Goal: Information Seeking & Learning: Learn about a topic

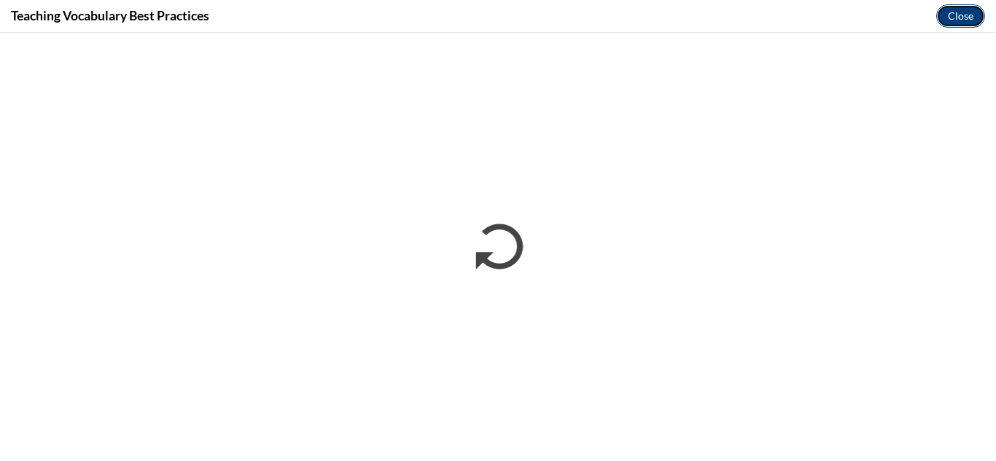
click at [953, 13] on button "Close" at bounding box center [960, 15] width 49 height 23
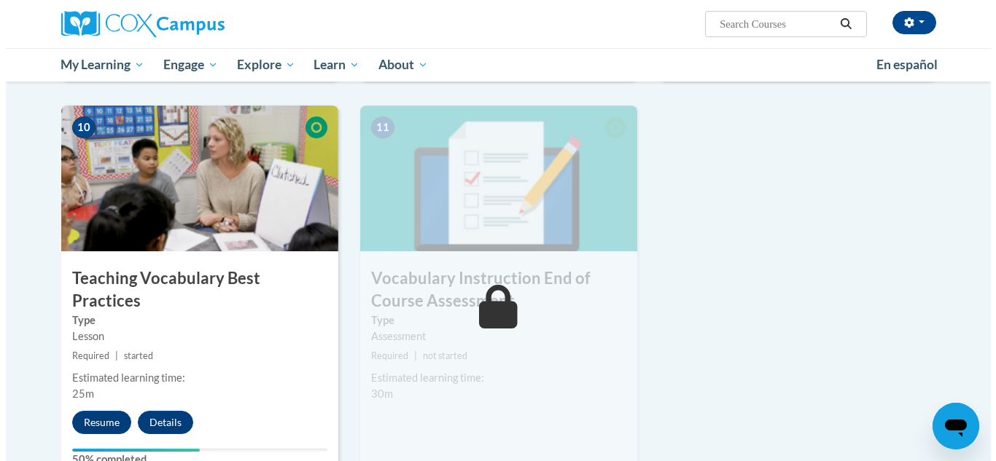
scroll to position [1483, 0]
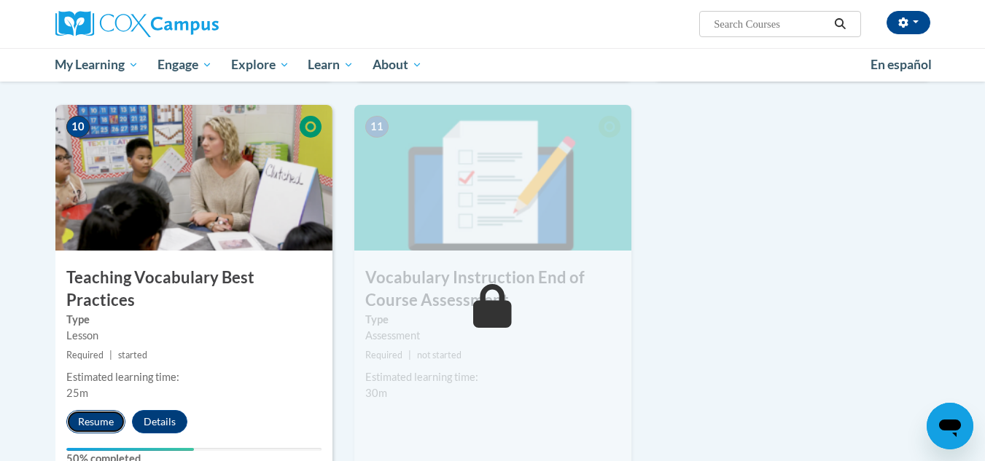
click at [90, 410] on button "Resume" at bounding box center [95, 421] width 59 height 23
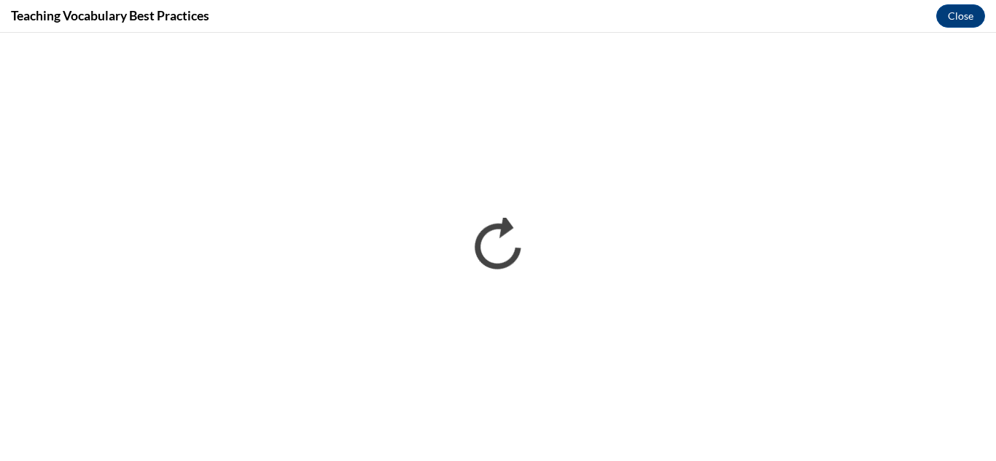
scroll to position [0, 0]
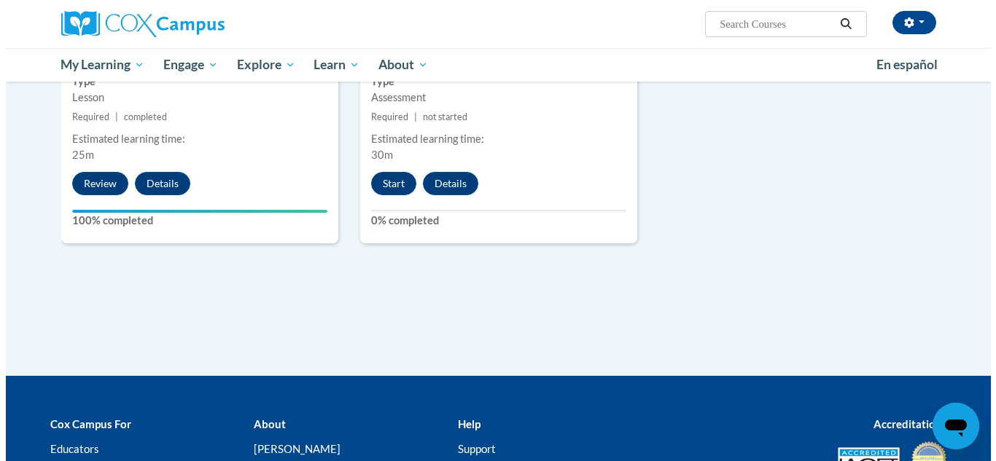
scroll to position [1722, 0]
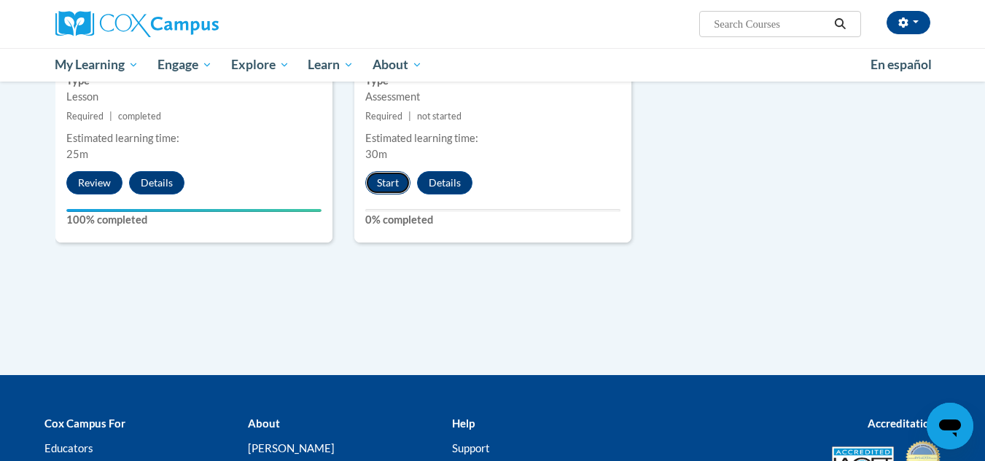
click at [378, 182] on button "Start" at bounding box center [387, 182] width 45 height 23
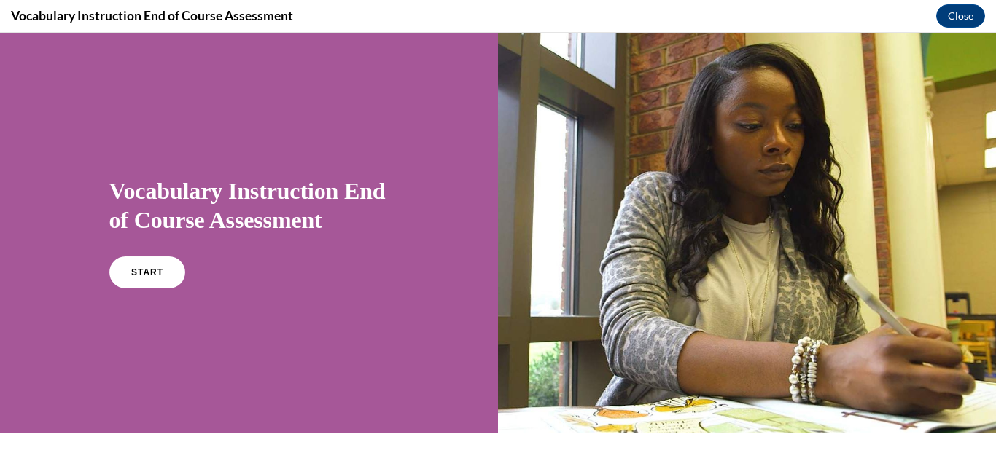
scroll to position [0, 0]
click at [145, 278] on link "START" at bounding box center [146, 273] width 79 height 34
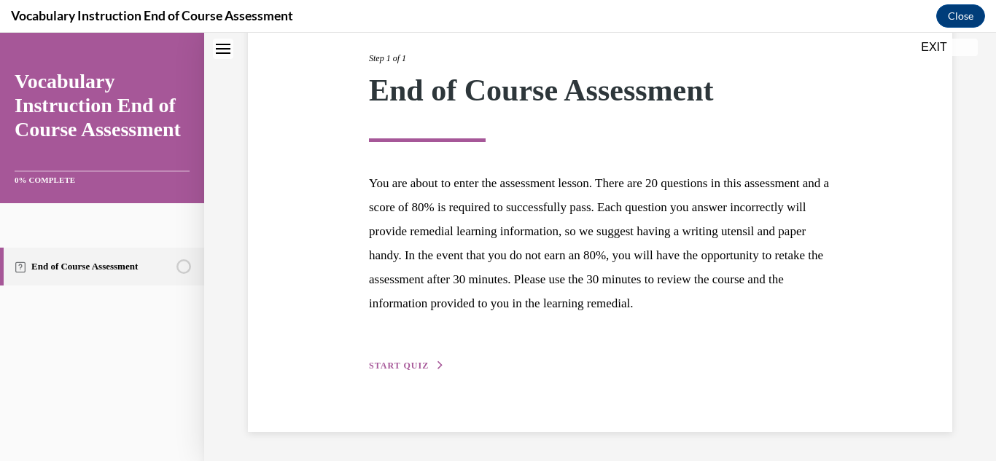
scroll to position [208, 0]
click at [398, 364] on span "START QUIZ" at bounding box center [399, 366] width 60 height 10
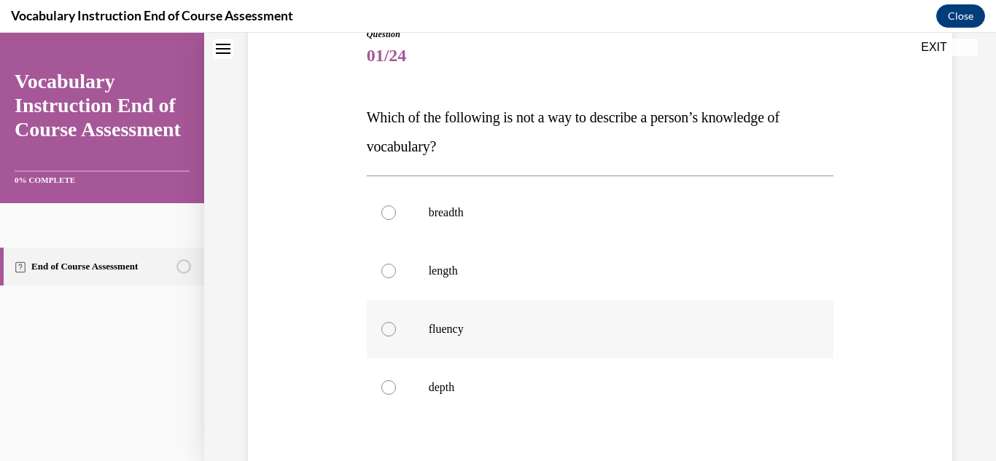
scroll to position [206, 0]
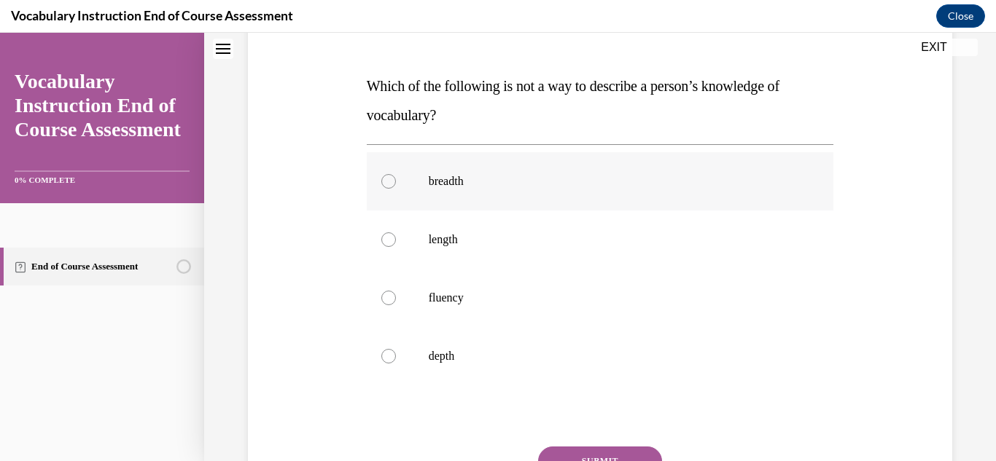
click at [383, 184] on div at bounding box center [388, 181] width 15 height 15
click at [383, 184] on input "breadth" at bounding box center [388, 181] width 15 height 15
radio input "true"
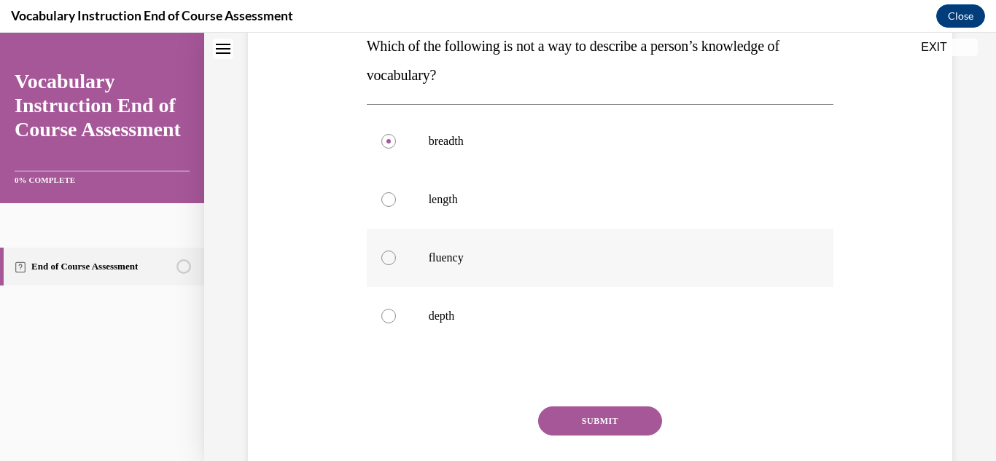
scroll to position [248, 0]
click at [542, 413] on button "SUBMIT" at bounding box center [600, 419] width 124 height 29
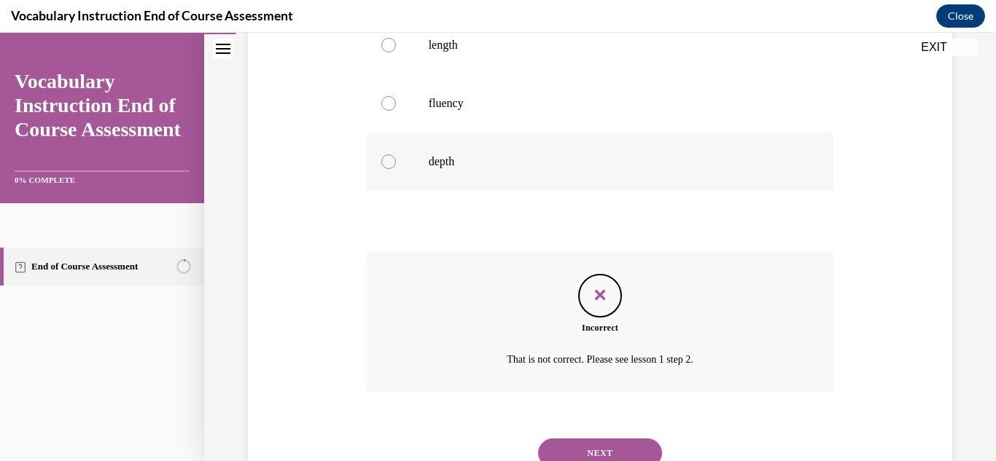
scroll to position [431, 0]
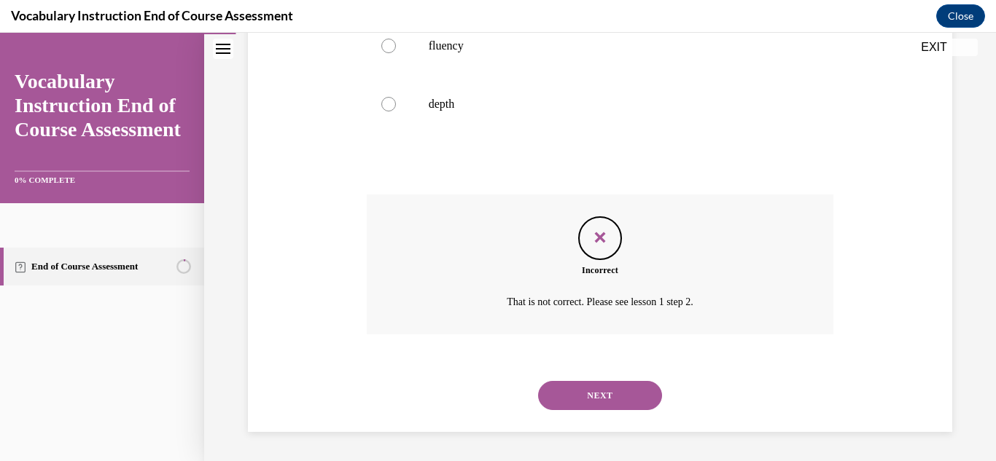
click at [585, 400] on button "NEXT" at bounding box center [600, 395] width 124 height 29
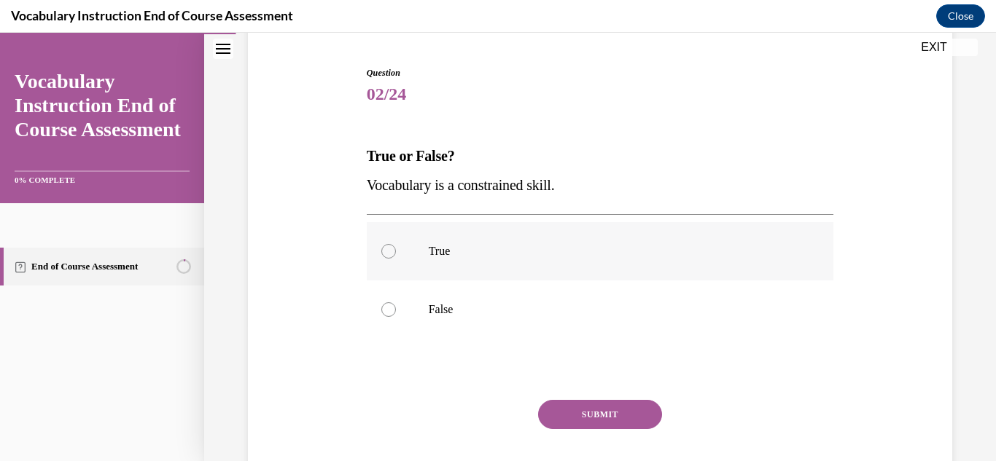
scroll to position [137, 0]
click at [383, 308] on div at bounding box center [388, 309] width 15 height 15
click at [383, 308] on input "False" at bounding box center [388, 309] width 15 height 15
radio input "true"
click at [548, 413] on button "SUBMIT" at bounding box center [600, 413] width 124 height 29
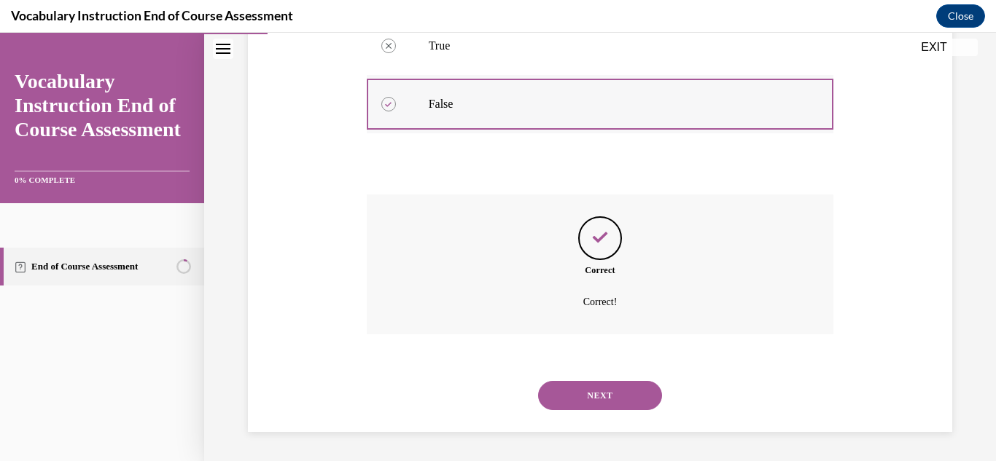
scroll to position [342, 0]
click at [574, 380] on div "NEXT" at bounding box center [600, 396] width 467 height 58
click at [566, 390] on button "NEXT" at bounding box center [600, 395] width 124 height 29
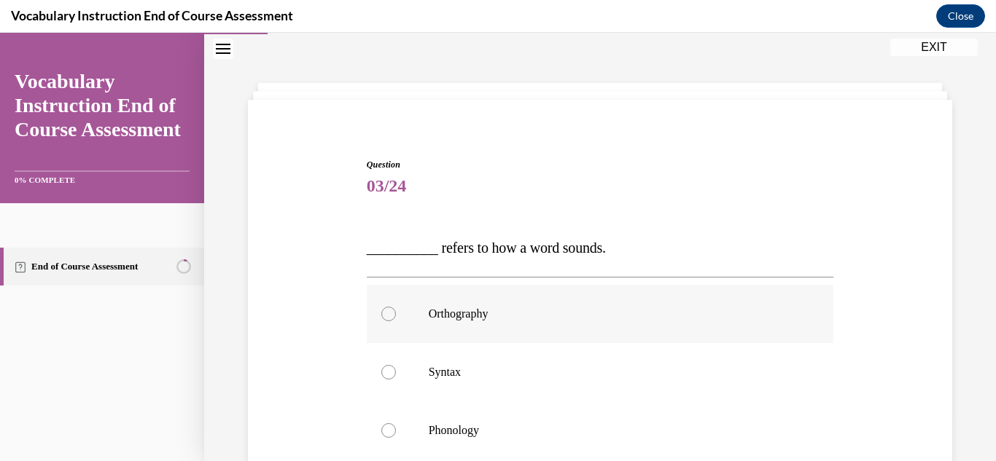
scroll to position [113, 0]
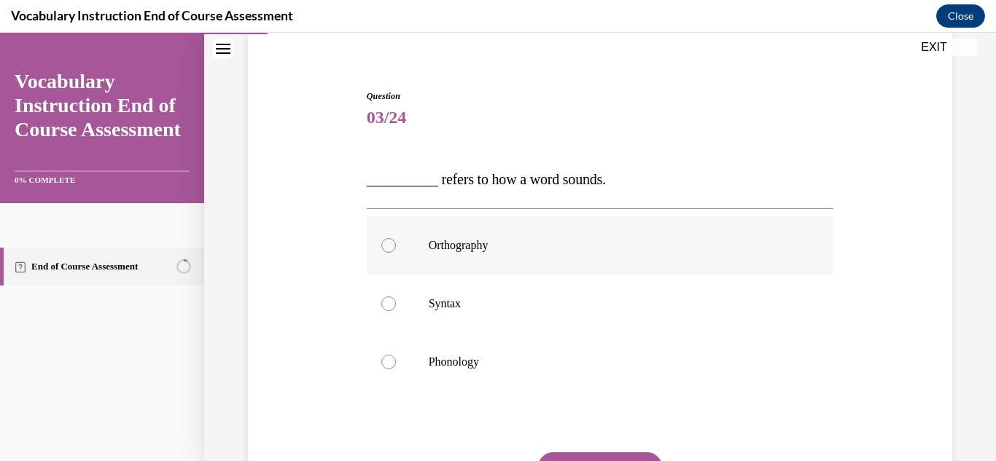
click at [389, 246] on div at bounding box center [388, 245] width 15 height 15
click at [389, 246] on input "Orthography" at bounding box center [388, 245] width 15 height 15
radio input "true"
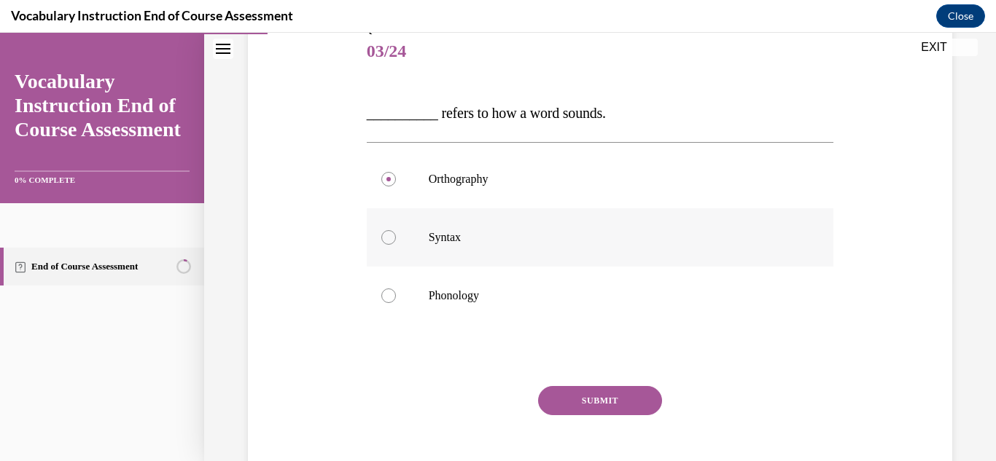
scroll to position [181, 0]
click at [552, 400] on button "SUBMIT" at bounding box center [600, 399] width 124 height 29
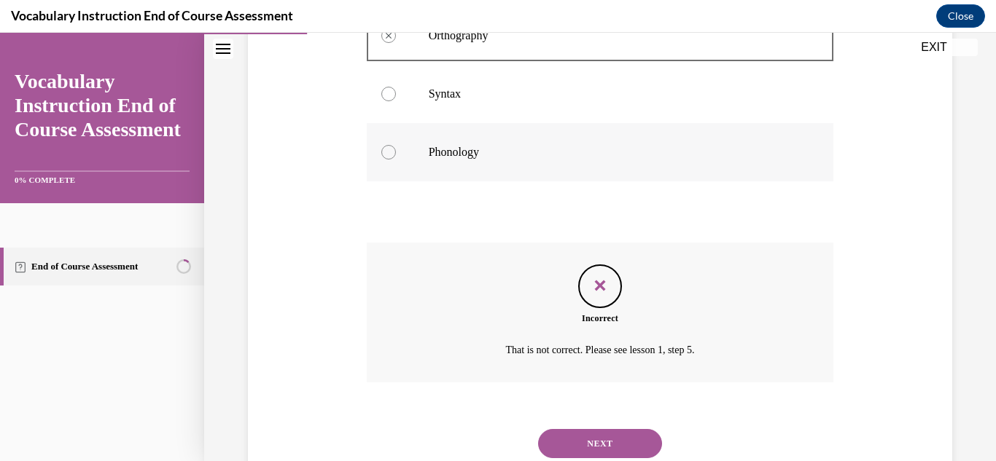
scroll to position [371, 0]
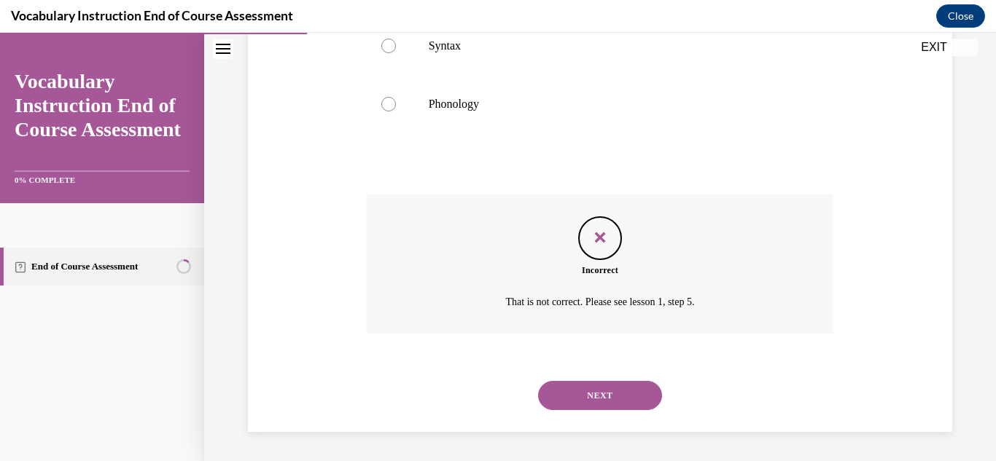
click at [566, 394] on button "NEXT" at bounding box center [600, 395] width 124 height 29
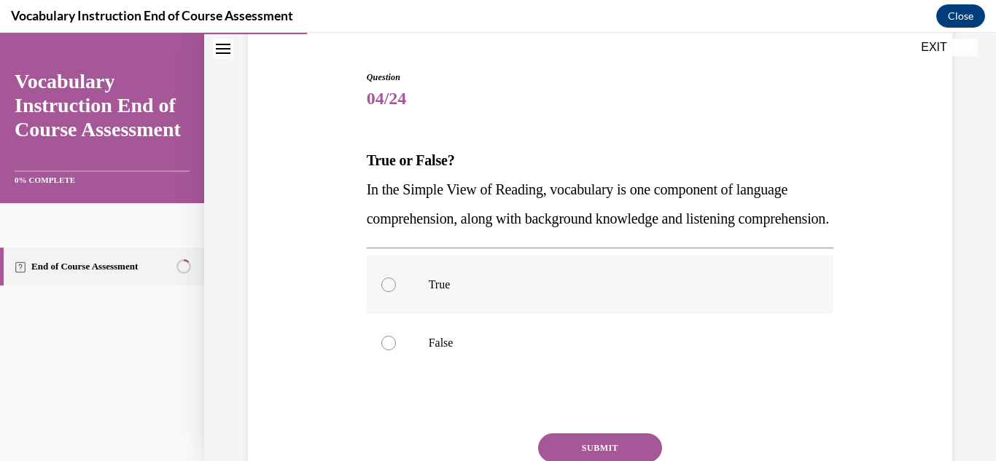
scroll to position [162, 0]
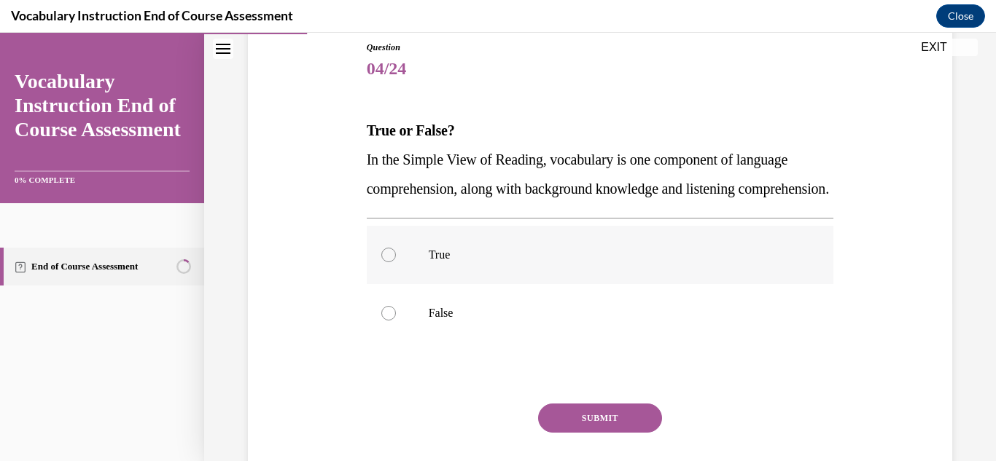
click at [388, 262] on div at bounding box center [388, 255] width 15 height 15
click at [388, 262] on input "True" at bounding box center [388, 255] width 15 height 15
radio input "true"
click at [579, 433] on button "SUBMIT" at bounding box center [600, 418] width 124 height 29
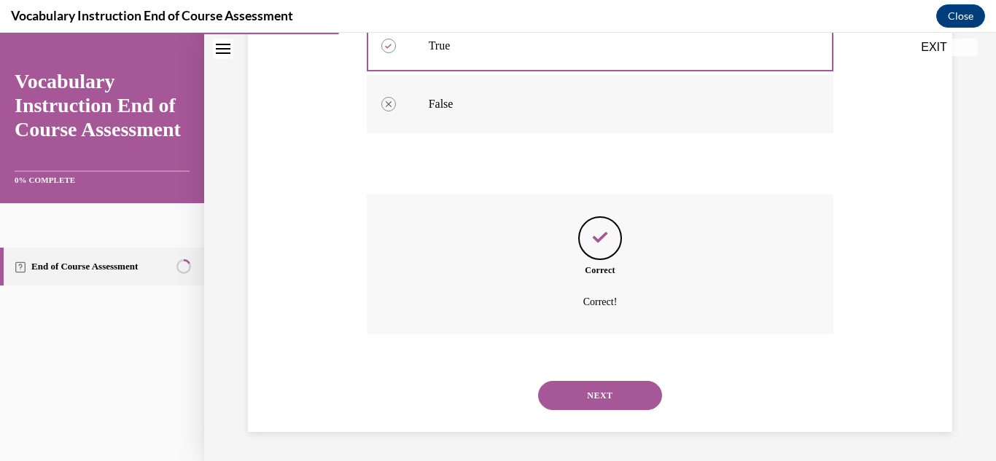
scroll to position [398, 0]
click at [584, 399] on button "NEXT" at bounding box center [600, 395] width 124 height 29
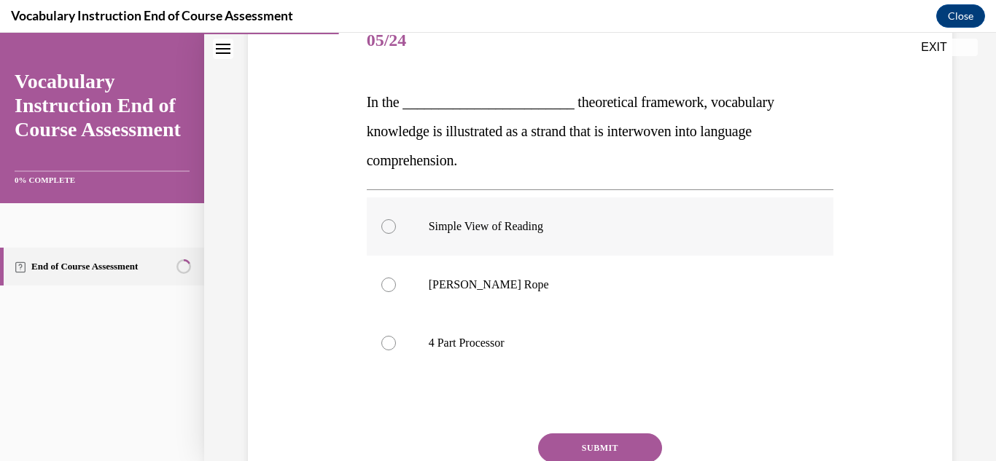
scroll to position [192, 0]
click at [387, 277] on div at bounding box center [388, 283] width 15 height 15
click at [387, 277] on input "[PERSON_NAME] Rope" at bounding box center [388, 283] width 15 height 15
radio input "true"
click at [558, 437] on button "SUBMIT" at bounding box center [600, 446] width 124 height 29
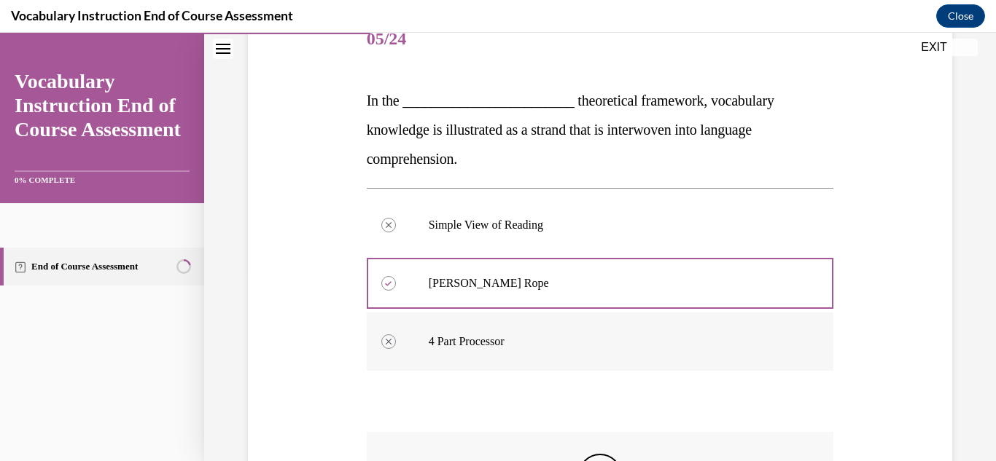
scroll to position [429, 0]
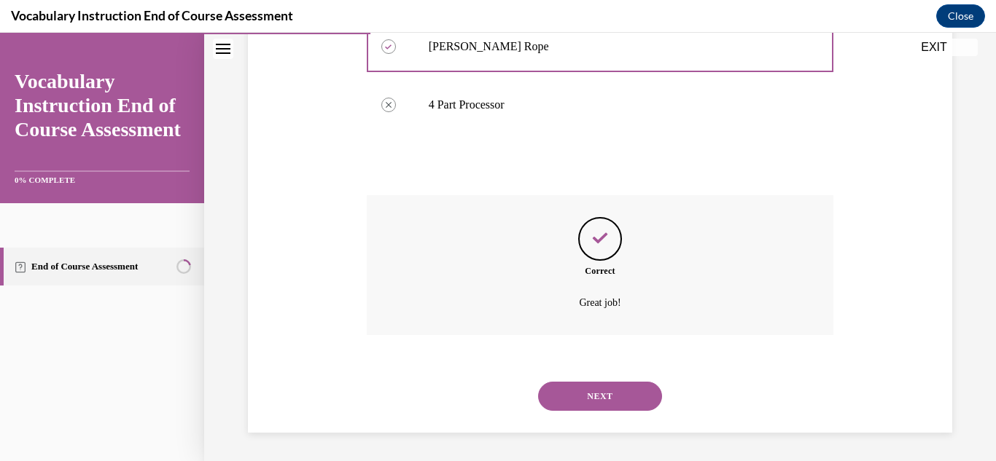
click at [561, 407] on button "NEXT" at bounding box center [600, 396] width 124 height 29
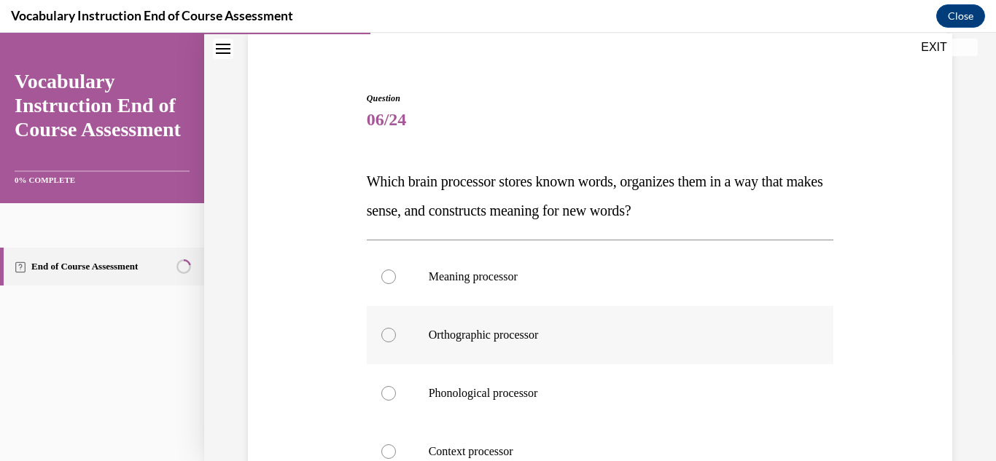
scroll to position [165, 0]
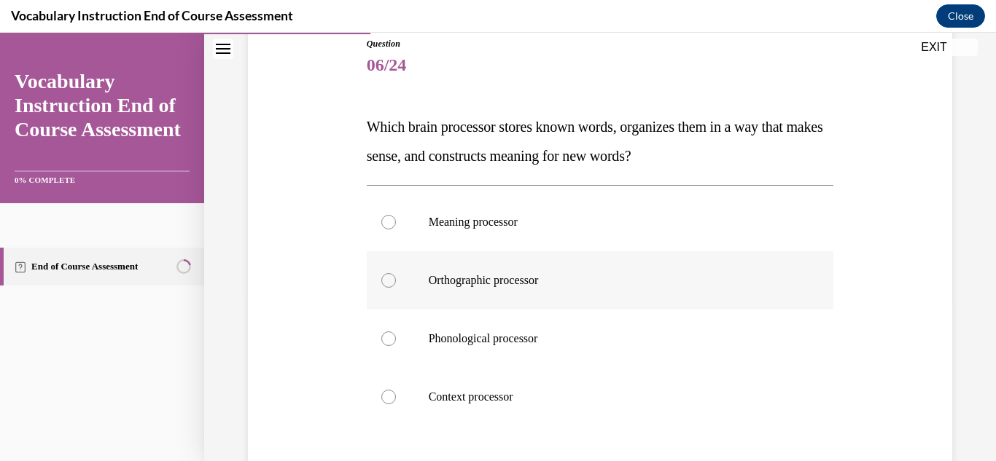
click at [386, 277] on div at bounding box center [388, 280] width 15 height 15
click at [386, 277] on input "Orthographic processor" at bounding box center [388, 280] width 15 height 15
radio input "true"
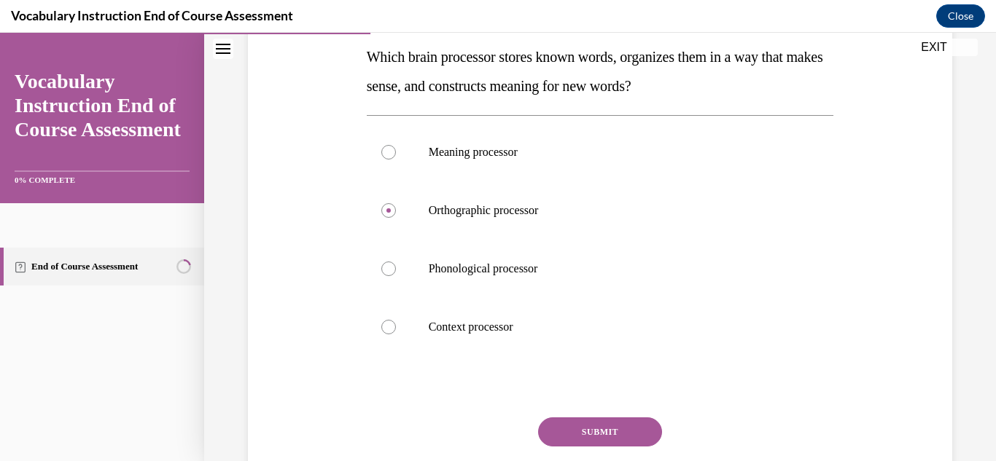
click at [566, 427] on button "SUBMIT" at bounding box center [600, 432] width 124 height 29
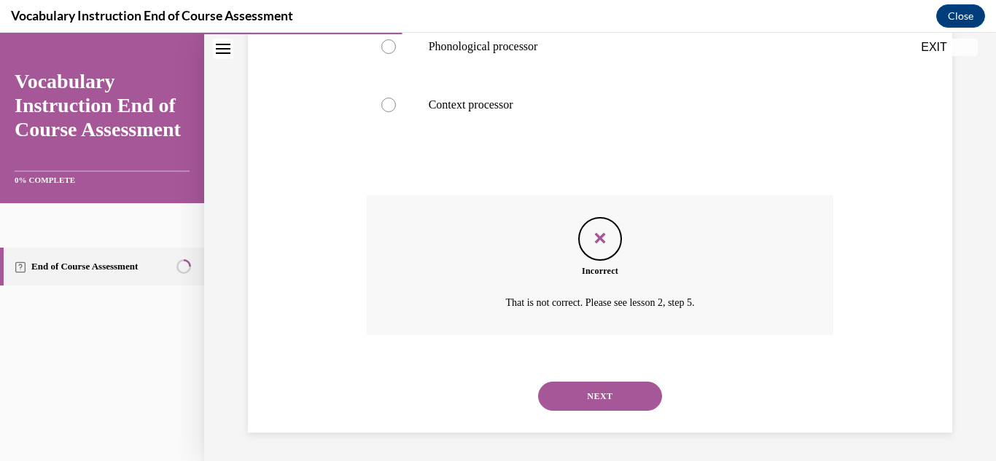
click at [570, 384] on button "NEXT" at bounding box center [600, 396] width 124 height 29
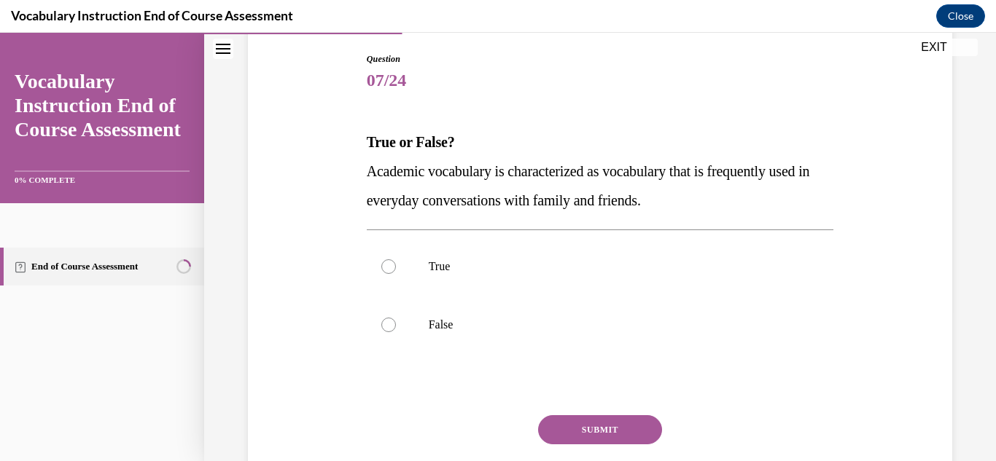
scroll to position [151, 0]
click at [384, 336] on label "False" at bounding box center [600, 324] width 467 height 58
click at [384, 332] on input "False" at bounding box center [388, 324] width 15 height 15
radio input "true"
click at [562, 418] on button "SUBMIT" at bounding box center [600, 429] width 124 height 29
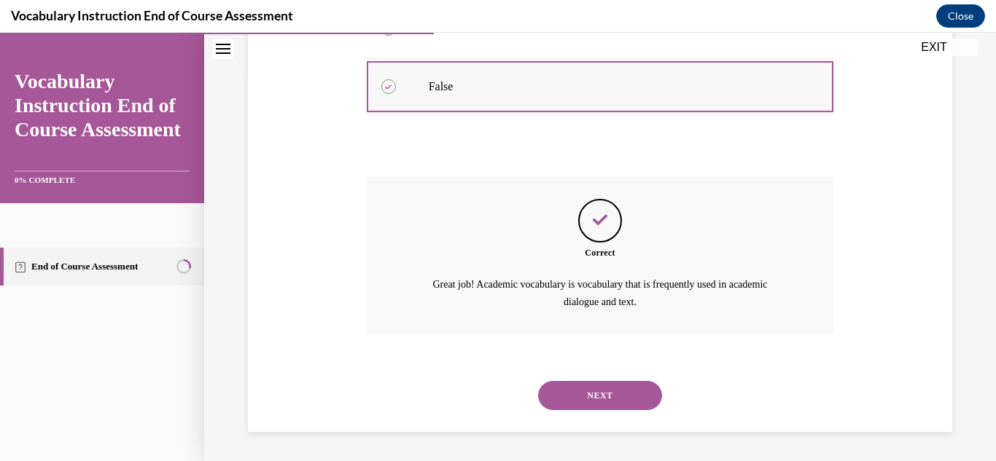
scroll to position [386, 0]
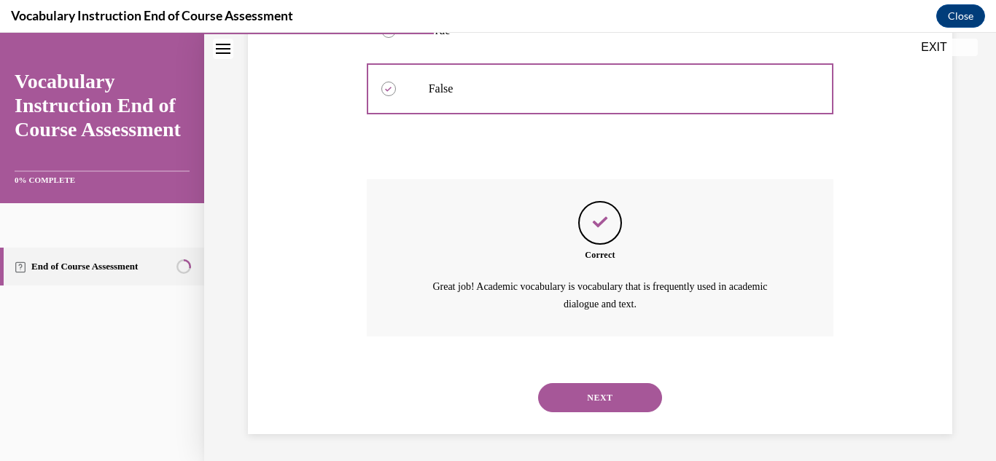
click at [566, 386] on button "NEXT" at bounding box center [600, 397] width 124 height 29
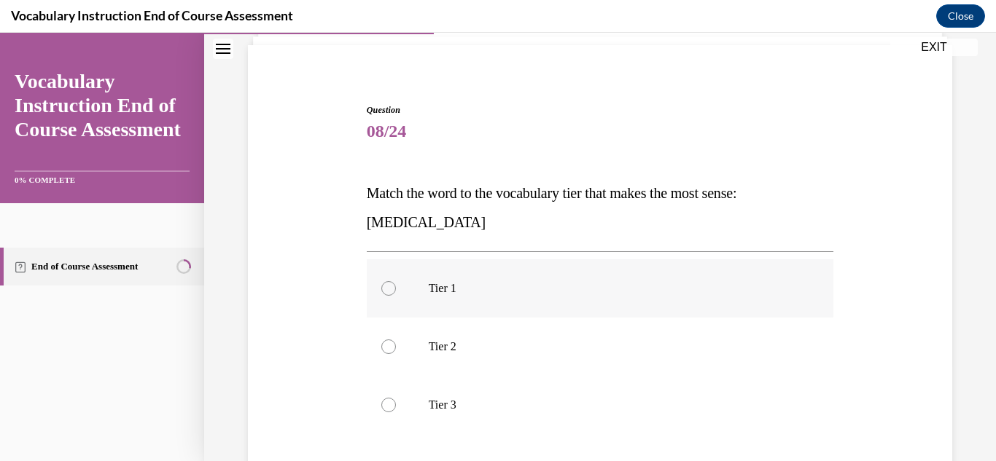
scroll to position [137, 0]
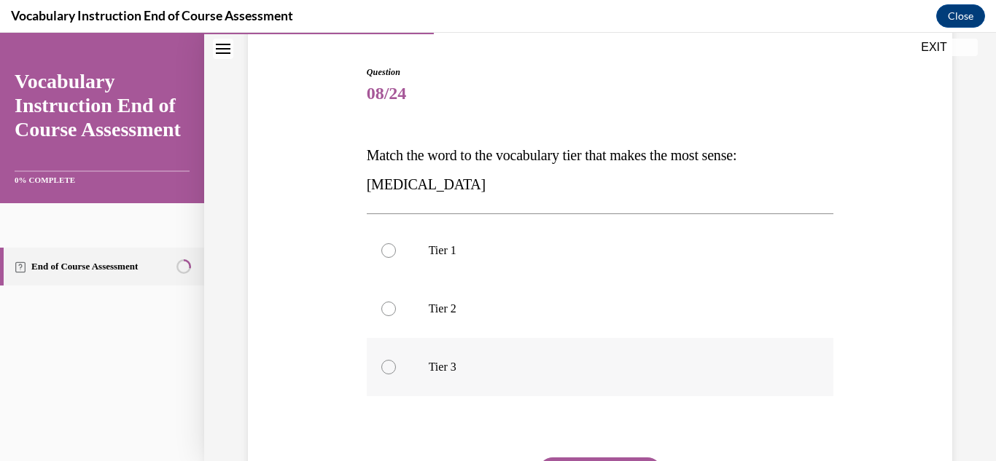
click at [390, 370] on div at bounding box center [388, 367] width 15 height 15
click at [390, 370] on input "Tier 3" at bounding box center [388, 367] width 15 height 15
radio input "true"
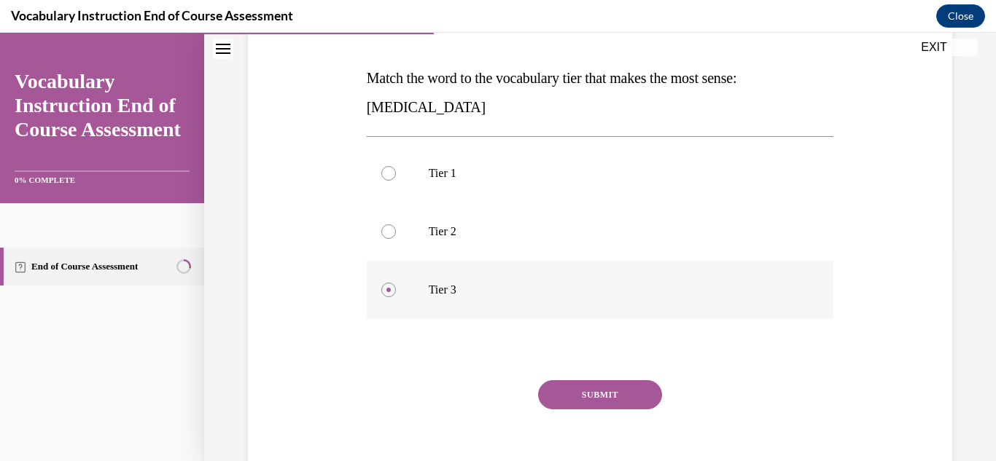
scroll to position [215, 0]
click at [582, 405] on button "SUBMIT" at bounding box center [600, 394] width 124 height 29
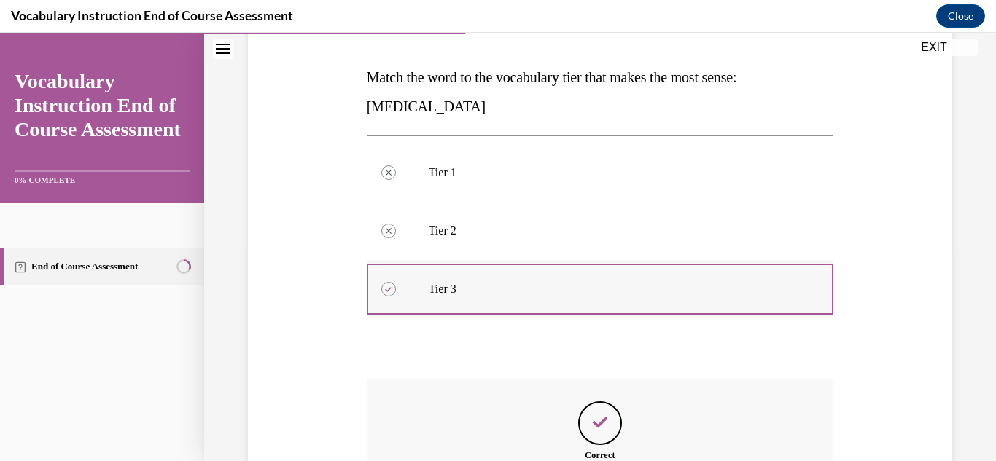
scroll to position [379, 0]
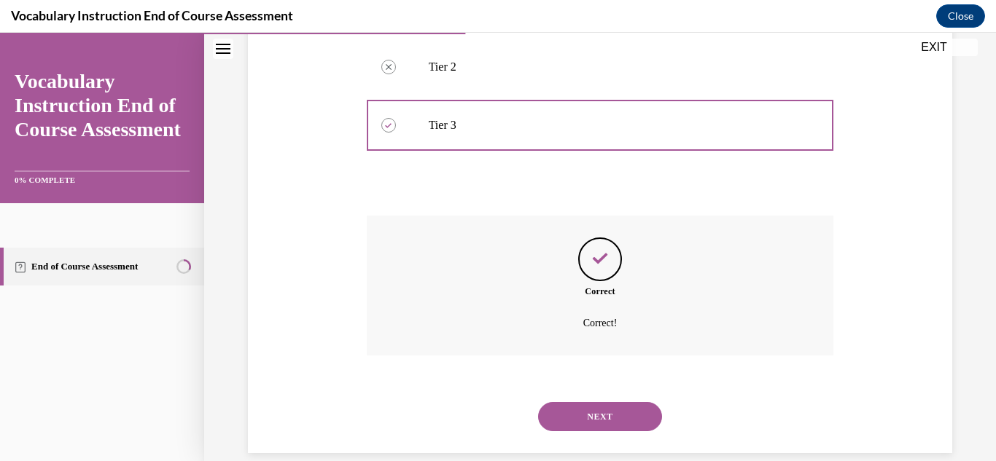
click at [558, 419] on button "NEXT" at bounding box center [600, 416] width 124 height 29
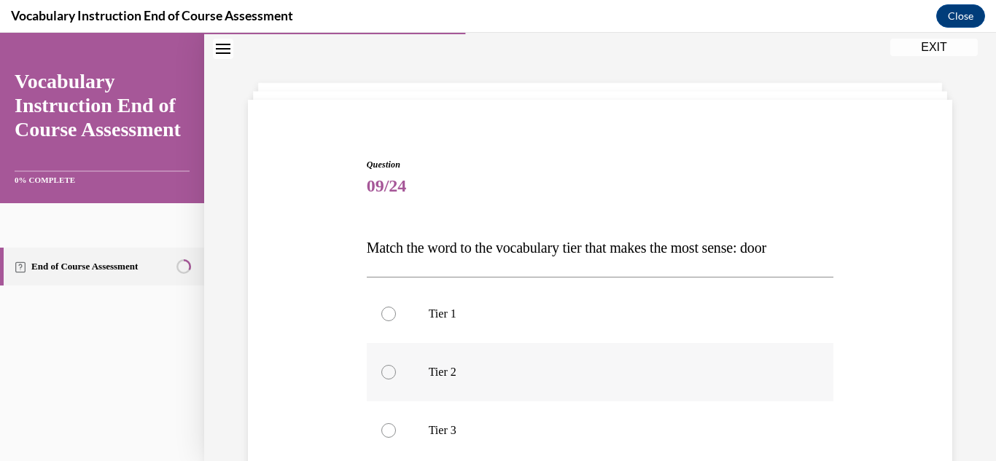
scroll to position [105, 0]
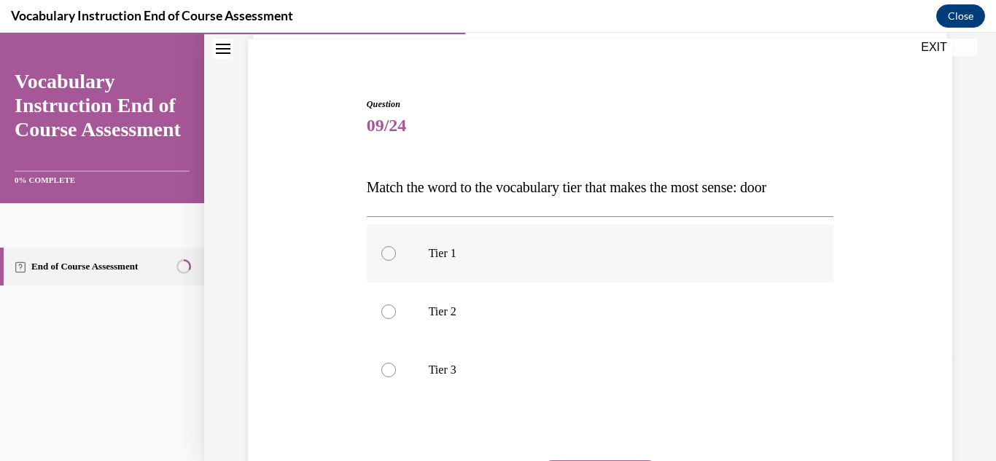
click at [379, 259] on label "Tier 1" at bounding box center [600, 253] width 467 height 58
click at [381, 259] on input "Tier 1" at bounding box center [388, 253] width 15 height 15
radio input "true"
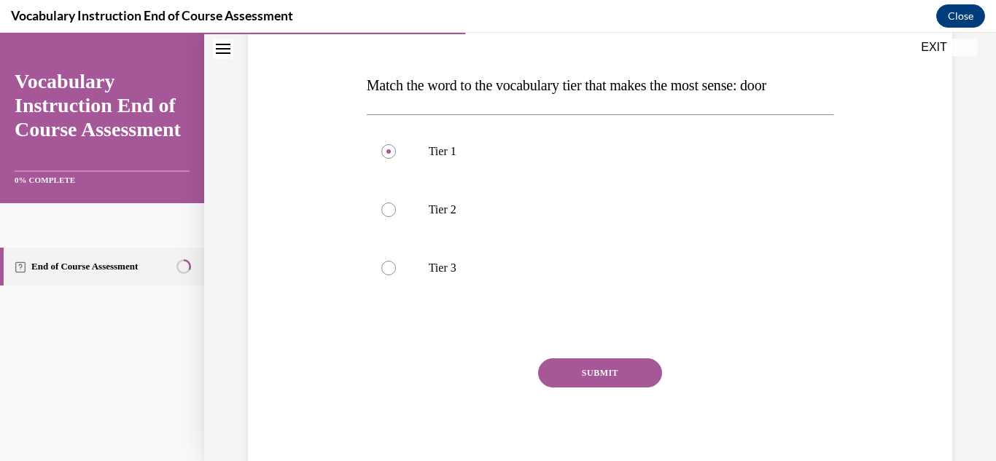
click at [547, 364] on button "SUBMIT" at bounding box center [600, 373] width 124 height 29
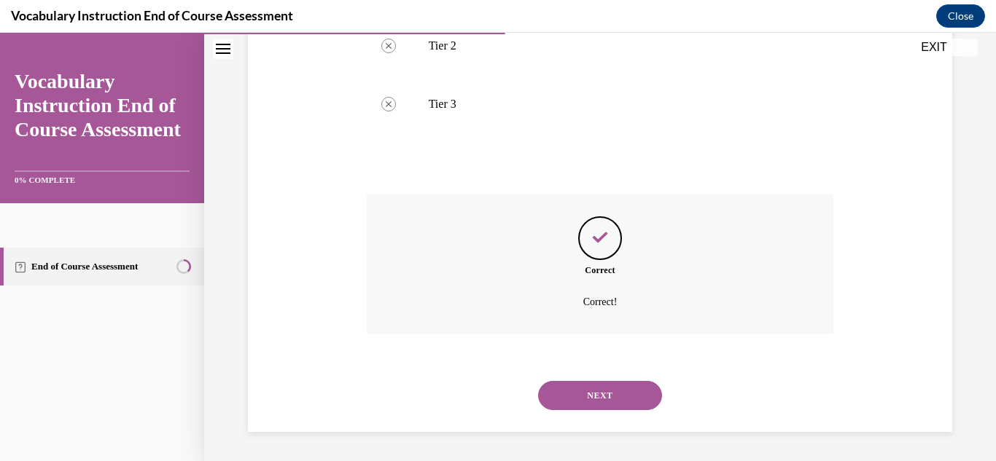
click at [575, 391] on button "NEXT" at bounding box center [600, 395] width 124 height 29
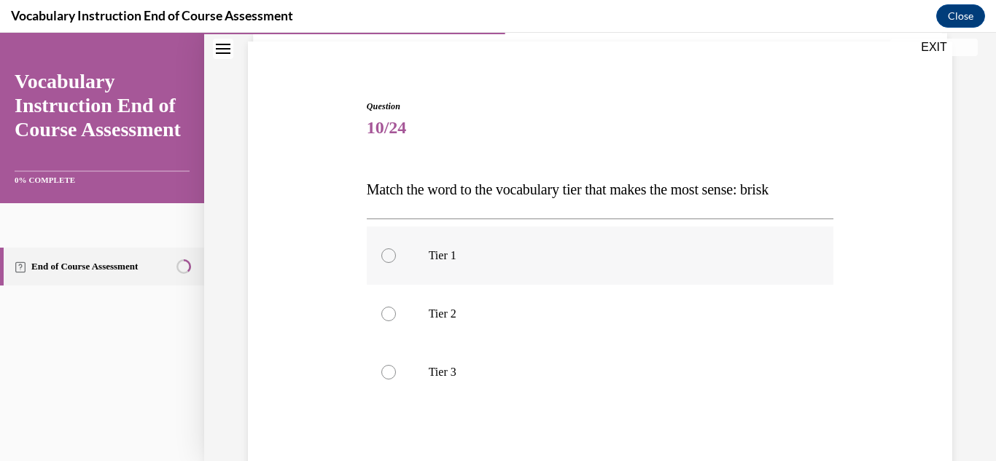
scroll to position [153, 0]
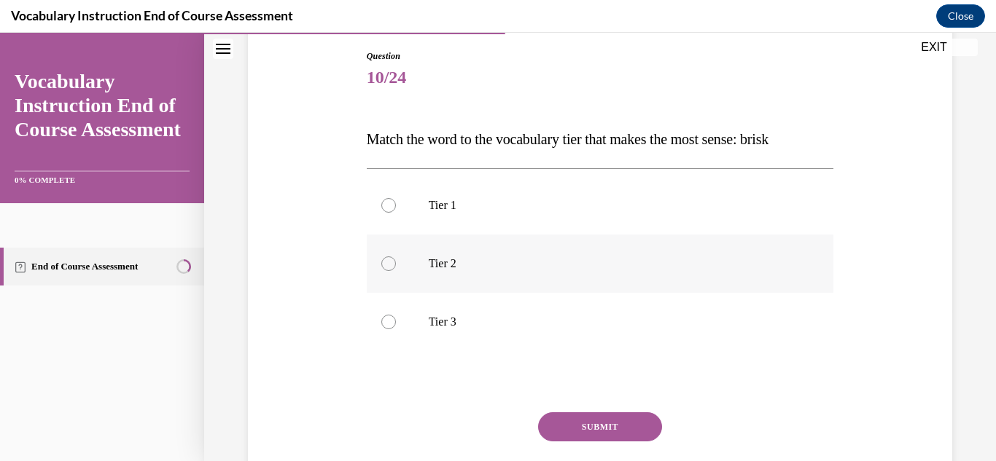
click at [382, 266] on div at bounding box center [388, 264] width 15 height 15
click at [382, 266] on input "Tier 2" at bounding box center [388, 264] width 15 height 15
radio input "true"
click at [577, 425] on button "SUBMIT" at bounding box center [600, 427] width 124 height 29
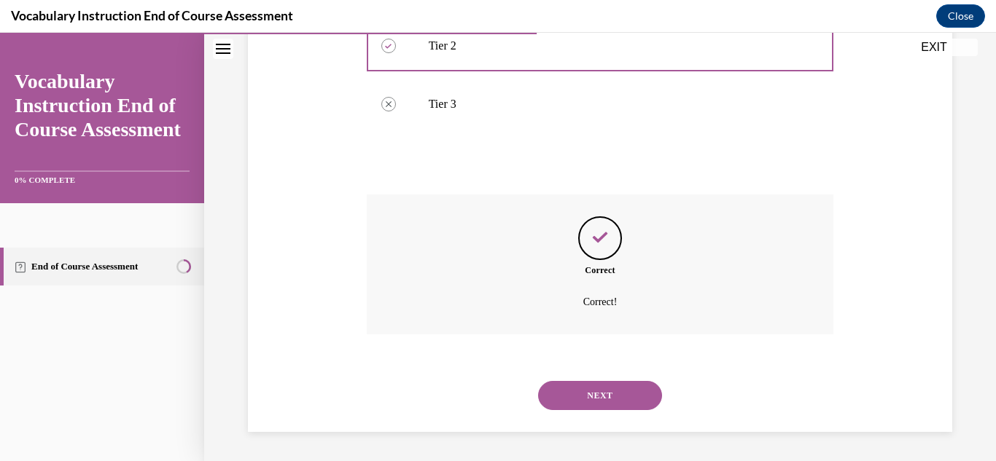
click at [580, 390] on button "NEXT" at bounding box center [600, 395] width 124 height 29
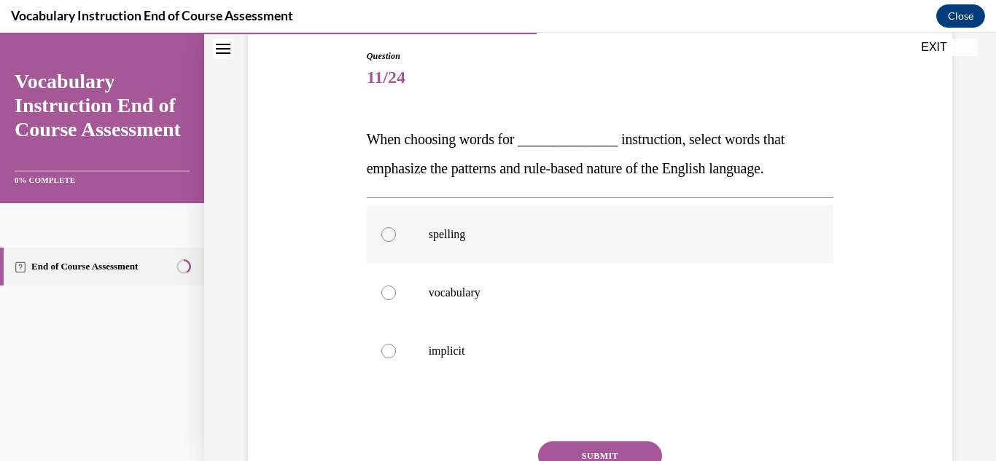
click at [386, 241] on div at bounding box center [388, 234] width 15 height 15
click at [386, 241] on input "spelling" at bounding box center [388, 234] width 15 height 15
radio input "true"
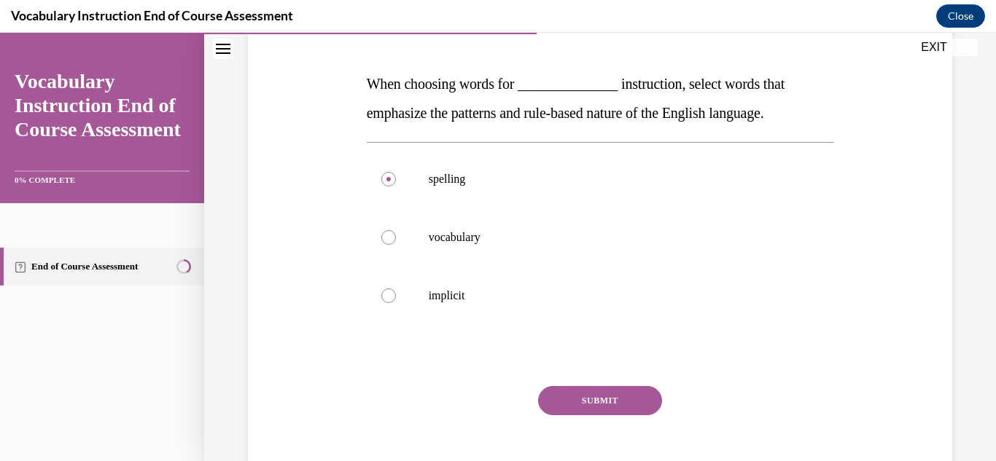
click at [548, 396] on button "SUBMIT" at bounding box center [600, 400] width 124 height 29
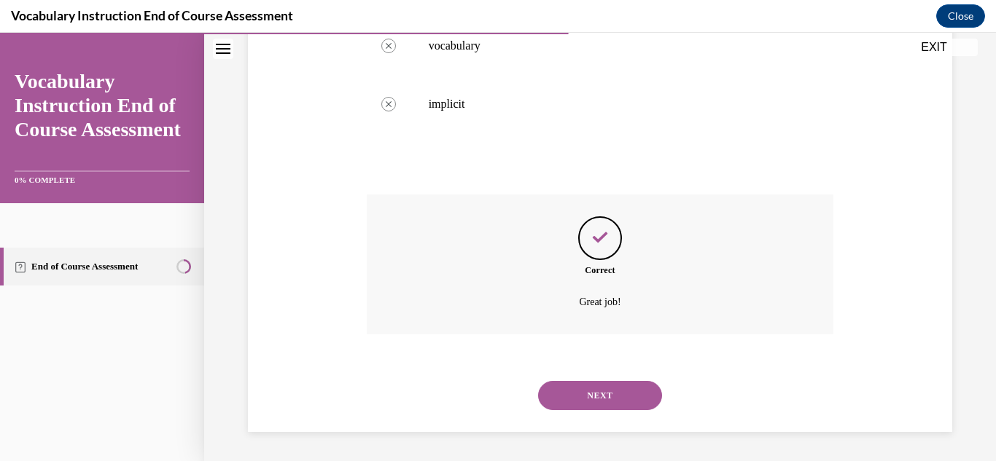
click at [558, 397] on button "NEXT" at bounding box center [600, 395] width 124 height 29
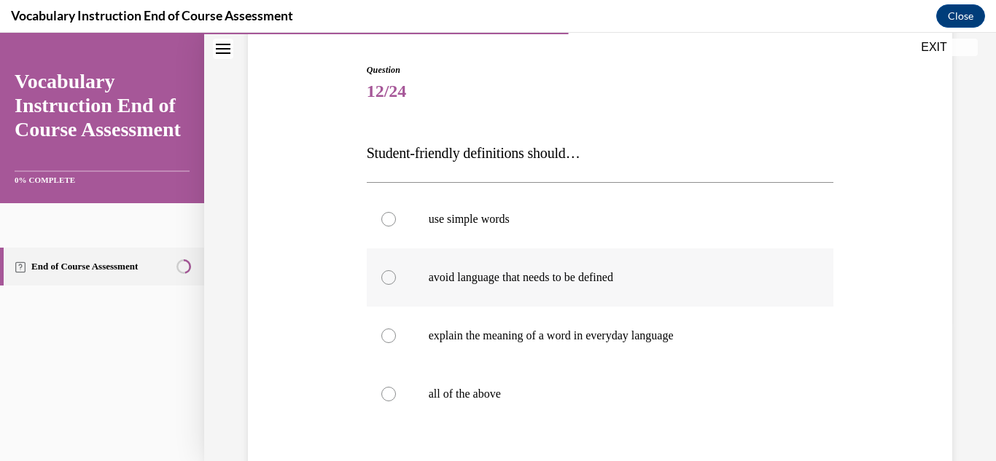
scroll to position [179, 0]
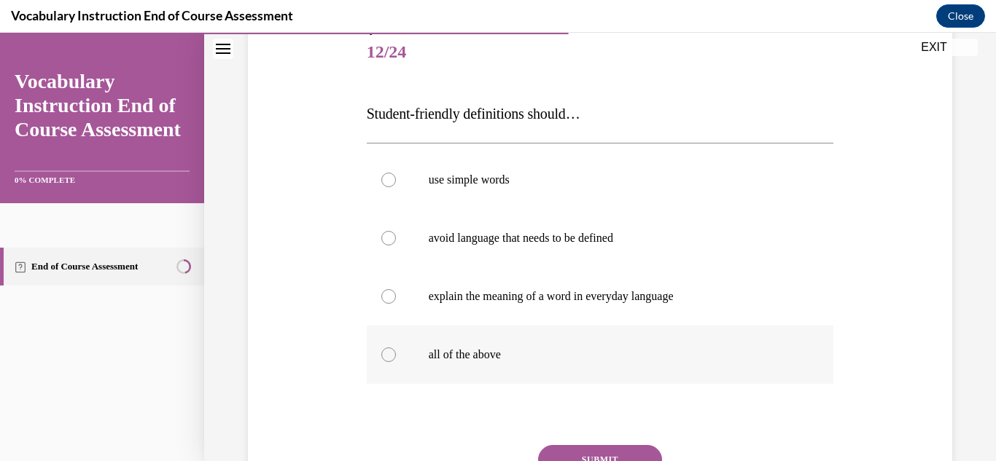
click at [386, 357] on div at bounding box center [388, 355] width 15 height 15
click at [386, 357] on input "all of the above" at bounding box center [388, 355] width 15 height 15
radio input "true"
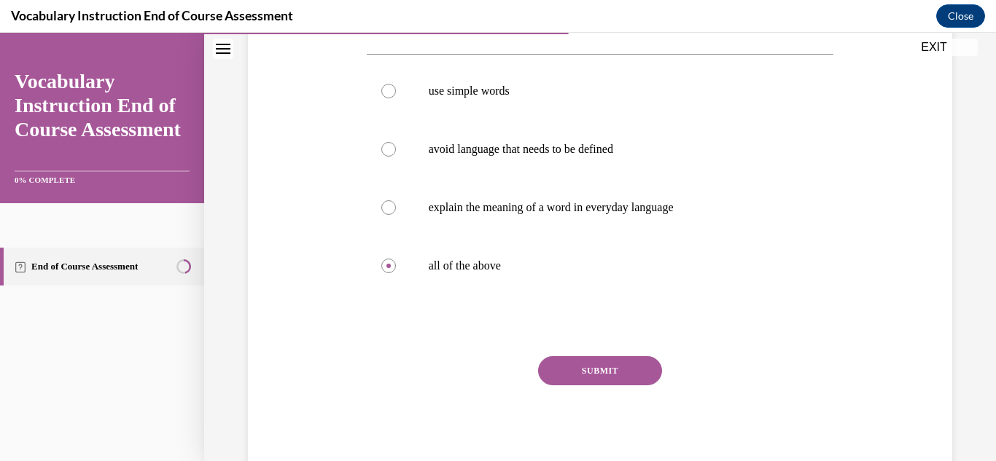
click at [572, 366] on button "SUBMIT" at bounding box center [600, 370] width 124 height 29
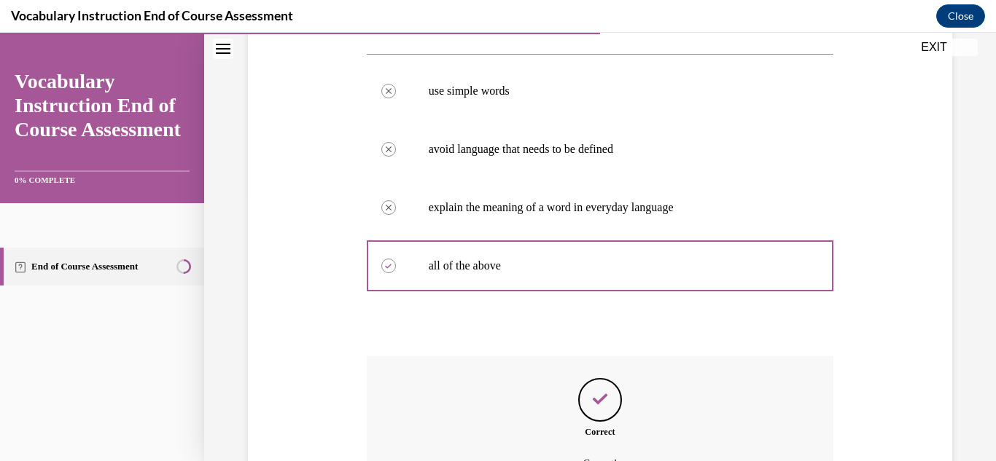
scroll to position [429, 0]
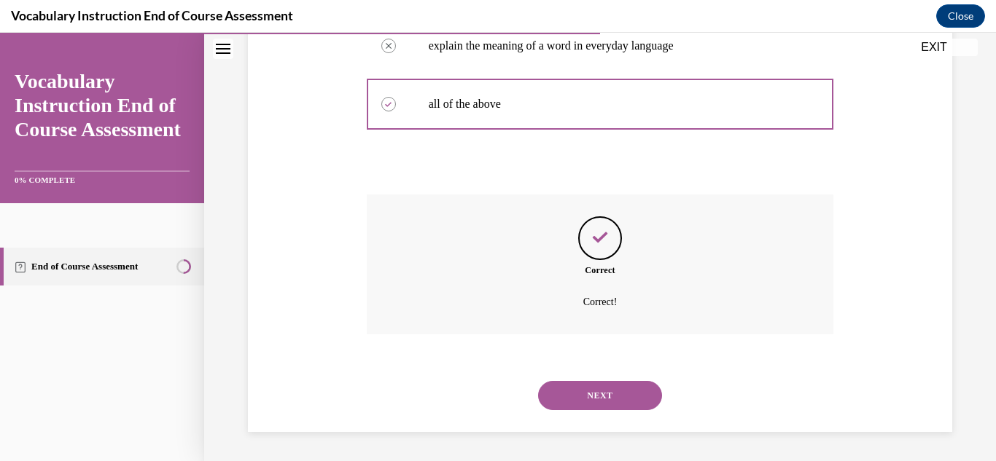
click at [568, 385] on button "NEXT" at bounding box center [600, 395] width 124 height 29
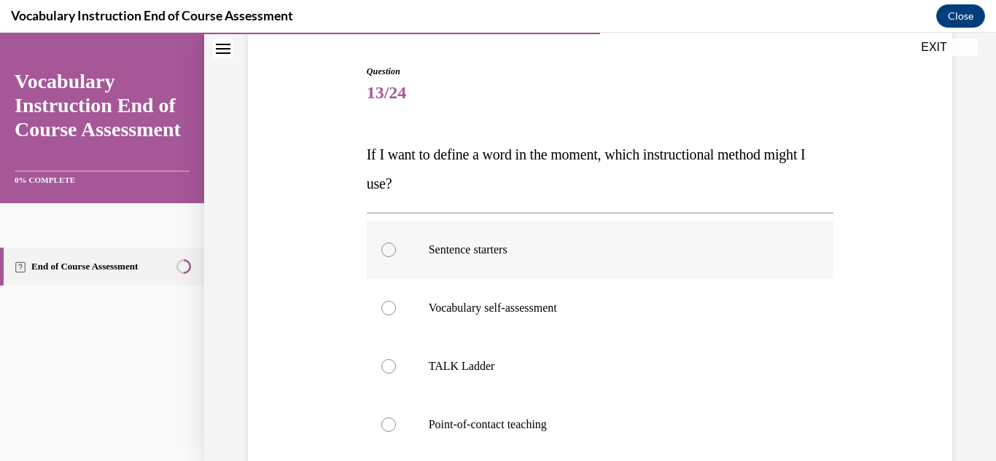
scroll to position [173, 0]
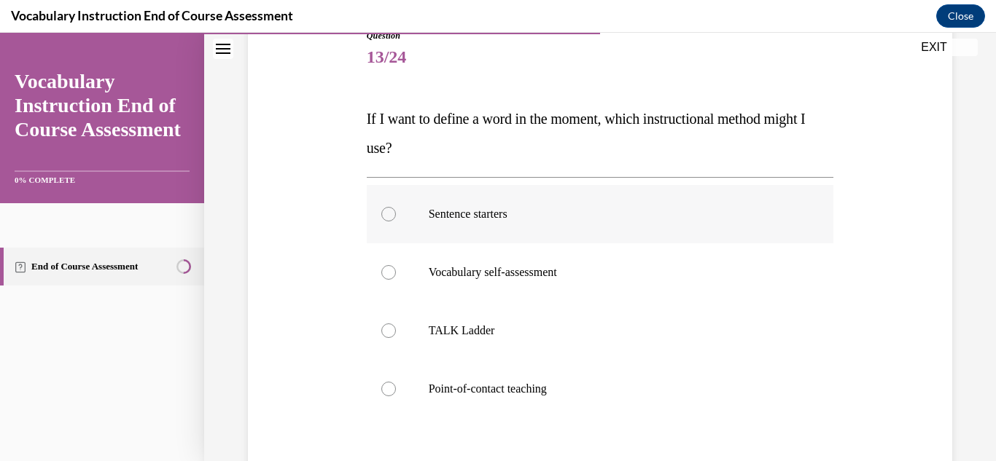
click at [383, 214] on div at bounding box center [388, 214] width 15 height 15
click at [383, 214] on input "Sentence starters" at bounding box center [388, 214] width 15 height 15
radio input "true"
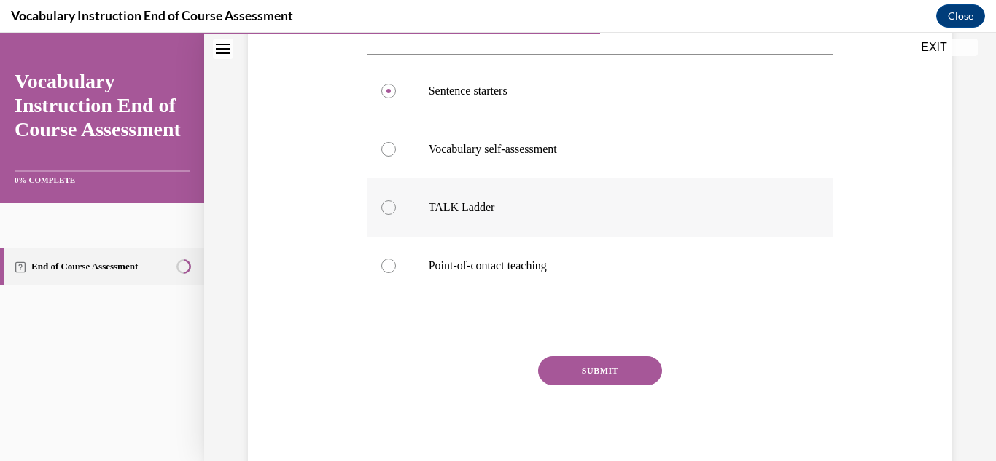
scroll to position [295, 0]
click at [579, 367] on button "SUBMIT" at bounding box center [600, 372] width 124 height 29
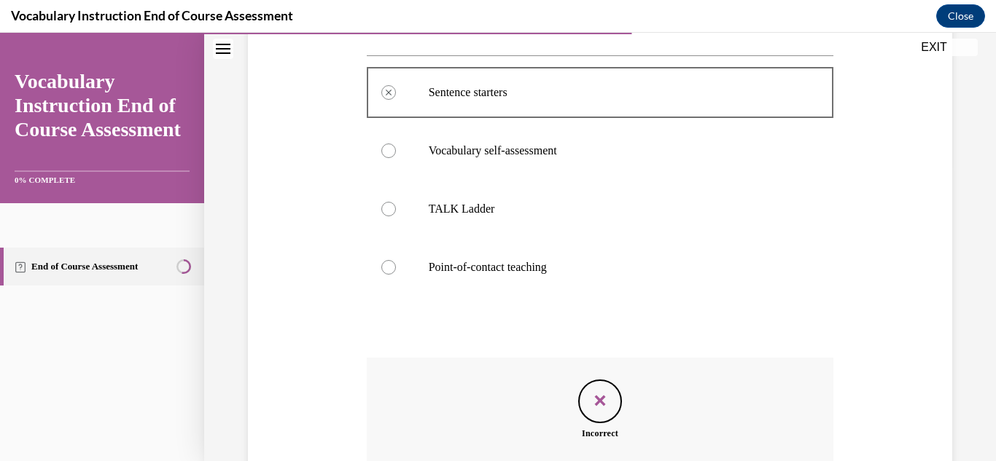
scroll to position [458, 0]
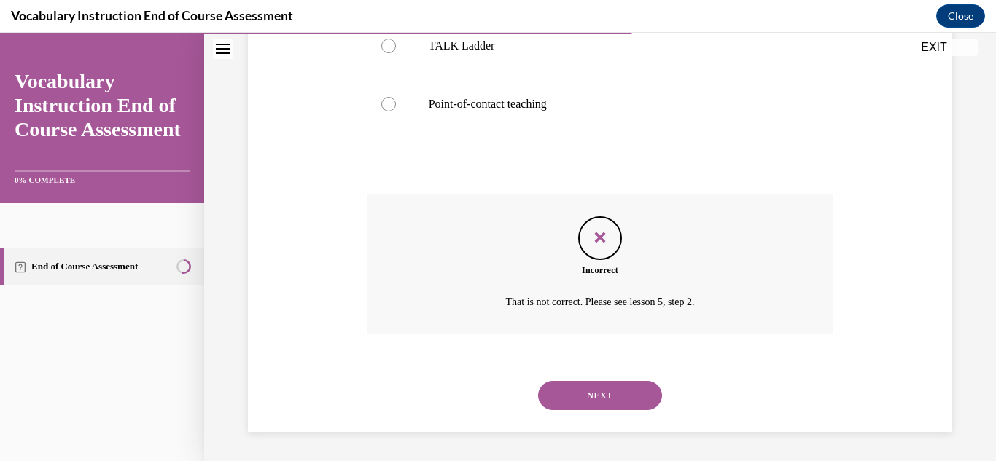
click at [568, 390] on button "NEXT" at bounding box center [600, 395] width 124 height 29
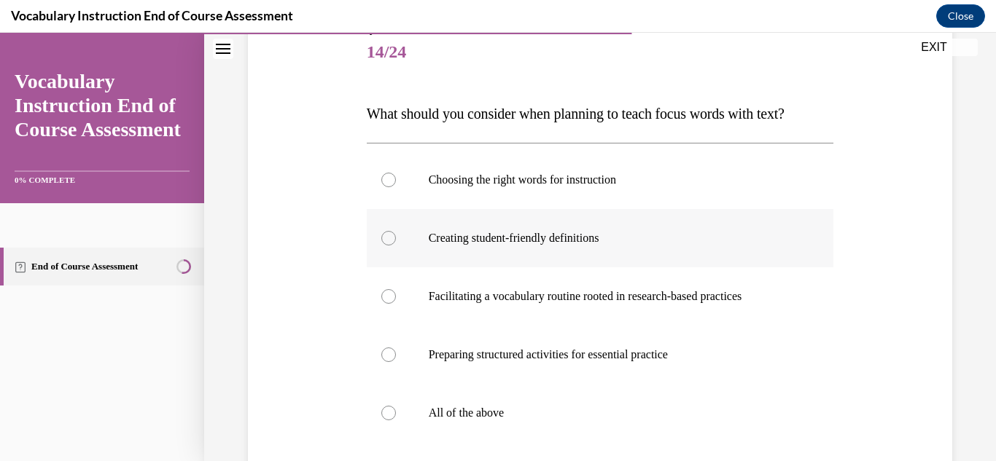
scroll to position [179, 0]
click at [386, 415] on div at bounding box center [388, 412] width 15 height 15
click at [386, 415] on input "All of the above" at bounding box center [388, 412] width 15 height 15
radio input "true"
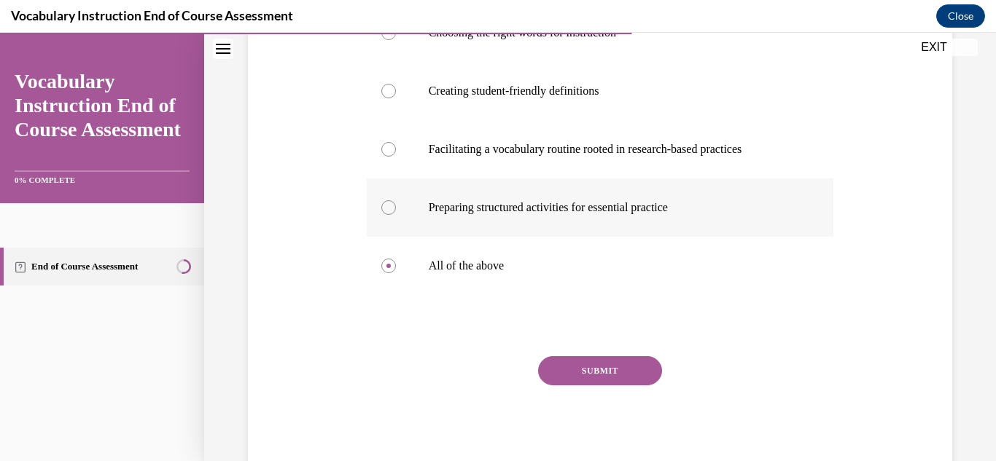
scroll to position [326, 0]
click at [598, 373] on button "SUBMIT" at bounding box center [600, 370] width 124 height 29
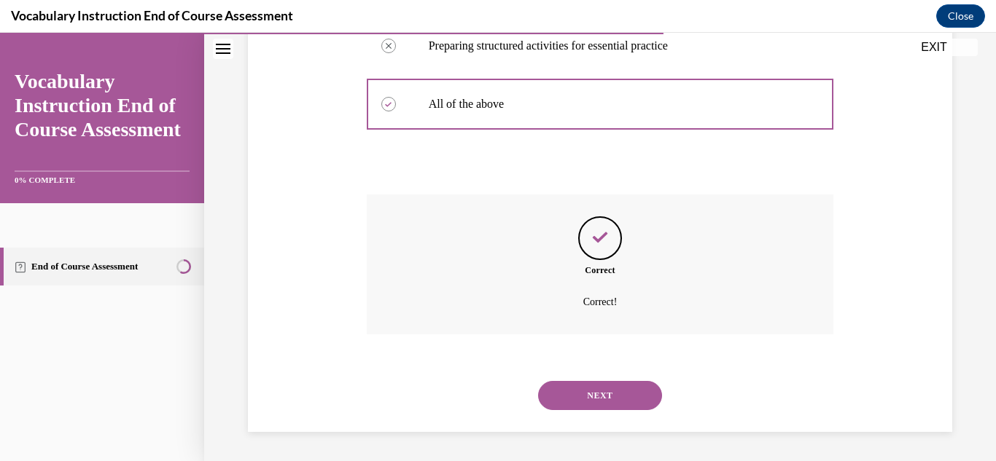
click at [586, 397] on button "NEXT" at bounding box center [600, 395] width 124 height 29
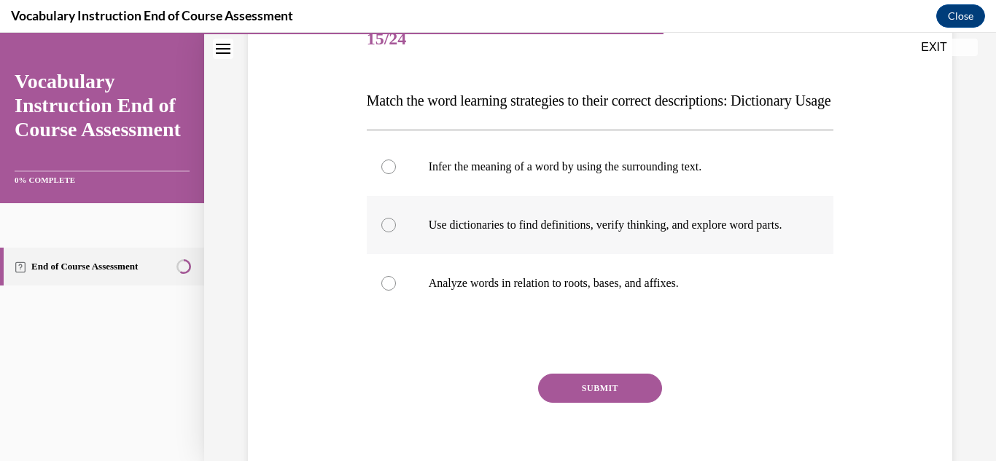
scroll to position [216, 0]
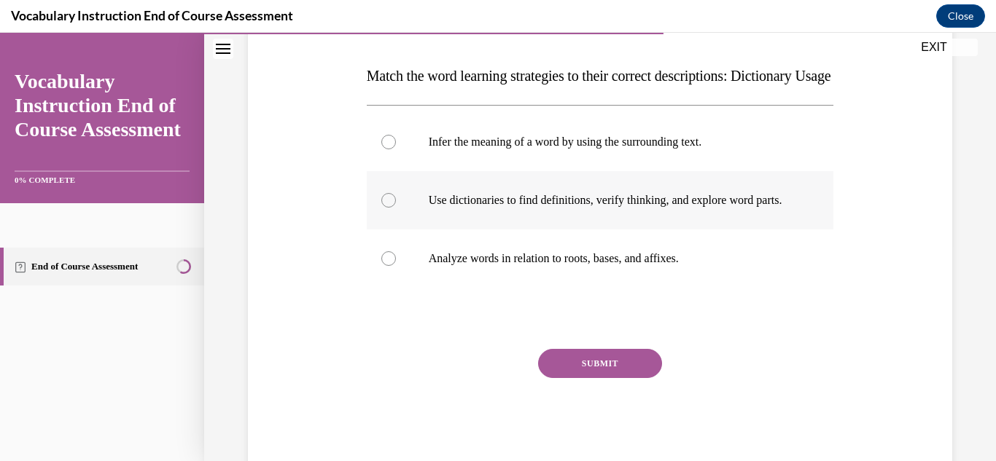
click at [390, 208] on div at bounding box center [388, 200] width 15 height 15
click at [390, 208] on input "Use dictionaries to find definitions, verify thinking, and explore word parts." at bounding box center [388, 200] width 15 height 15
radio input "true"
click at [561, 378] on button "SUBMIT" at bounding box center [600, 363] width 124 height 29
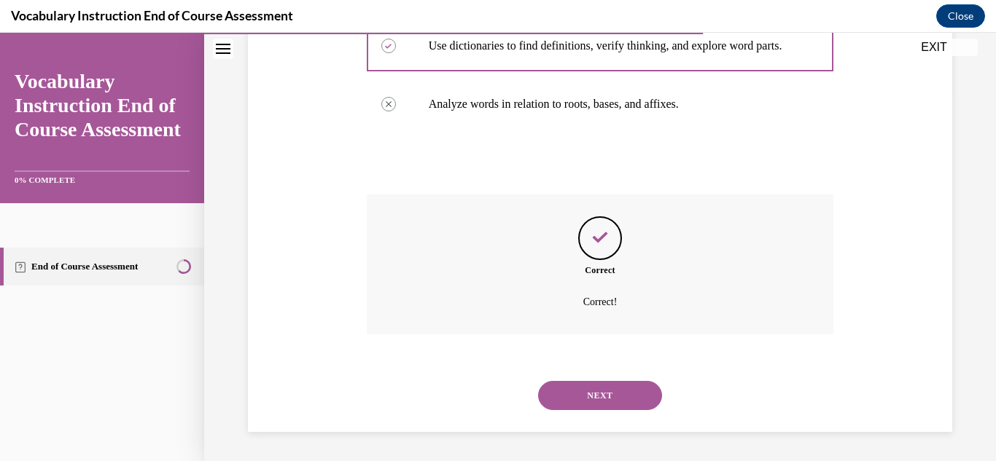
click at [572, 392] on button "NEXT" at bounding box center [600, 395] width 124 height 29
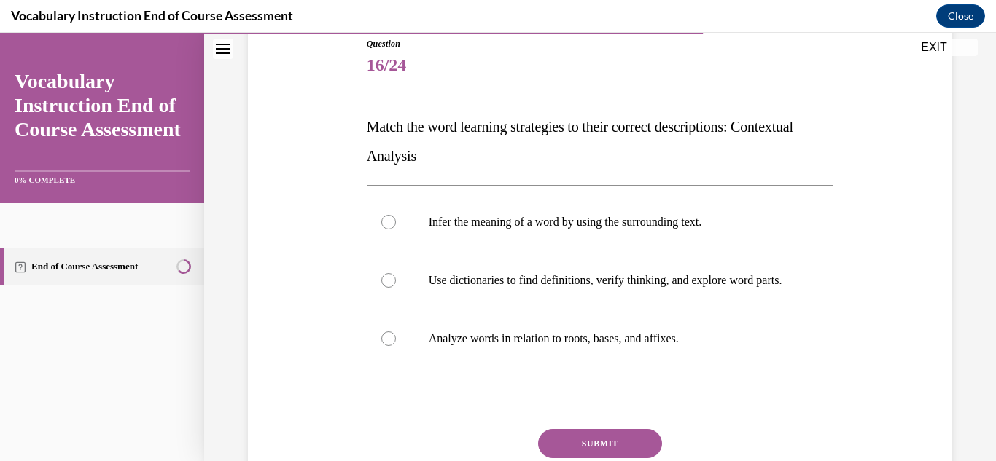
scroll to position [195, 0]
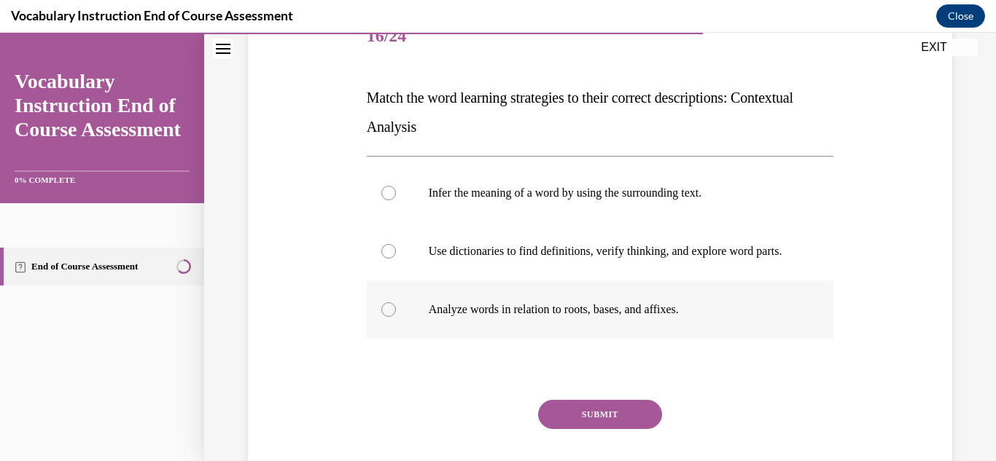
click at [387, 317] on div at bounding box center [388, 309] width 15 height 15
click at [387, 317] on input "Analyze words in relation to roots, bases, and affixes." at bounding box center [388, 309] width 15 height 15
radio input "true"
click at [565, 427] on button "SUBMIT" at bounding box center [600, 414] width 124 height 29
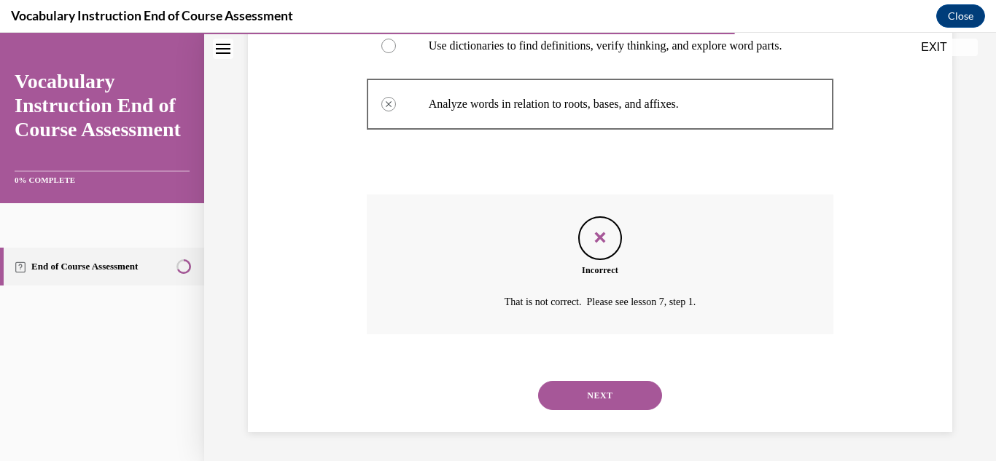
click at [565, 402] on button "NEXT" at bounding box center [600, 395] width 124 height 29
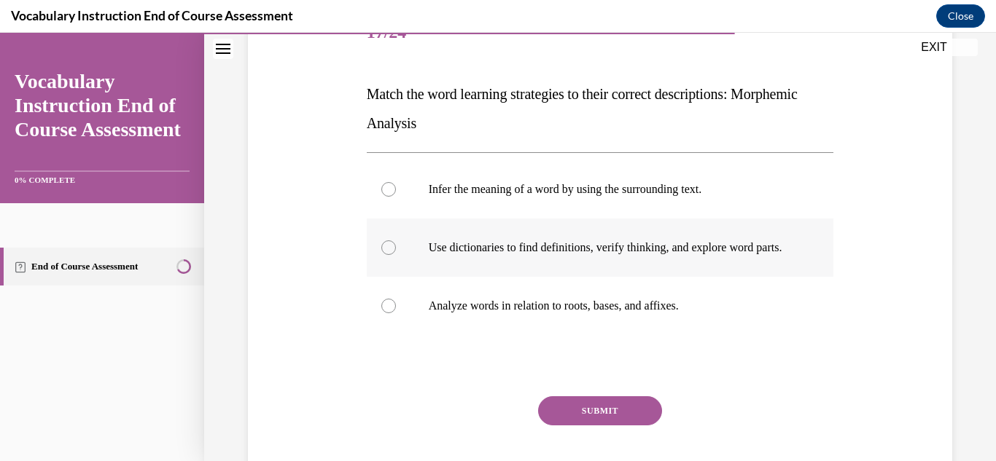
scroll to position [200, 0]
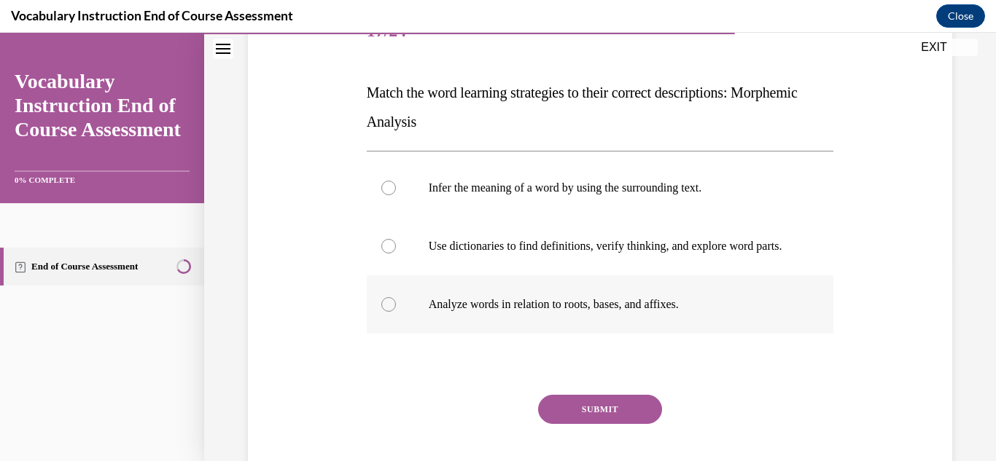
click at [375, 313] on label "Analyze words in relation to roots, bases, and affixes." at bounding box center [600, 305] width 467 height 58
click at [381, 312] on input "Analyze words in relation to roots, bases, and affixes." at bounding box center [388, 304] width 15 height 15
radio input "true"
click at [610, 424] on button "SUBMIT" at bounding box center [600, 409] width 124 height 29
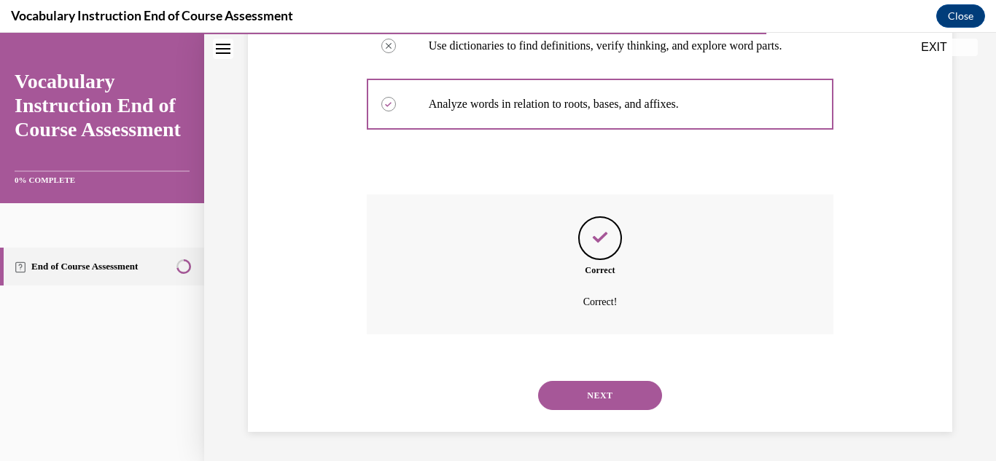
click at [595, 399] on button "NEXT" at bounding box center [600, 395] width 124 height 29
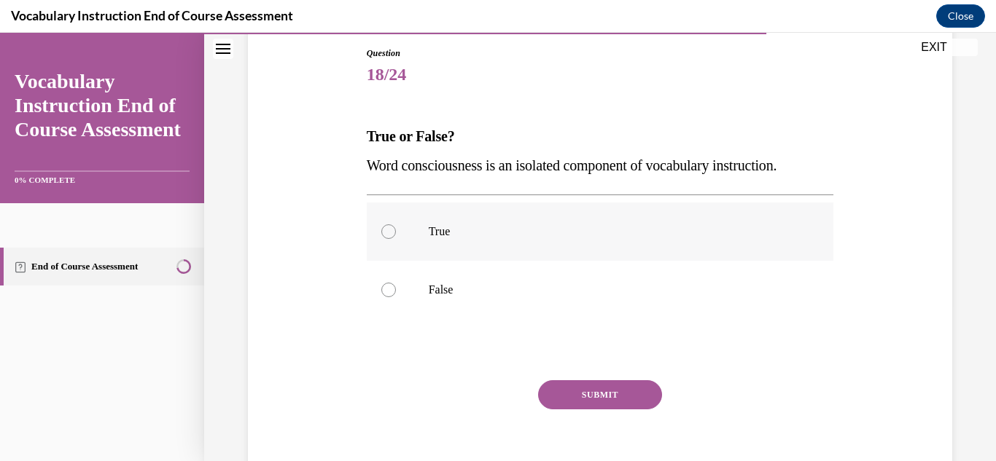
scroll to position [156, 0]
click at [394, 239] on label "True" at bounding box center [600, 232] width 467 height 58
click at [394, 239] on input "True" at bounding box center [388, 231] width 15 height 15
radio input "true"
click at [391, 292] on div at bounding box center [388, 290] width 15 height 15
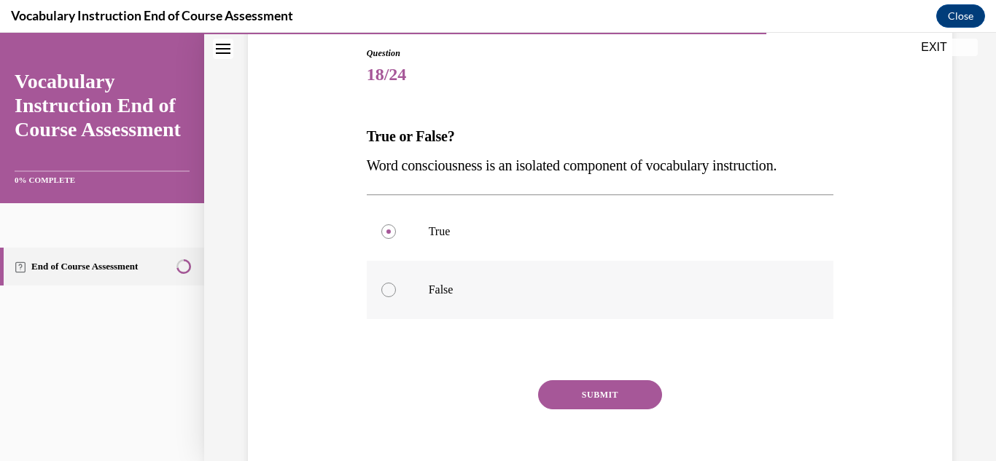
click at [391, 292] on input "False" at bounding box center [388, 290] width 15 height 15
radio input "true"
click at [579, 391] on button "SUBMIT" at bounding box center [600, 394] width 124 height 29
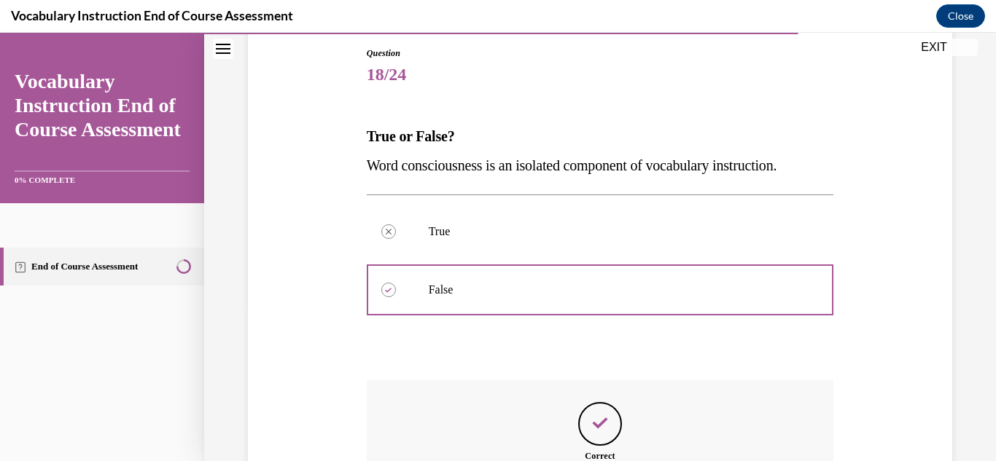
scroll to position [359, 0]
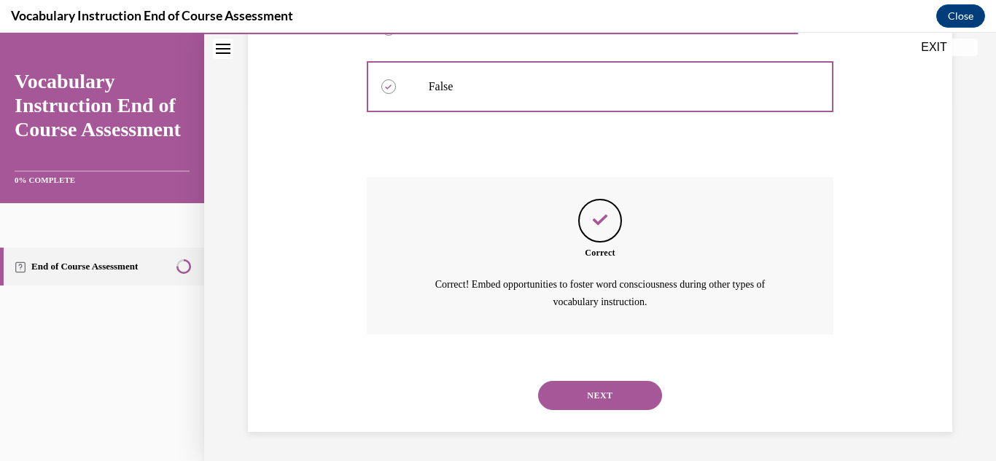
click at [570, 397] on button "NEXT" at bounding box center [600, 395] width 124 height 29
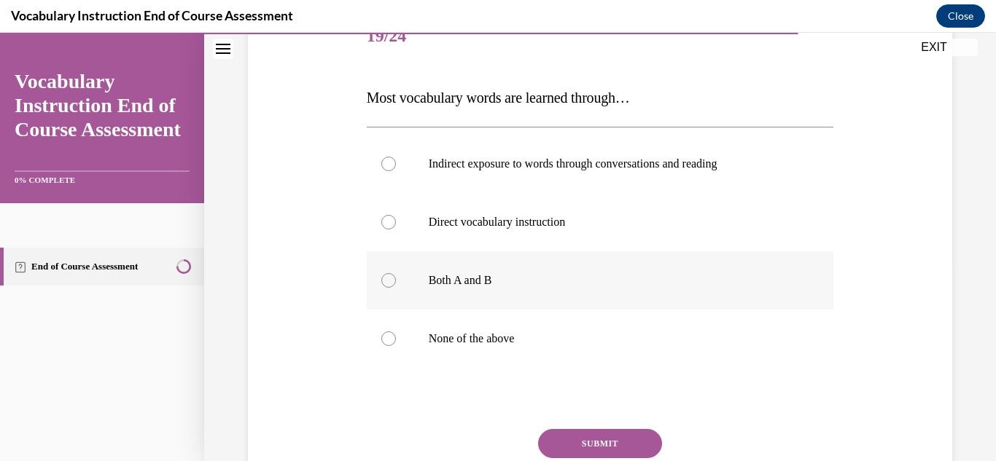
scroll to position [198, 0]
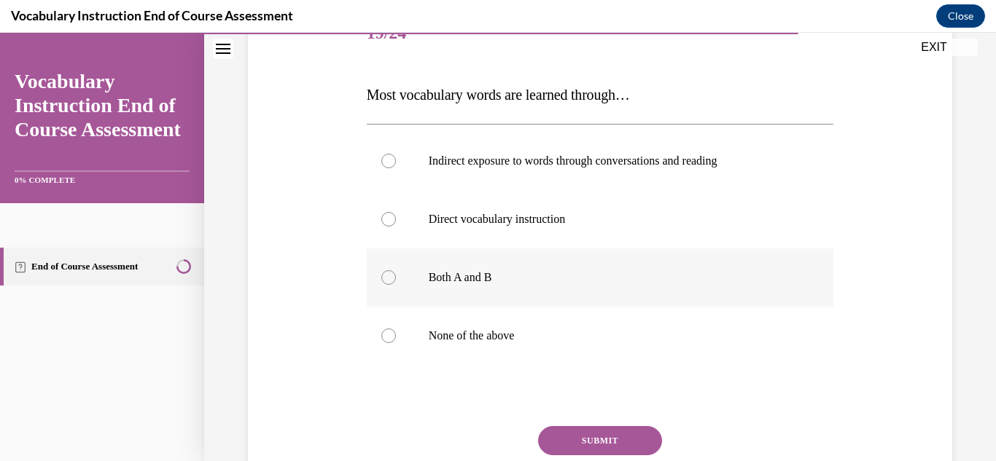
click at [384, 278] on div at bounding box center [388, 277] width 15 height 15
click at [384, 278] on input "Both A and B" at bounding box center [388, 277] width 15 height 15
radio input "true"
click at [566, 436] on button "SUBMIT" at bounding box center [600, 440] width 124 height 29
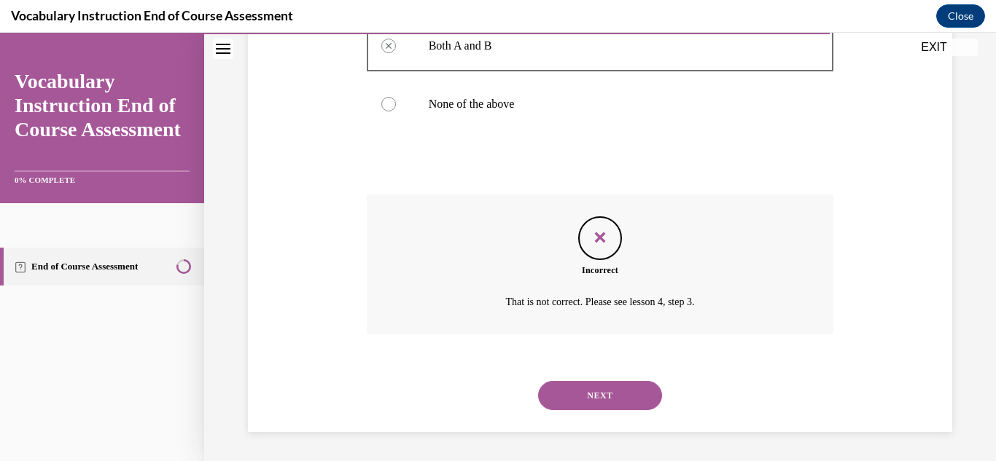
click at [587, 391] on button "NEXT" at bounding box center [600, 395] width 124 height 29
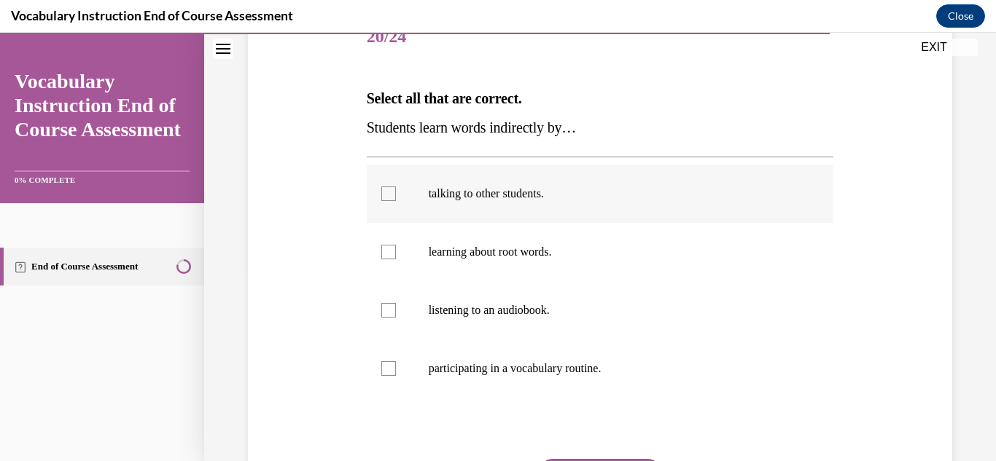
scroll to position [195, 0]
click at [391, 196] on div at bounding box center [388, 193] width 15 height 15
click at [391, 196] on input "talking to other students." at bounding box center [388, 193] width 15 height 15
checkbox input "true"
click at [388, 251] on div at bounding box center [388, 251] width 15 height 15
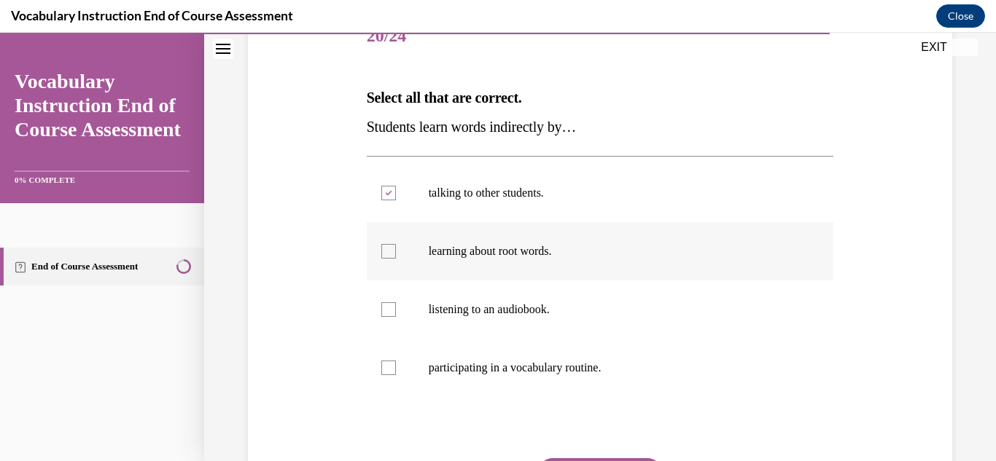
click at [388, 251] on input "learning about root words." at bounding box center [388, 251] width 15 height 15
checkbox input "true"
click at [387, 319] on label "listening to an audiobook." at bounding box center [600, 310] width 467 height 58
click at [387, 317] on input "listening to an audiobook." at bounding box center [388, 309] width 15 height 15
checkbox input "true"
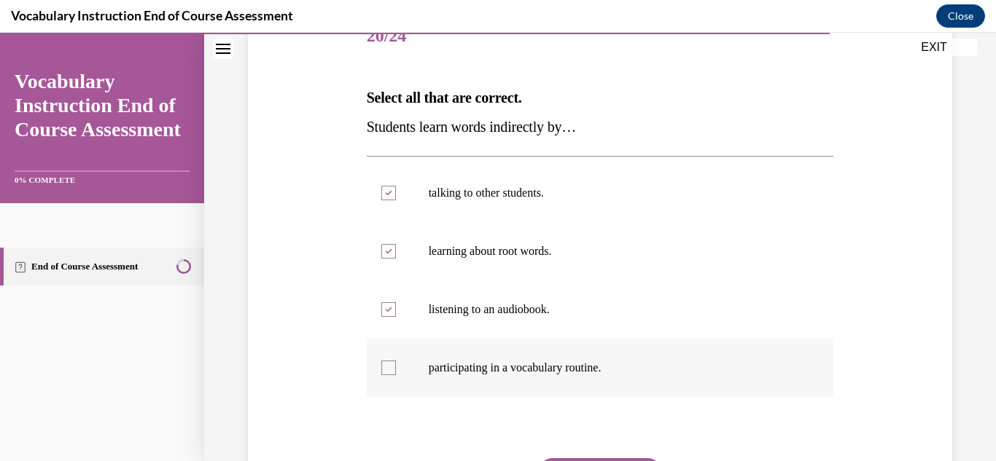
click at [384, 370] on div at bounding box center [388, 368] width 15 height 15
click at [384, 370] on input "participating in a vocabulary routine." at bounding box center [388, 368] width 15 height 15
checkbox input "true"
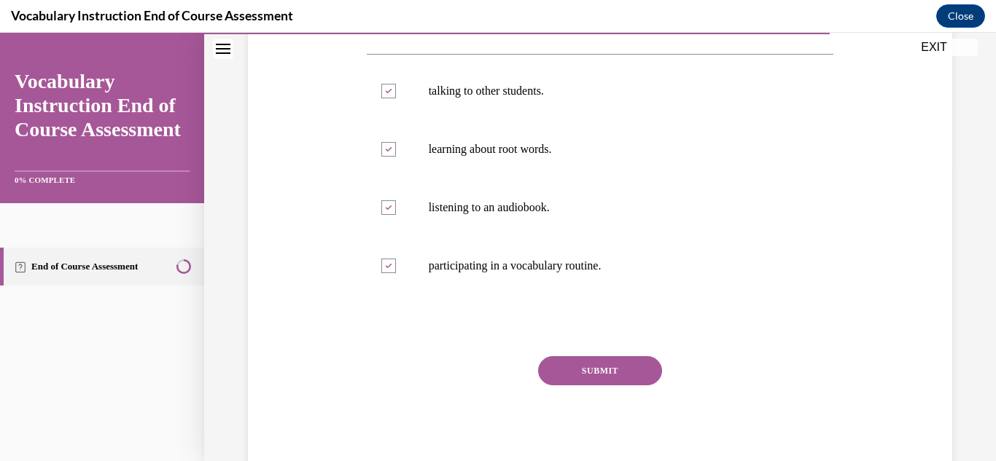
click at [586, 373] on button "SUBMIT" at bounding box center [600, 370] width 124 height 29
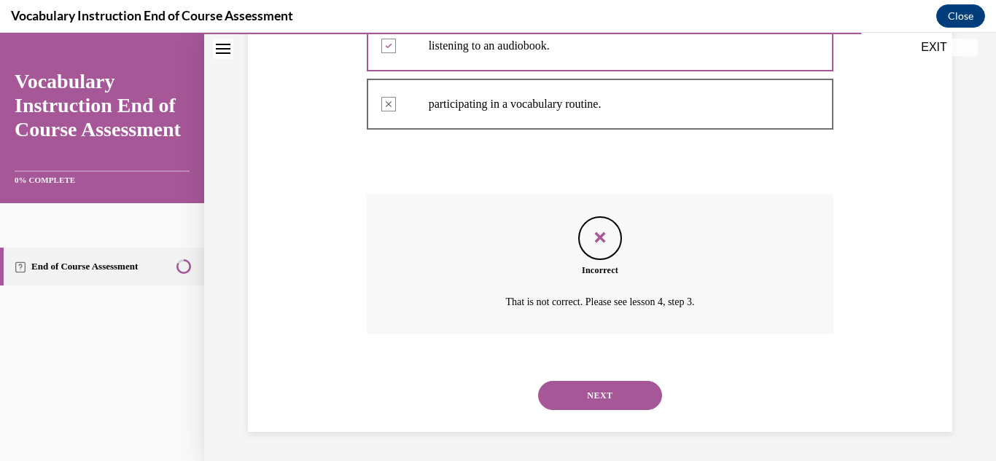
scroll to position [458, 0]
click at [591, 397] on button "NEXT" at bounding box center [600, 395] width 124 height 29
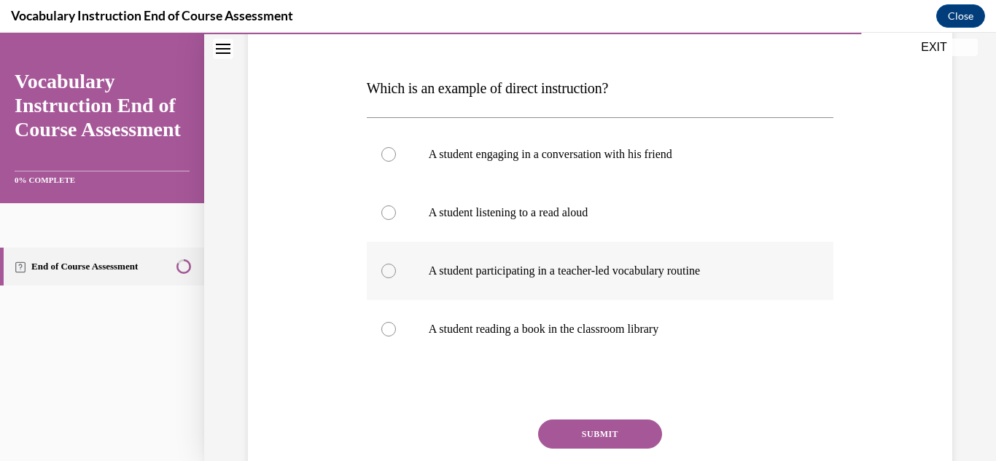
scroll to position [205, 0]
click at [384, 274] on div at bounding box center [388, 270] width 15 height 15
click at [384, 274] on input "A student participating in a teacher-led vocabulary routine" at bounding box center [388, 270] width 15 height 15
radio input "true"
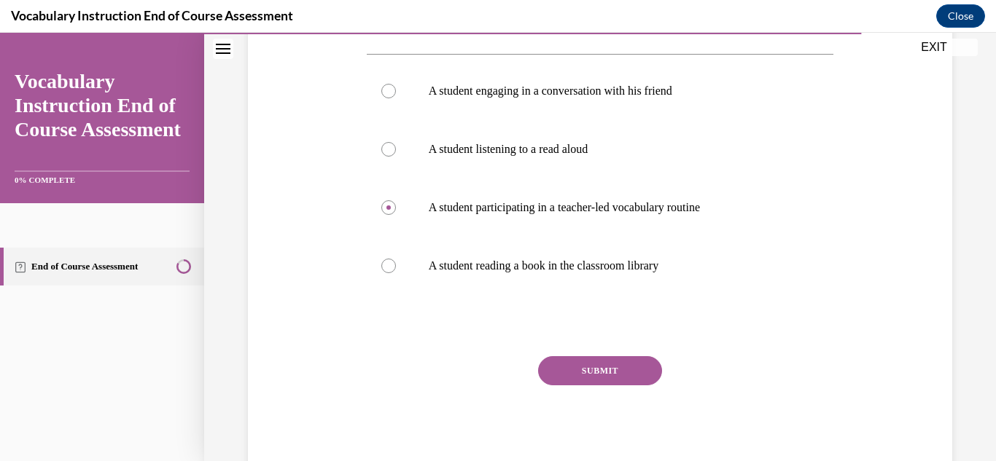
click at [601, 372] on button "SUBMIT" at bounding box center [600, 370] width 124 height 29
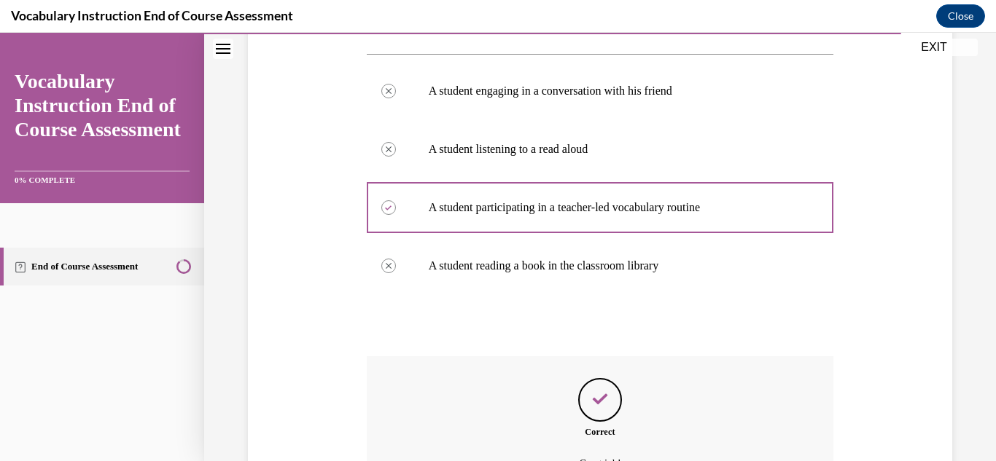
scroll to position [429, 0]
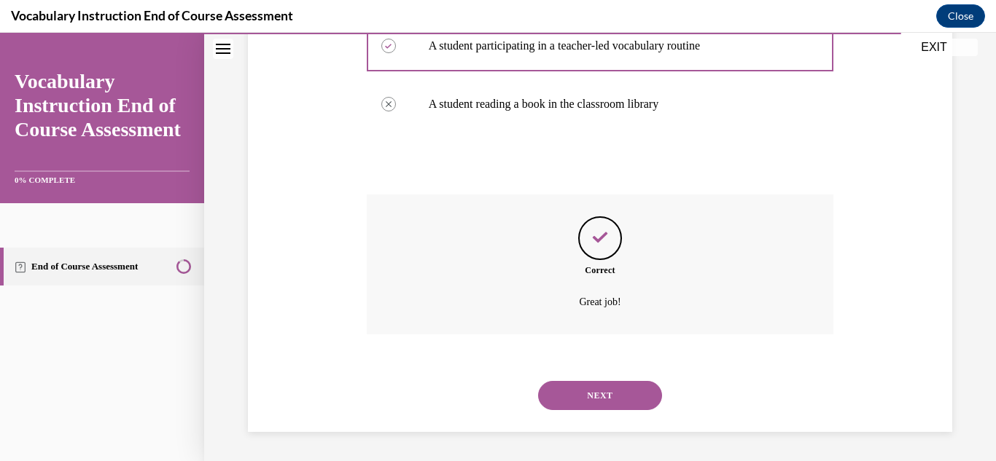
click at [585, 394] on button "NEXT" at bounding box center [600, 395] width 124 height 29
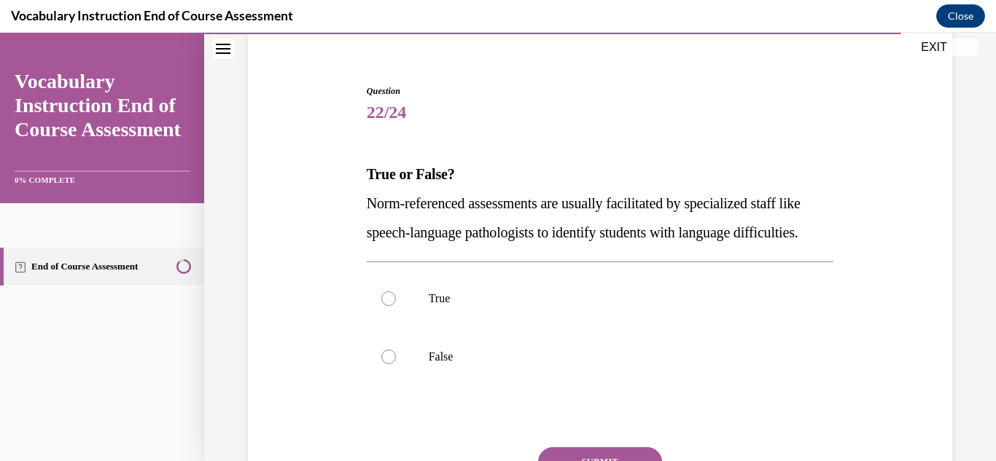
scroll to position [200, 0]
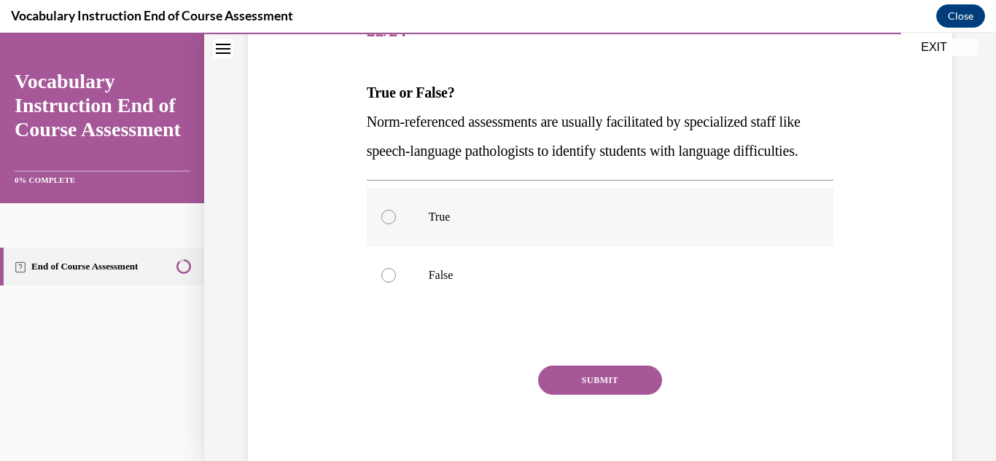
click at [388, 246] on label "True" at bounding box center [600, 217] width 467 height 58
click at [388, 224] on input "True" at bounding box center [388, 217] width 15 height 15
radio input "true"
click at [615, 395] on button "SUBMIT" at bounding box center [600, 380] width 124 height 29
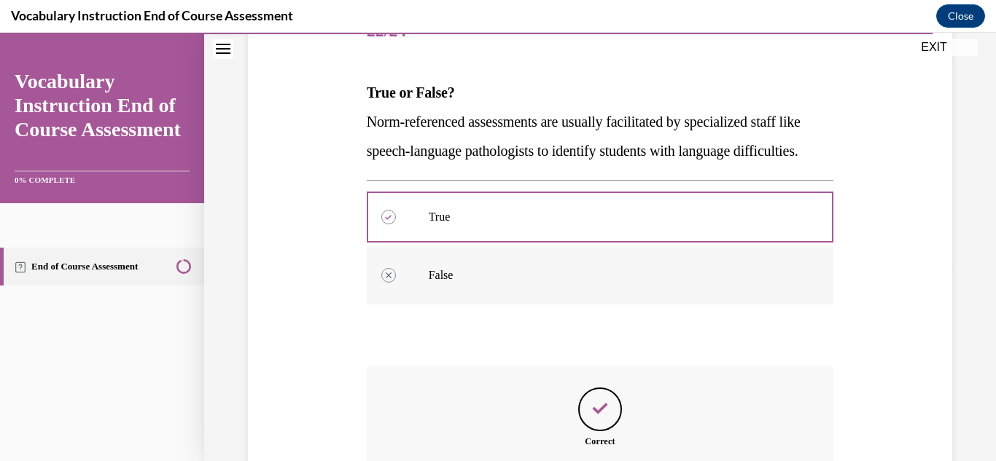
scroll to position [400, 0]
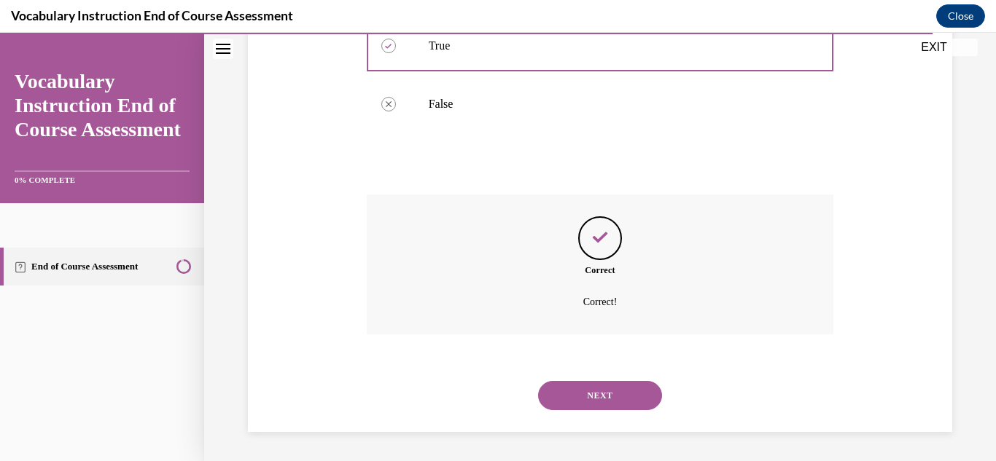
click at [560, 396] on button "NEXT" at bounding box center [600, 395] width 124 height 29
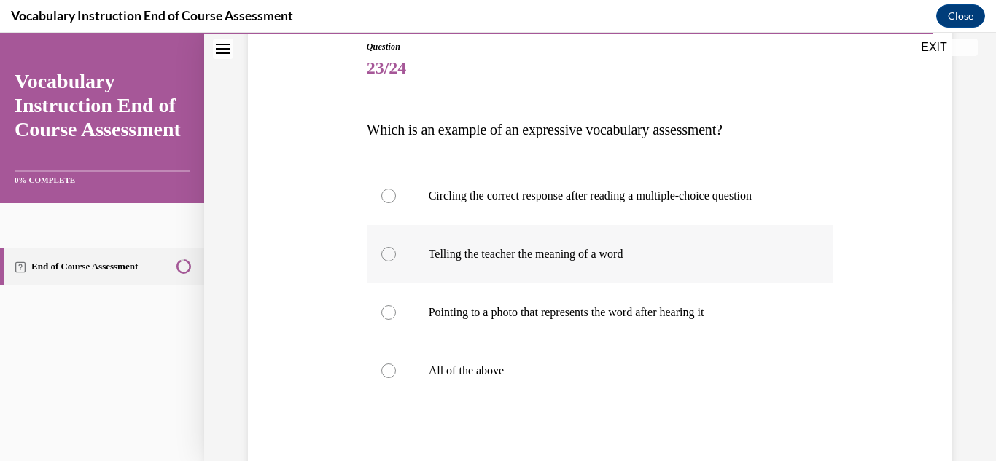
scroll to position [163, 0]
click at [384, 372] on div at bounding box center [388, 370] width 15 height 15
click at [384, 372] on input "All of the above" at bounding box center [388, 370] width 15 height 15
radio input "true"
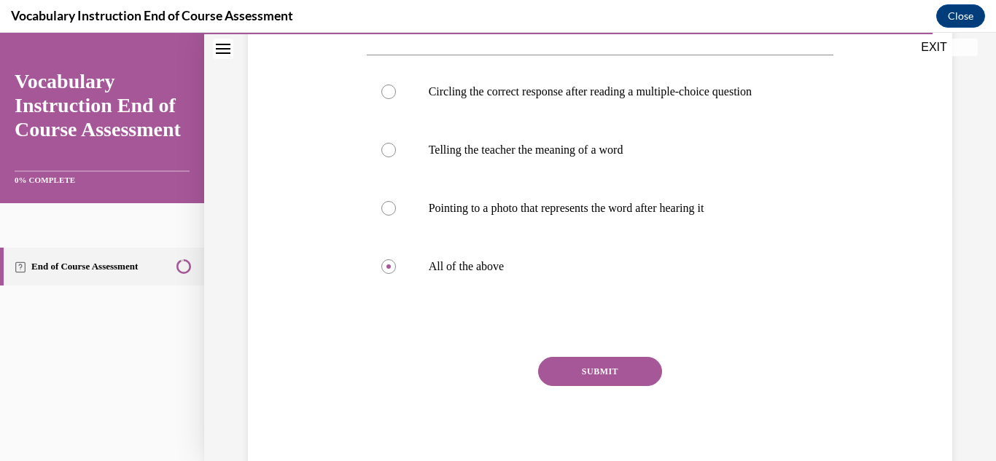
click at [574, 388] on div "SUBMIT NEXT" at bounding box center [600, 417] width 467 height 120
click at [571, 374] on button "SUBMIT" at bounding box center [600, 371] width 124 height 29
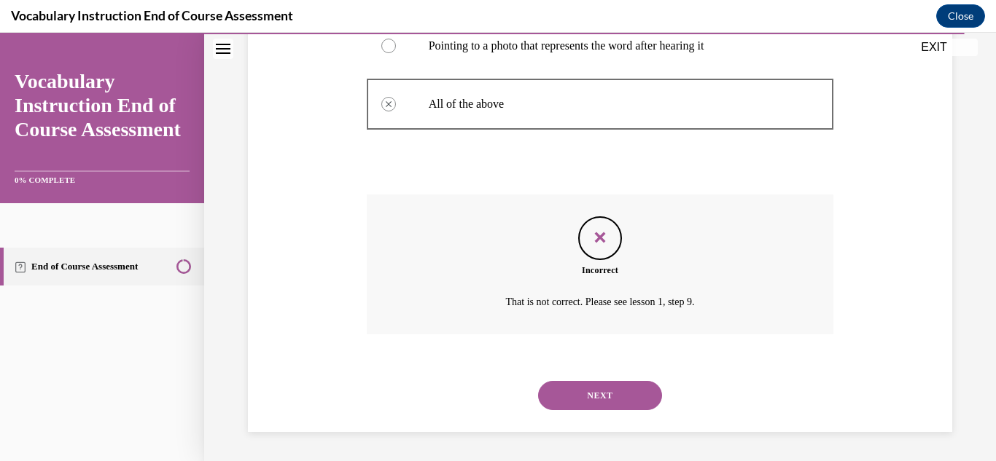
click at [584, 392] on button "NEXT" at bounding box center [600, 395] width 124 height 29
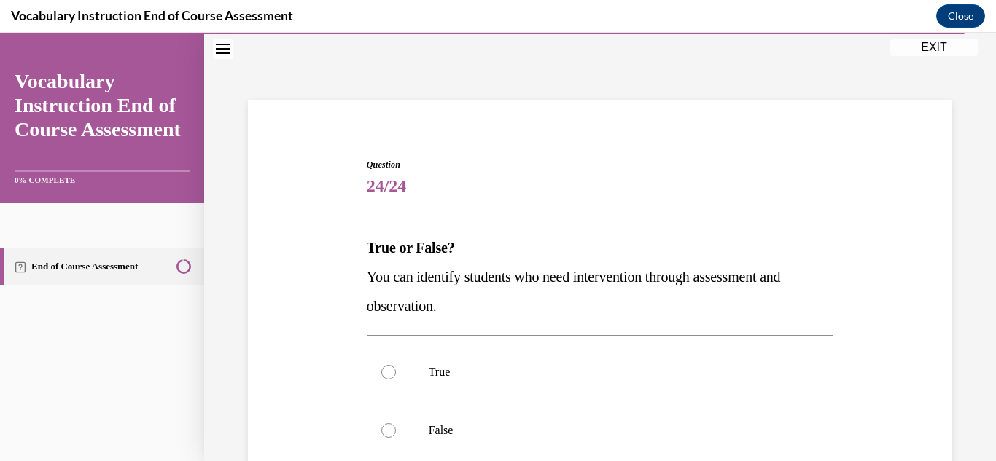
scroll to position [118, 0]
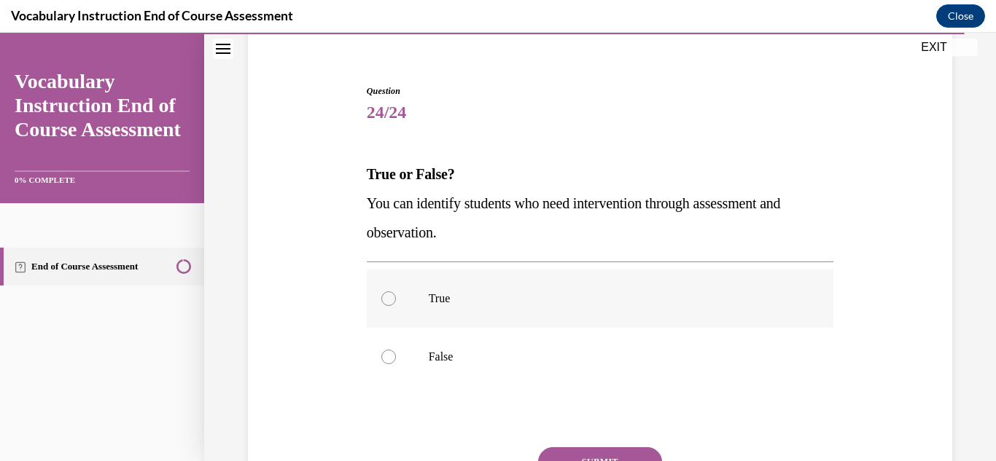
click at [383, 294] on div at bounding box center [388, 299] width 15 height 15
click at [383, 294] on input "True" at bounding box center [388, 299] width 15 height 15
radio input "true"
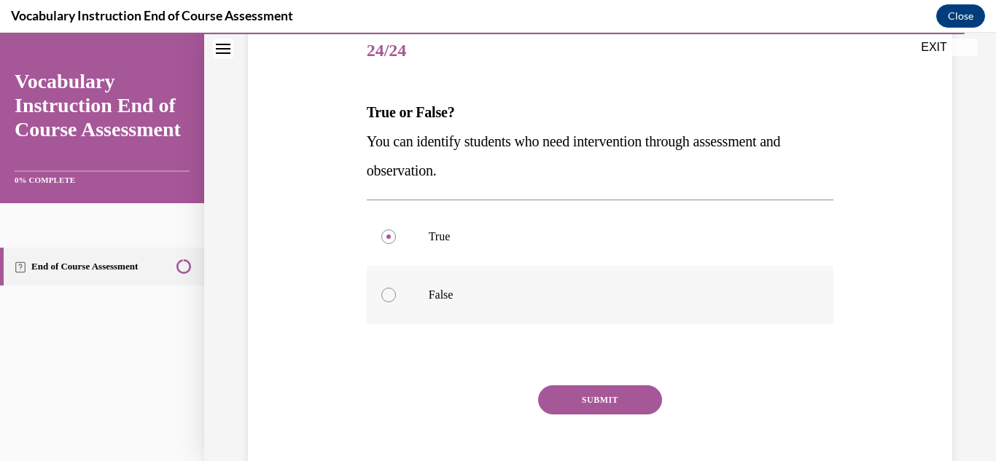
scroll to position [180, 0]
click at [598, 397] on button "SUBMIT" at bounding box center [600, 400] width 124 height 29
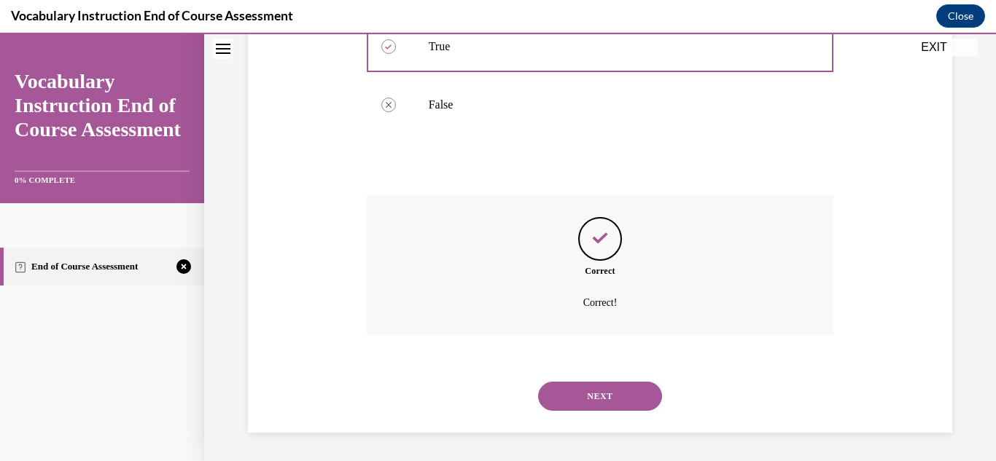
scroll to position [371, 0]
click at [587, 394] on button "NEXT" at bounding box center [600, 395] width 124 height 29
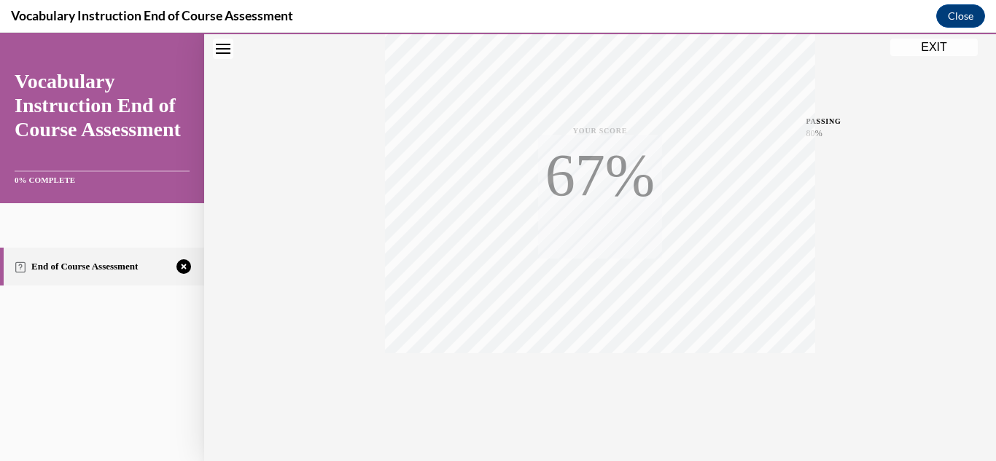
scroll to position [319, 0]
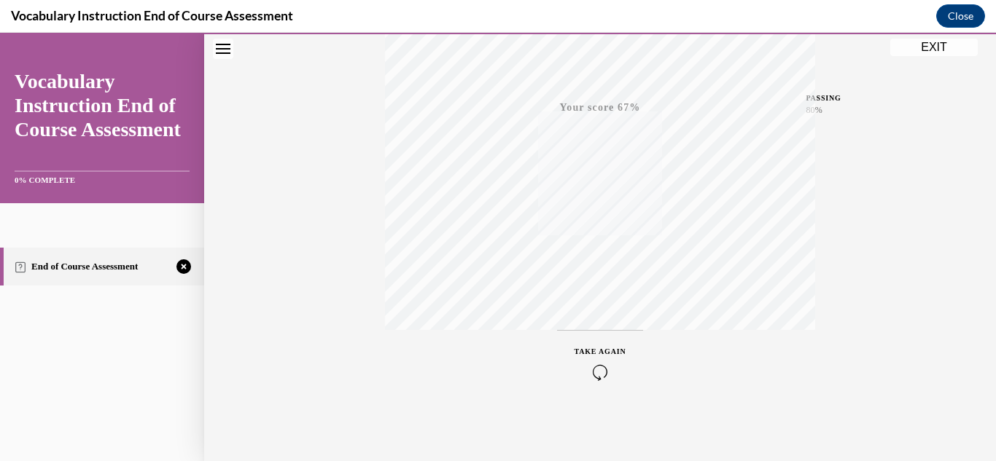
click at [597, 364] on icon "button" at bounding box center [600, 372] width 52 height 16
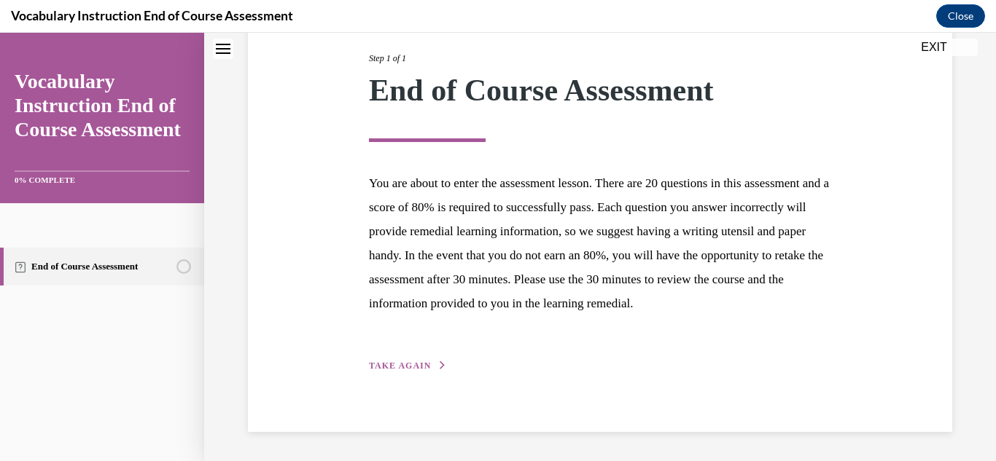
click at [402, 365] on span "TAKE AGAIN" at bounding box center [400, 366] width 62 height 10
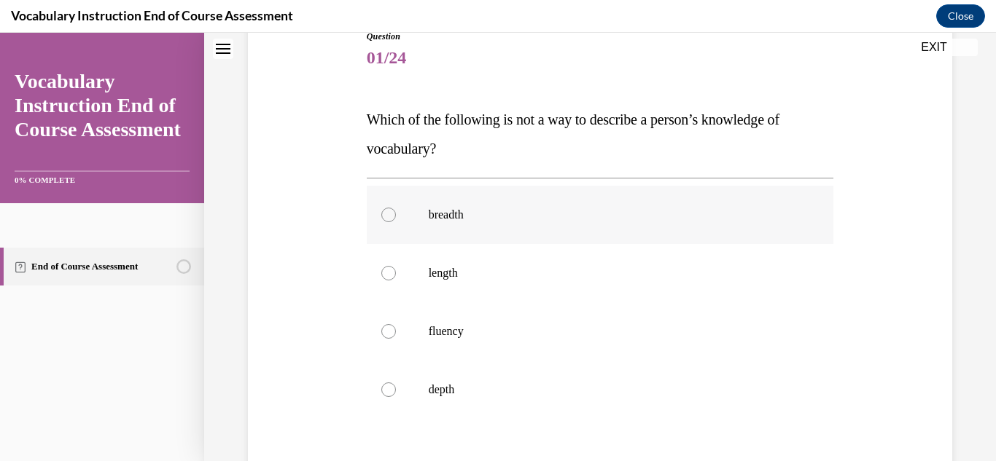
scroll to position [172, 0]
click at [388, 276] on div at bounding box center [388, 274] width 15 height 15
click at [388, 276] on input "length" at bounding box center [388, 274] width 15 height 15
radio input "true"
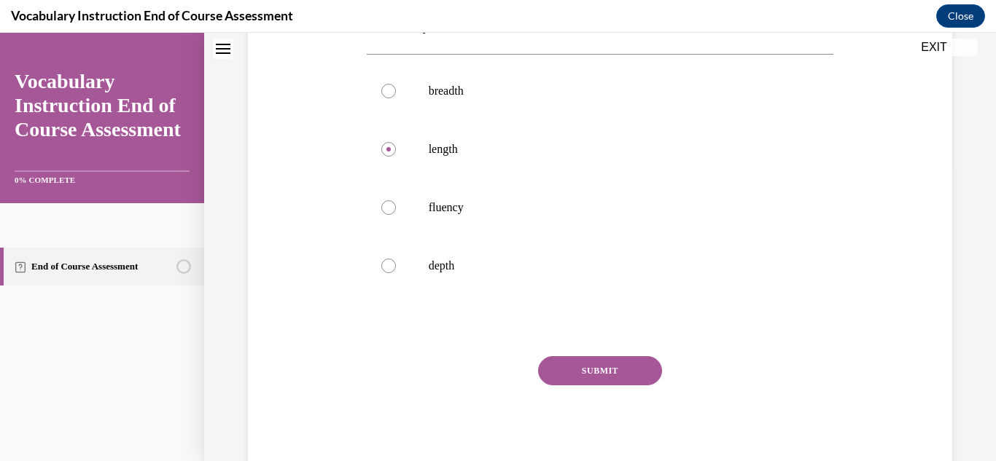
click at [553, 367] on button "SUBMIT" at bounding box center [600, 370] width 124 height 29
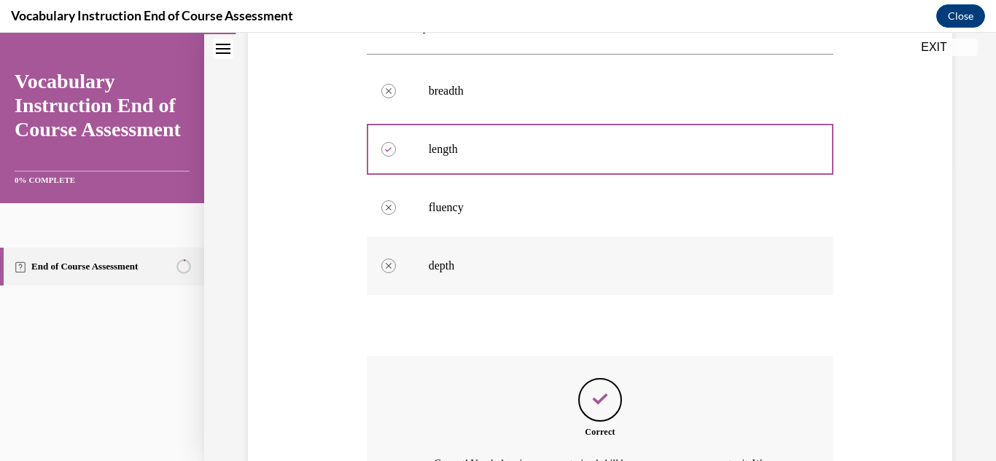
scroll to position [476, 0]
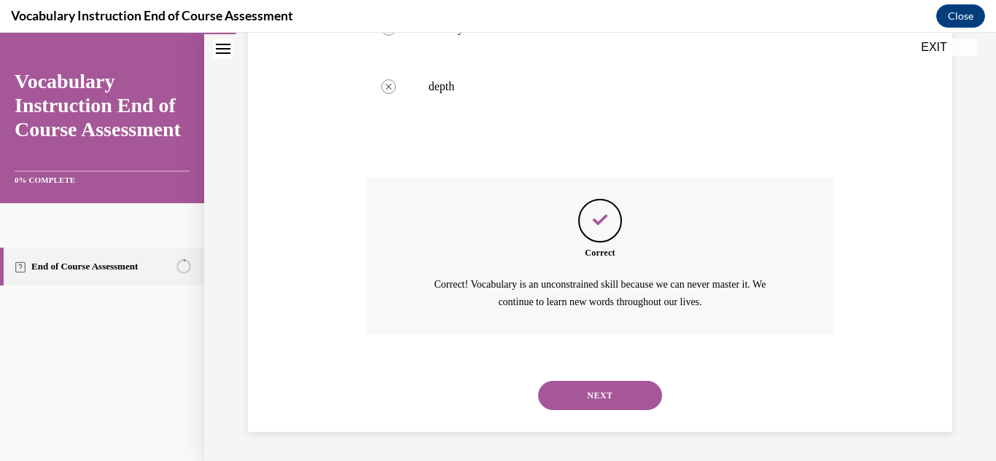
click at [561, 397] on button "NEXT" at bounding box center [600, 395] width 124 height 29
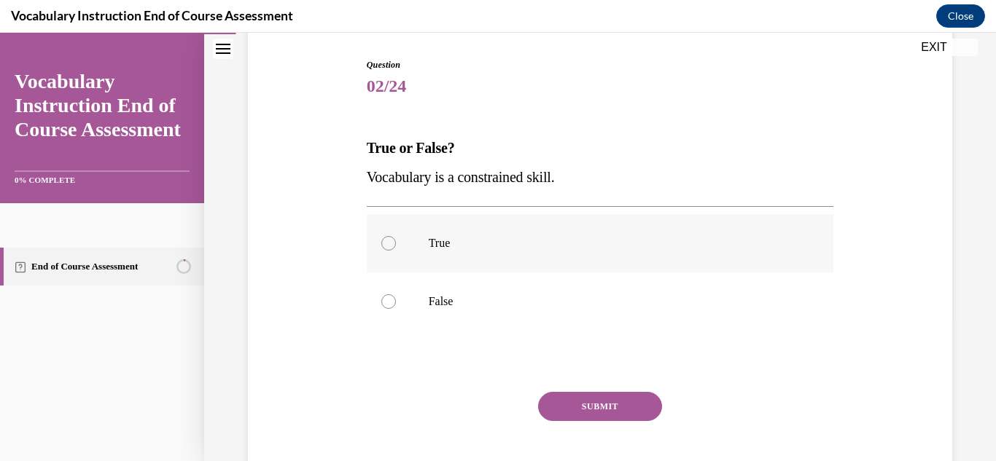
scroll to position [147, 0]
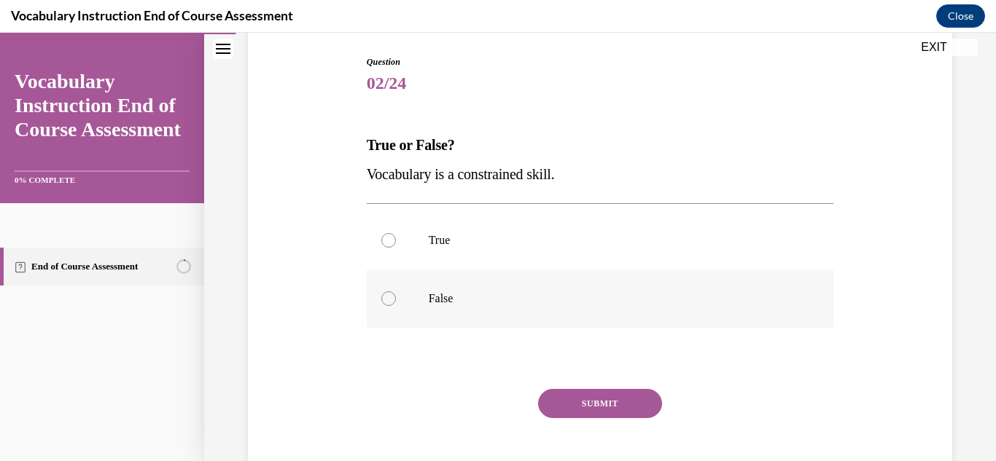
click at [385, 286] on label "False" at bounding box center [600, 299] width 467 height 58
click at [385, 292] on input "False" at bounding box center [388, 299] width 15 height 15
radio input "true"
click at [566, 402] on button "SUBMIT" at bounding box center [600, 403] width 124 height 29
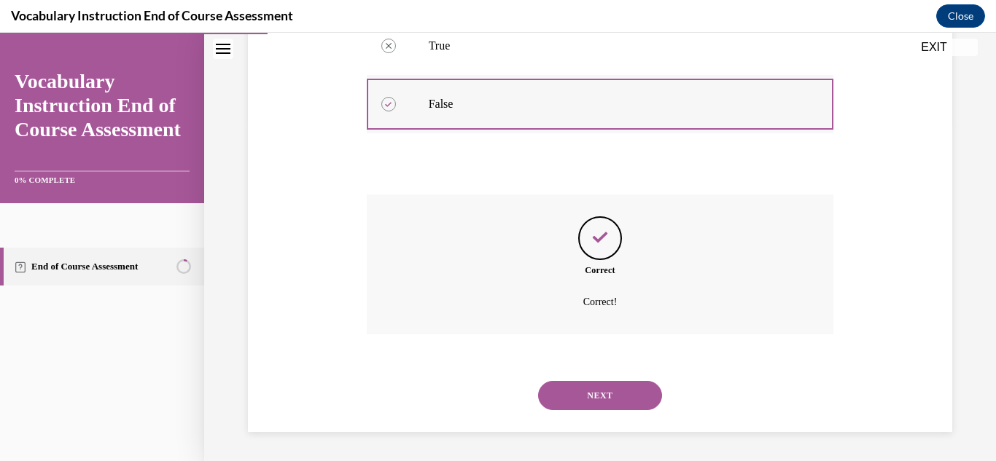
scroll to position [342, 0]
click at [593, 393] on button "NEXT" at bounding box center [600, 395] width 124 height 29
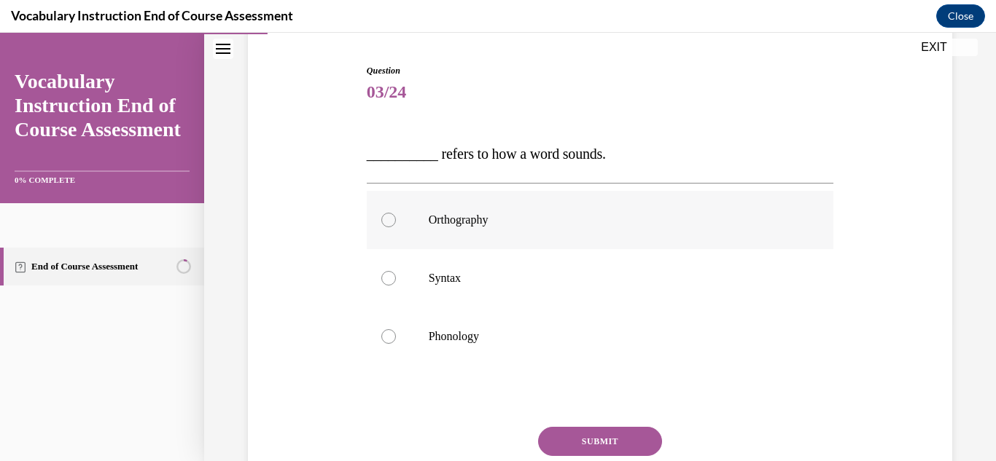
scroll to position [138, 0]
click at [381, 339] on div at bounding box center [388, 336] width 15 height 15
click at [381, 339] on input "Phonology" at bounding box center [388, 336] width 15 height 15
radio input "true"
click at [547, 435] on button "SUBMIT" at bounding box center [600, 441] width 124 height 29
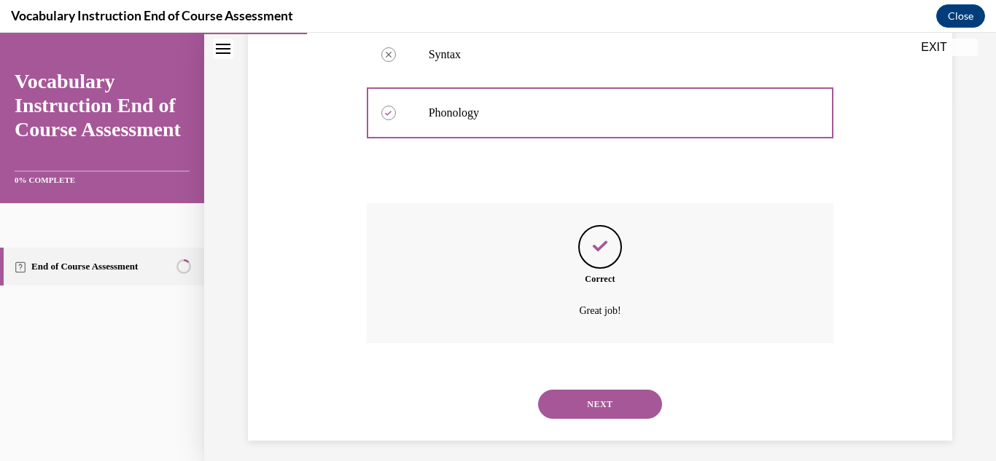
scroll to position [371, 0]
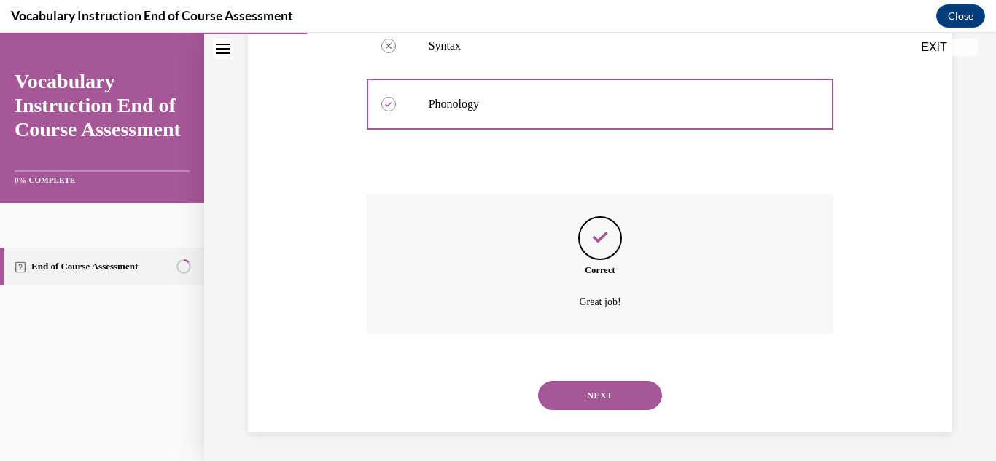
click at [547, 402] on button "NEXT" at bounding box center [600, 395] width 124 height 29
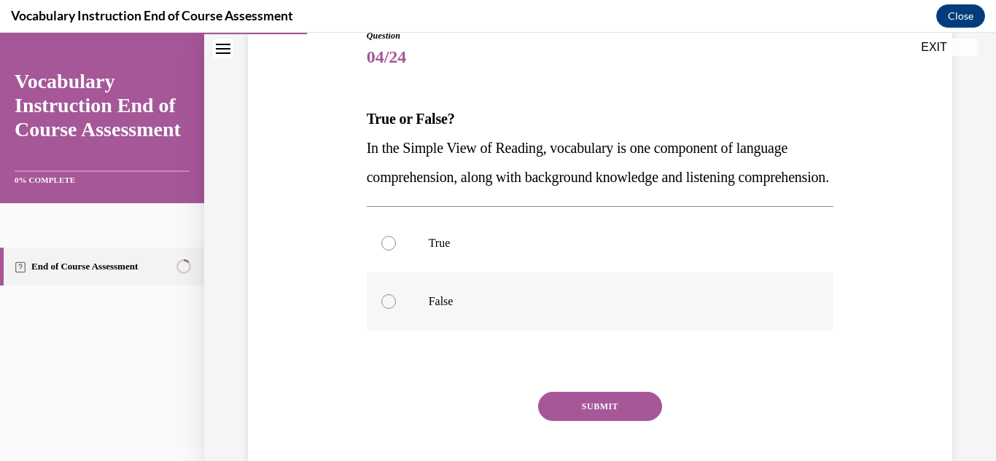
scroll to position [174, 0]
click at [404, 272] on label "True" at bounding box center [600, 243] width 467 height 58
click at [396, 250] on input "True" at bounding box center [388, 242] width 15 height 15
radio input "true"
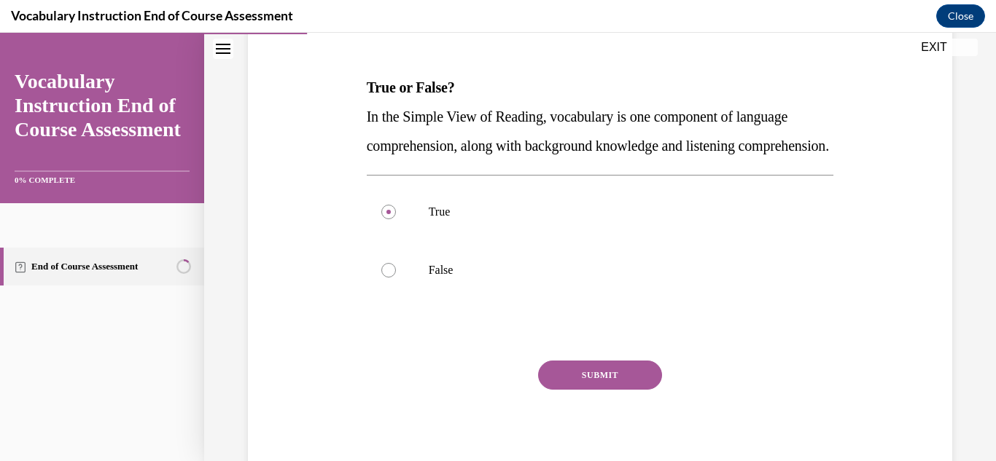
click at [587, 390] on button "SUBMIT" at bounding box center [600, 375] width 124 height 29
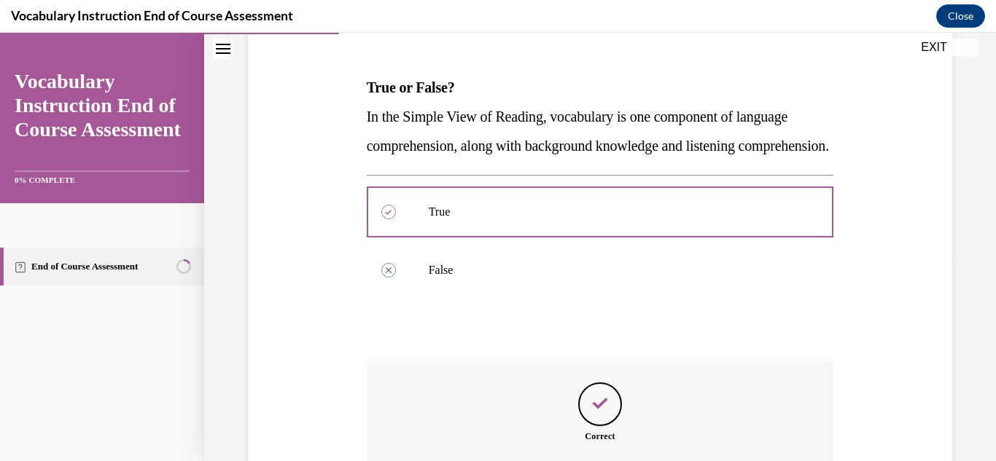
scroll to position [400, 0]
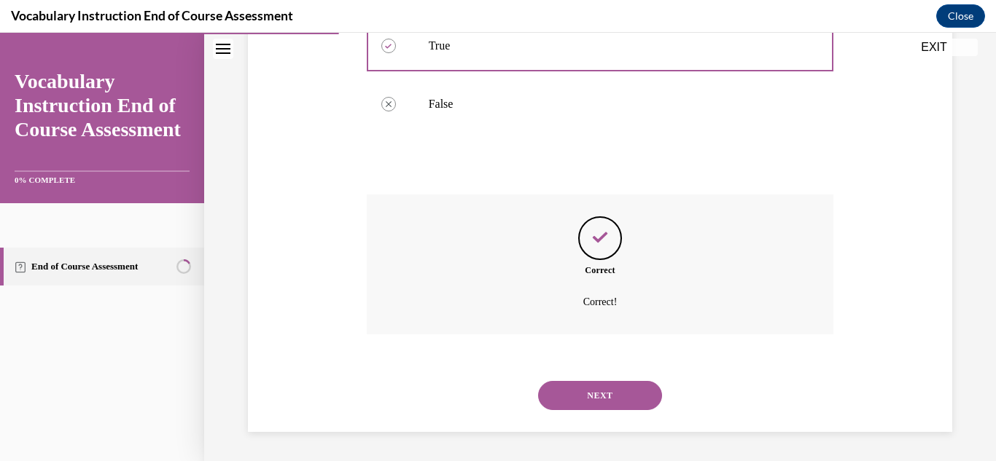
click at [579, 398] on button "NEXT" at bounding box center [600, 395] width 124 height 29
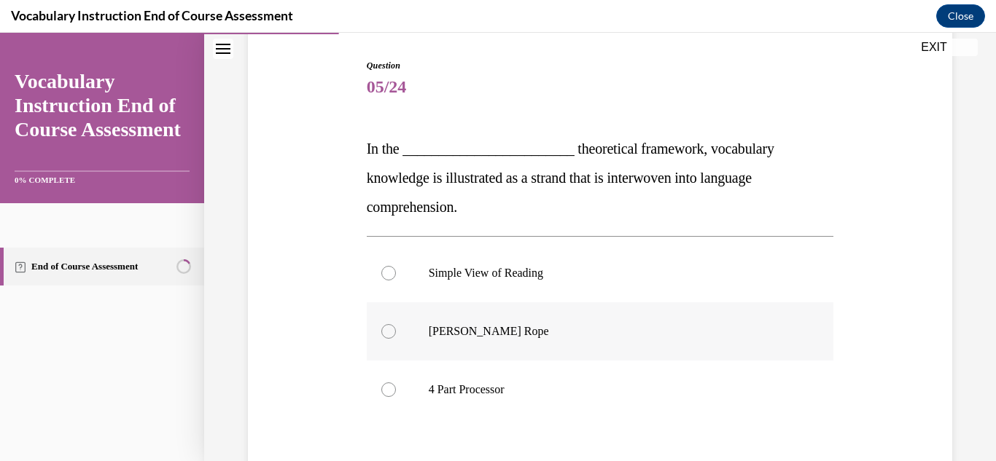
scroll to position [144, 0]
click at [405, 335] on label "[PERSON_NAME] Rope" at bounding box center [600, 331] width 467 height 58
click at [396, 335] on input "[PERSON_NAME] Rope" at bounding box center [388, 331] width 15 height 15
radio input "true"
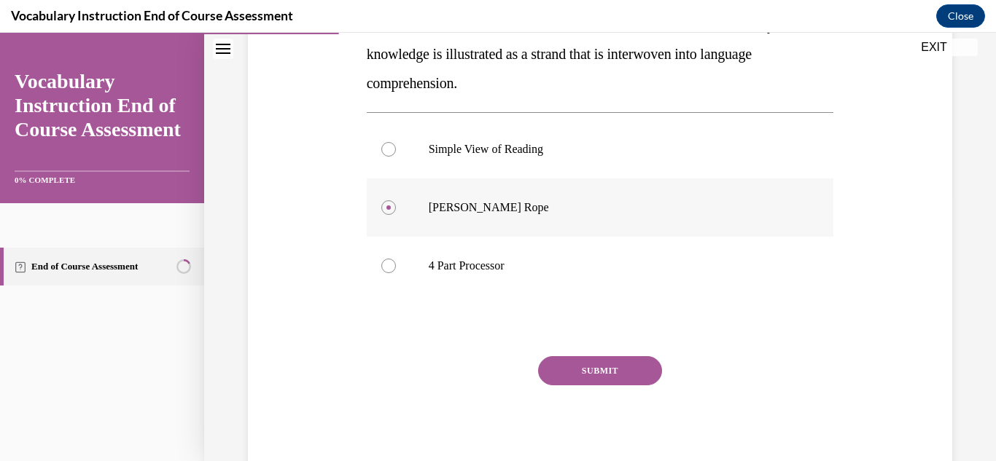
scroll to position [267, 0]
click at [584, 363] on button "SUBMIT" at bounding box center [600, 370] width 124 height 29
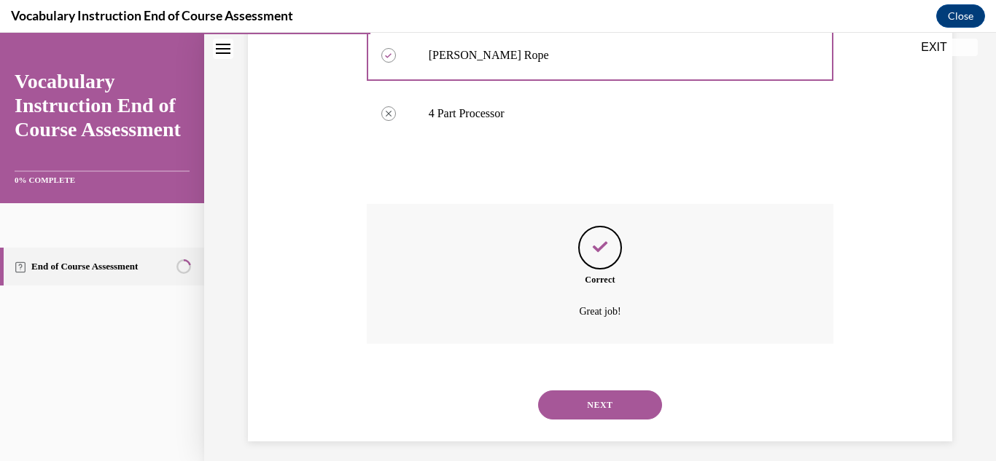
click at [571, 410] on button "NEXT" at bounding box center [600, 405] width 124 height 29
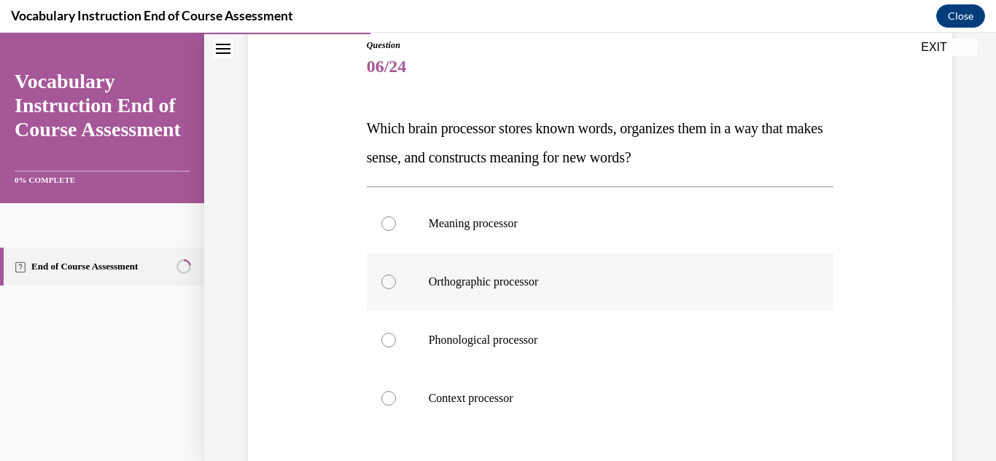
scroll to position [182, 0]
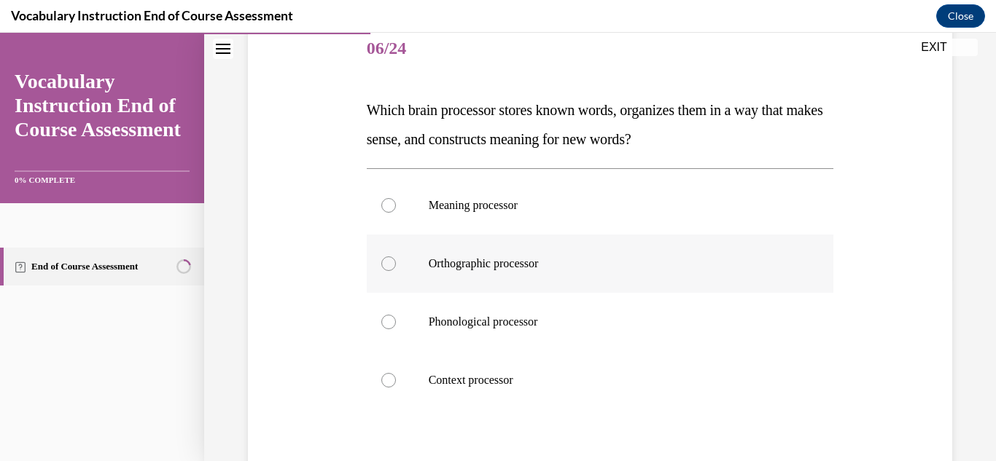
click at [390, 269] on div at bounding box center [388, 264] width 15 height 15
click at [390, 269] on input "Orthographic processor" at bounding box center [388, 264] width 15 height 15
radio input "true"
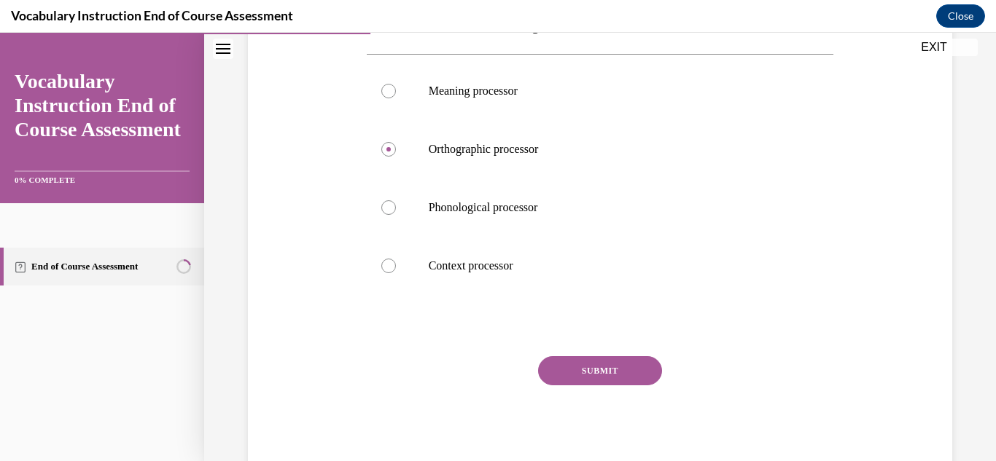
click at [565, 376] on button "SUBMIT" at bounding box center [600, 370] width 124 height 29
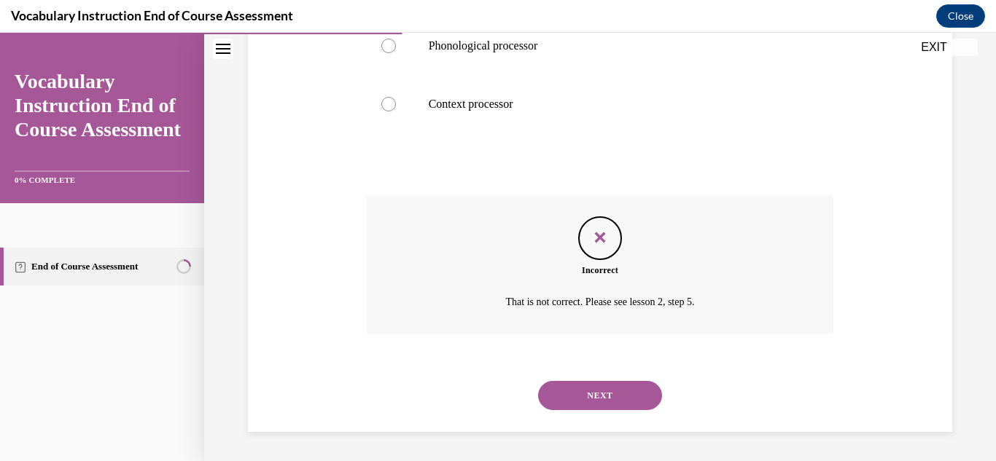
click at [561, 391] on button "NEXT" at bounding box center [600, 395] width 124 height 29
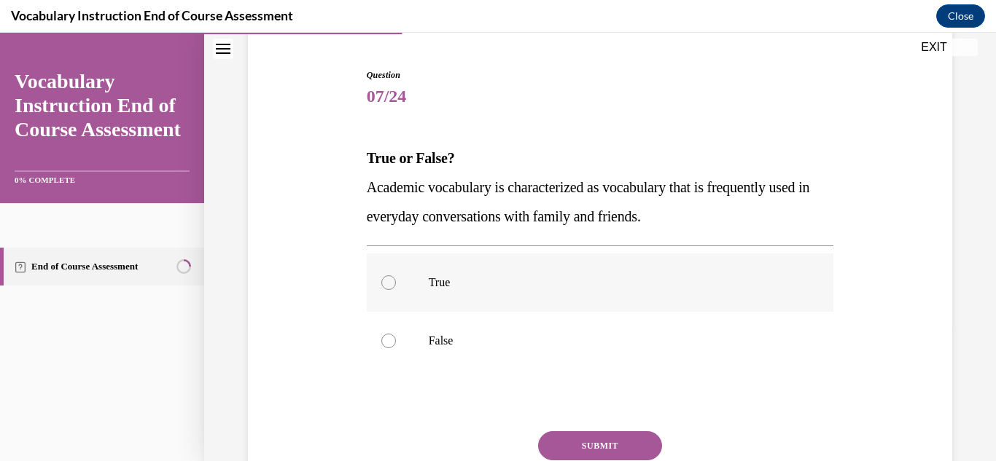
scroll to position [135, 0]
click at [394, 287] on label "True" at bounding box center [600, 282] width 467 height 58
click at [394, 287] on input "True" at bounding box center [388, 282] width 15 height 15
radio input "true"
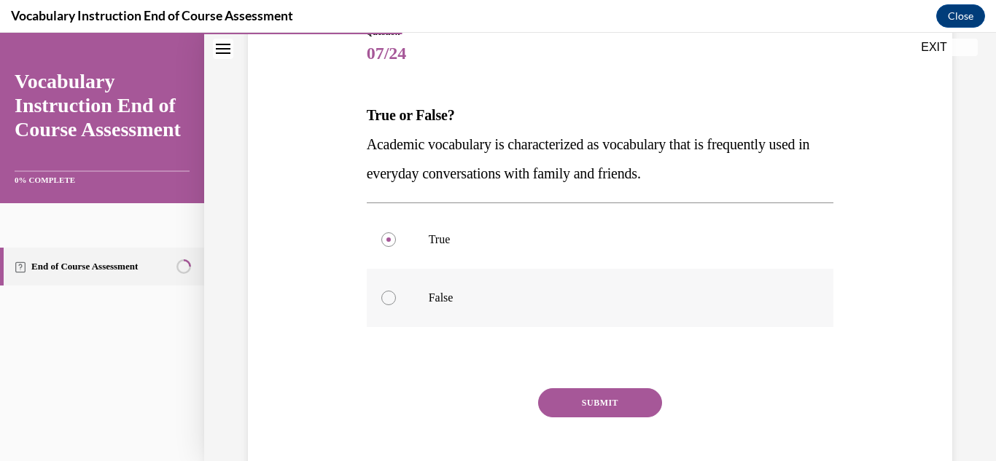
click at [378, 289] on label "False" at bounding box center [600, 298] width 467 height 58
click at [381, 291] on input "False" at bounding box center [388, 298] width 15 height 15
radio input "true"
click at [547, 402] on button "SUBMIT" at bounding box center [600, 402] width 124 height 29
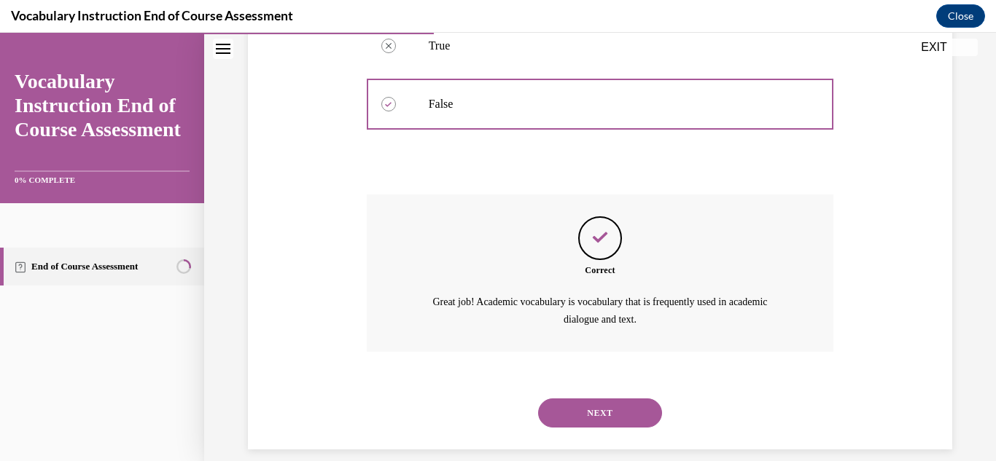
click at [571, 404] on button "NEXT" at bounding box center [600, 413] width 124 height 29
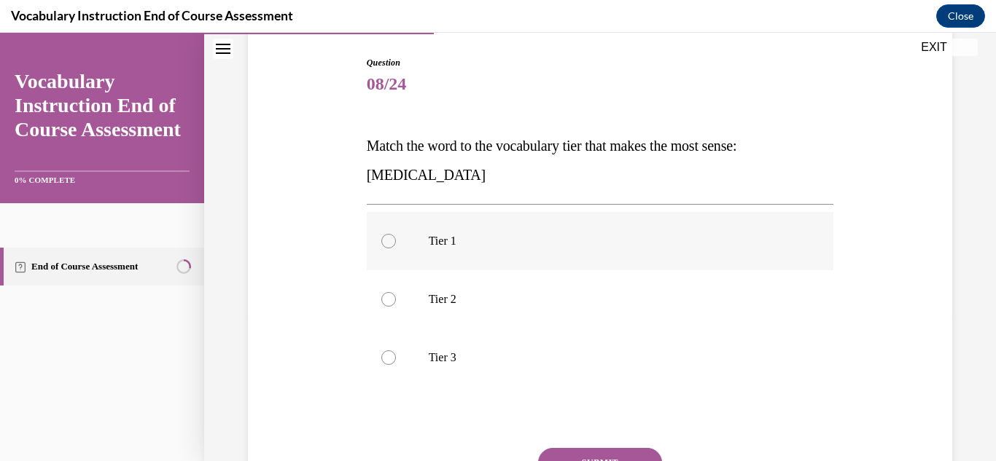
scroll to position [147, 0]
click at [394, 358] on div at bounding box center [388, 357] width 15 height 15
click at [394, 358] on input "Tier 3" at bounding box center [388, 357] width 15 height 15
radio input "true"
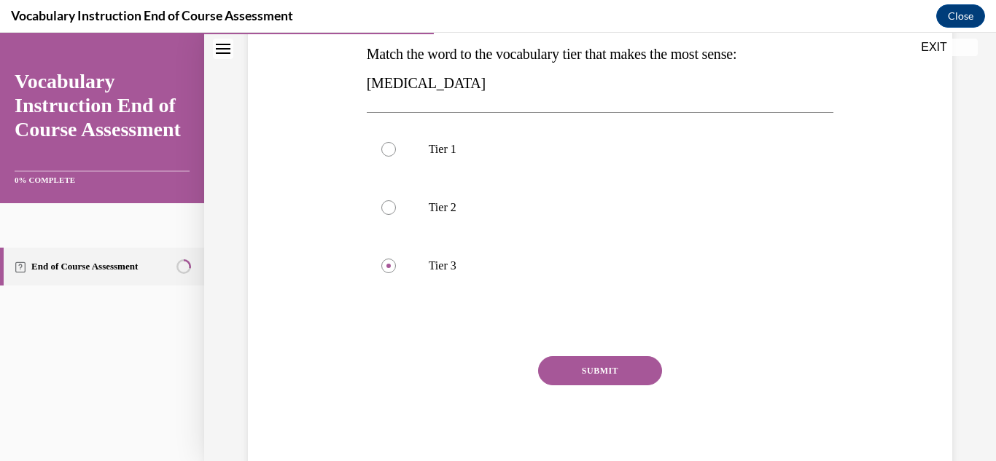
click at [569, 362] on button "SUBMIT" at bounding box center [600, 370] width 124 height 29
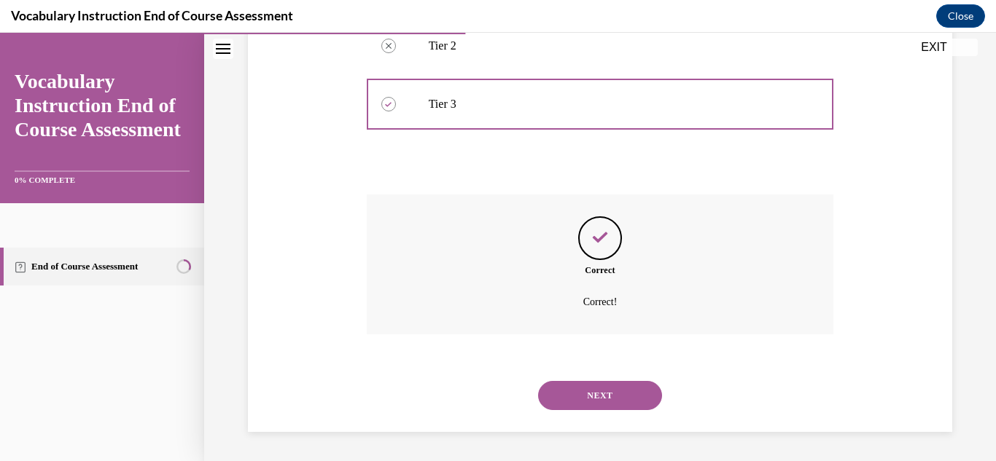
click at [550, 394] on button "NEXT" at bounding box center [600, 395] width 124 height 29
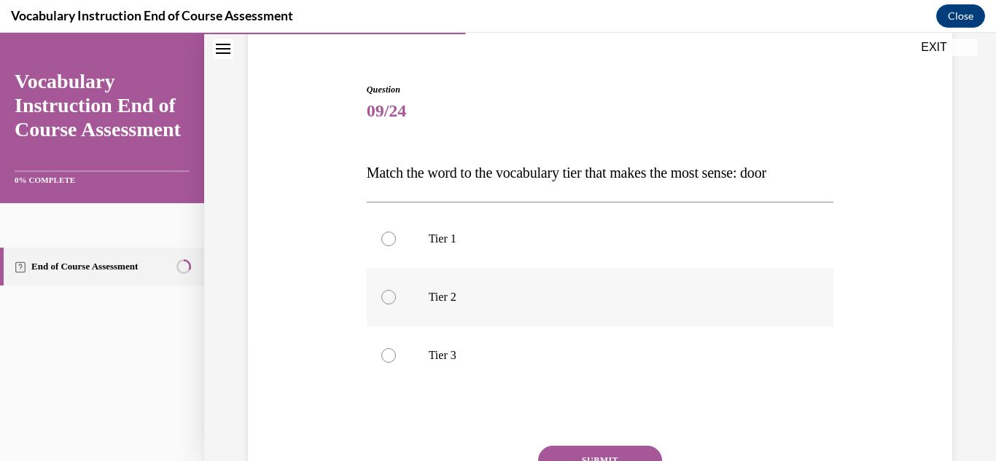
scroll to position [119, 0]
click at [375, 249] on label "Tier 1" at bounding box center [600, 240] width 467 height 58
click at [381, 247] on input "Tier 1" at bounding box center [388, 240] width 15 height 15
radio input "true"
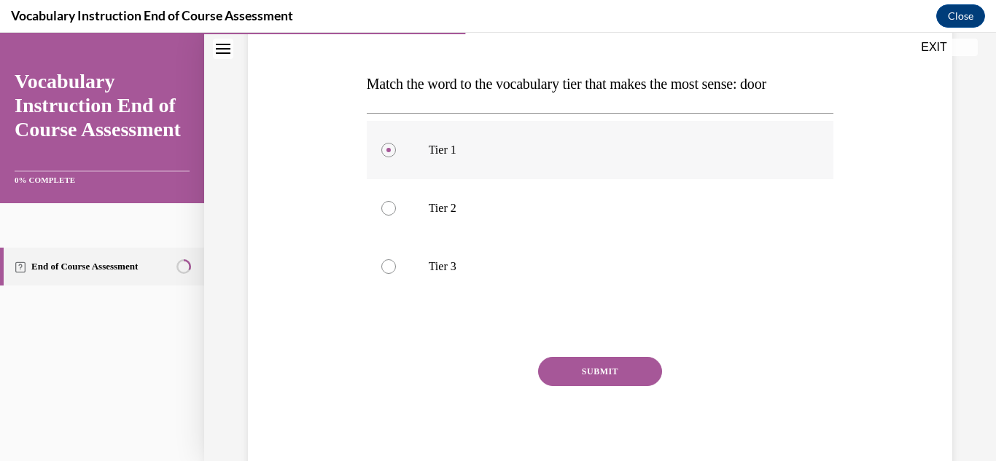
scroll to position [208, 0]
click at [570, 368] on button "SUBMIT" at bounding box center [600, 372] width 124 height 29
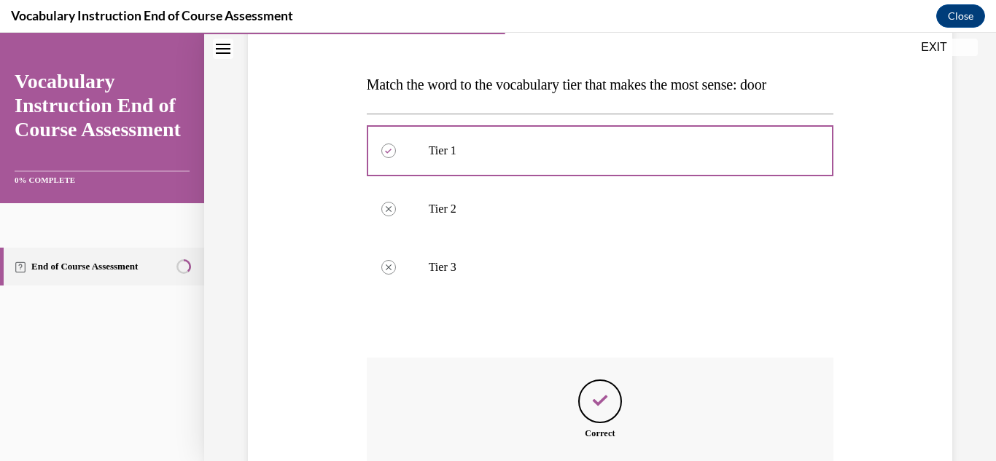
scroll to position [371, 0]
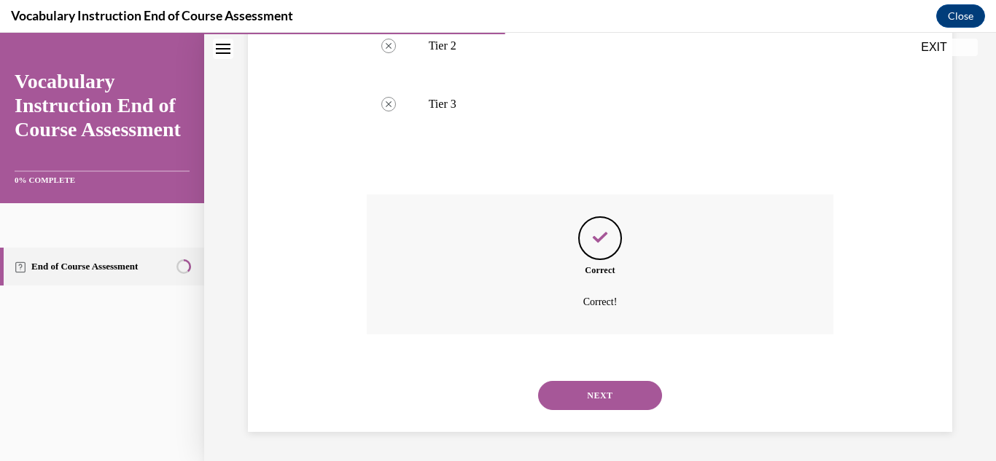
click at [574, 395] on button "NEXT" at bounding box center [600, 395] width 124 height 29
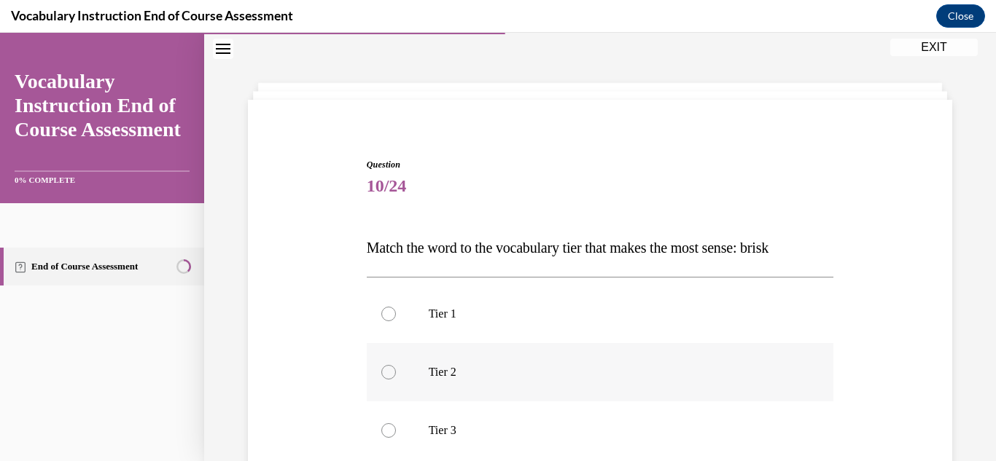
scroll to position [111, 0]
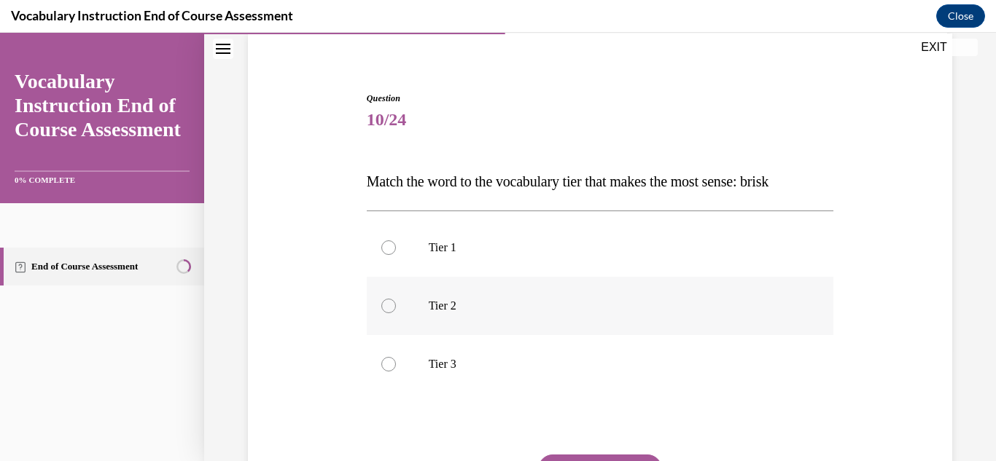
click at [383, 315] on label "Tier 2" at bounding box center [600, 306] width 467 height 58
click at [383, 313] on input "Tier 2" at bounding box center [388, 306] width 15 height 15
radio input "true"
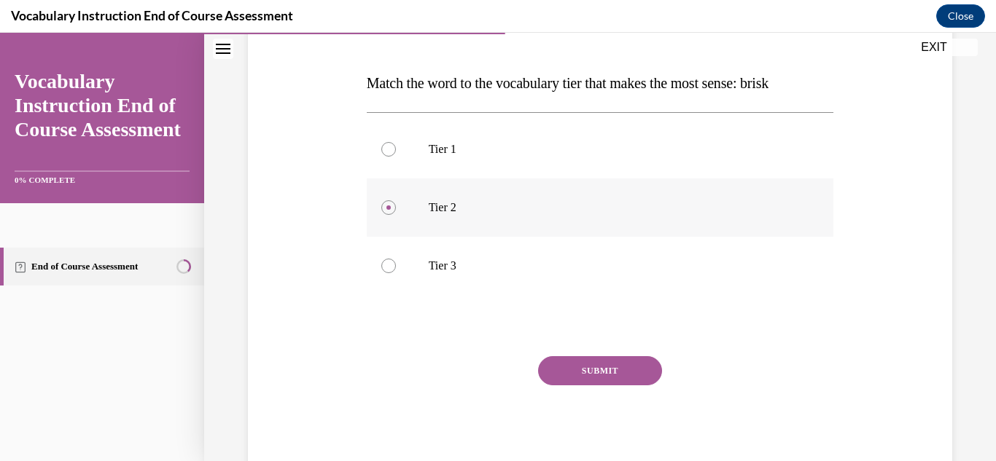
scroll to position [208, 0]
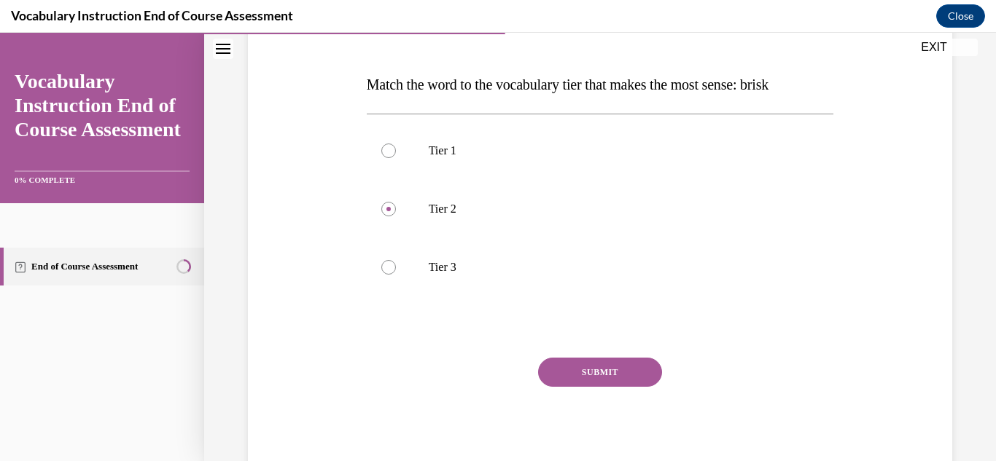
click at [565, 365] on button "SUBMIT" at bounding box center [600, 372] width 124 height 29
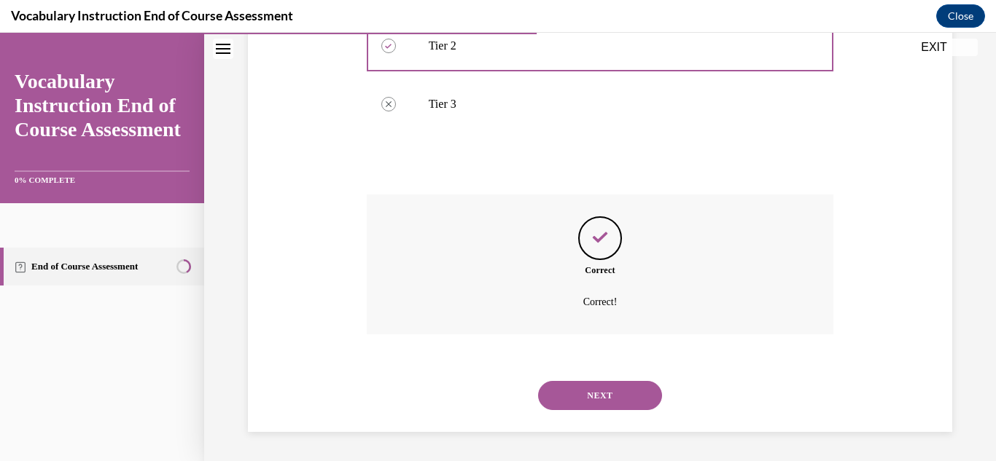
scroll to position [370, 0]
click at [565, 393] on button "NEXT" at bounding box center [600, 396] width 124 height 29
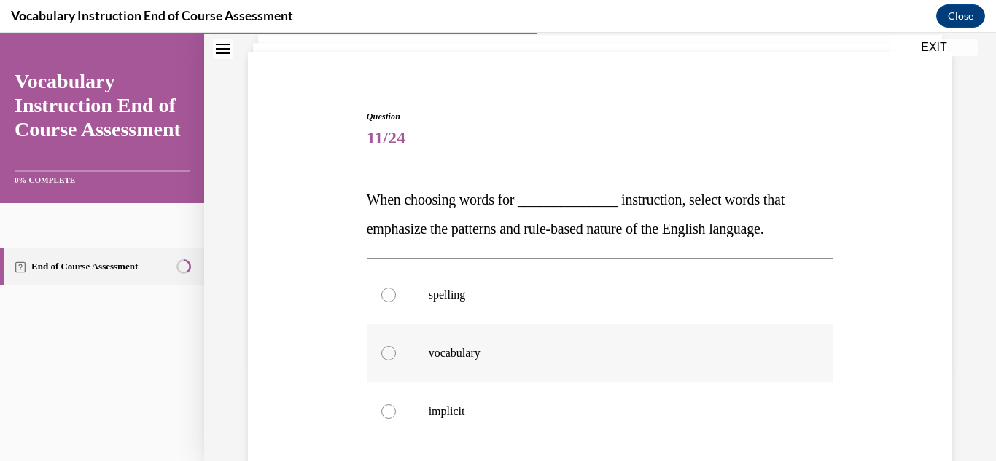
scroll to position [132, 0]
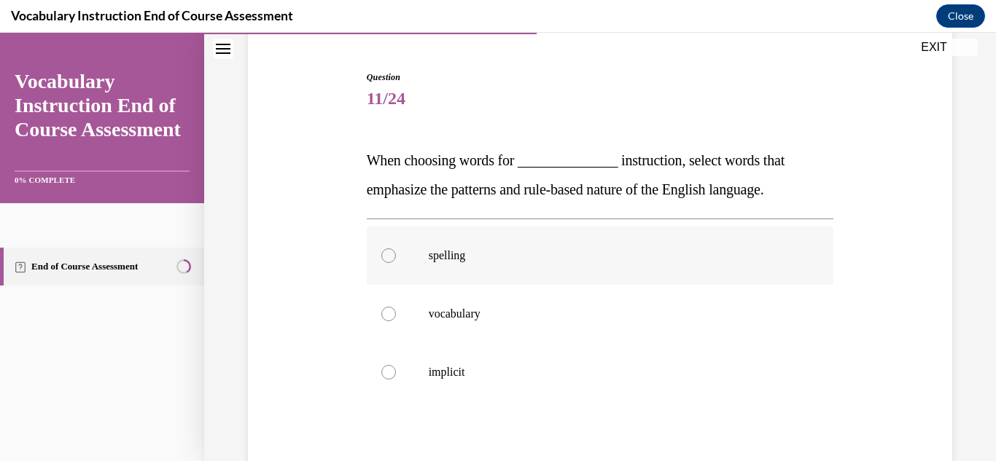
click at [385, 258] on div at bounding box center [388, 256] width 15 height 15
click at [385, 258] on input "spelling" at bounding box center [388, 256] width 15 height 15
radio input "true"
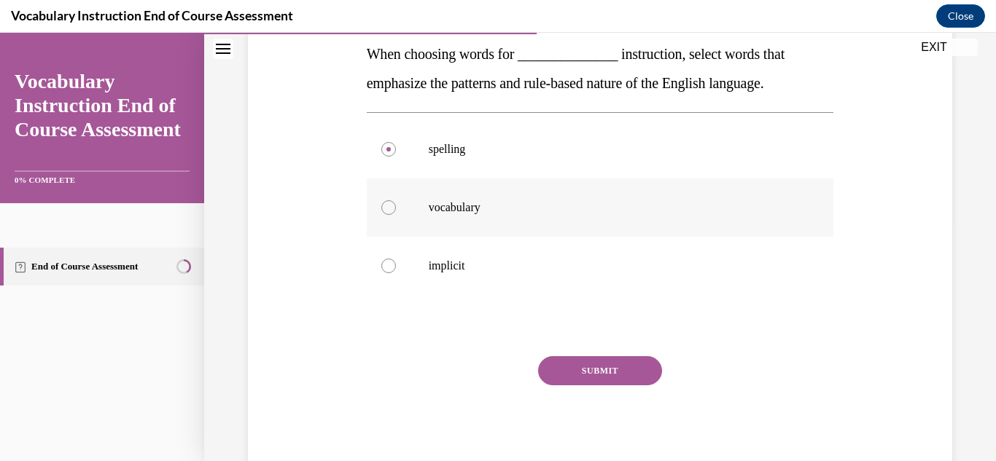
scroll to position [238, 0]
click at [569, 362] on button "SUBMIT" at bounding box center [600, 370] width 124 height 29
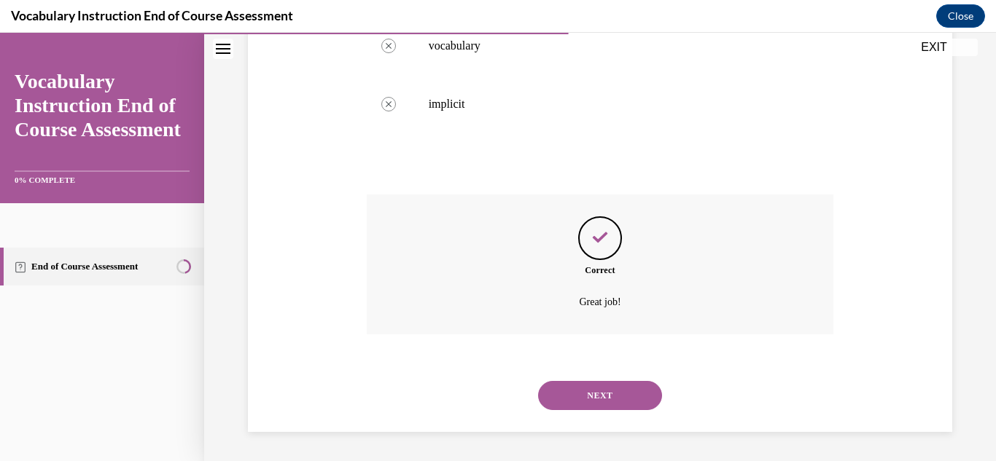
click at [578, 391] on button "NEXT" at bounding box center [600, 395] width 124 height 29
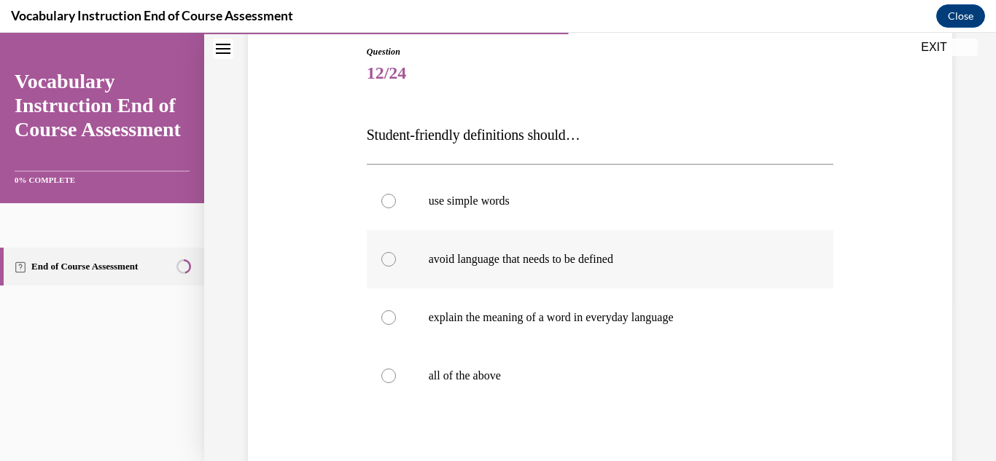
scroll to position [178, 0]
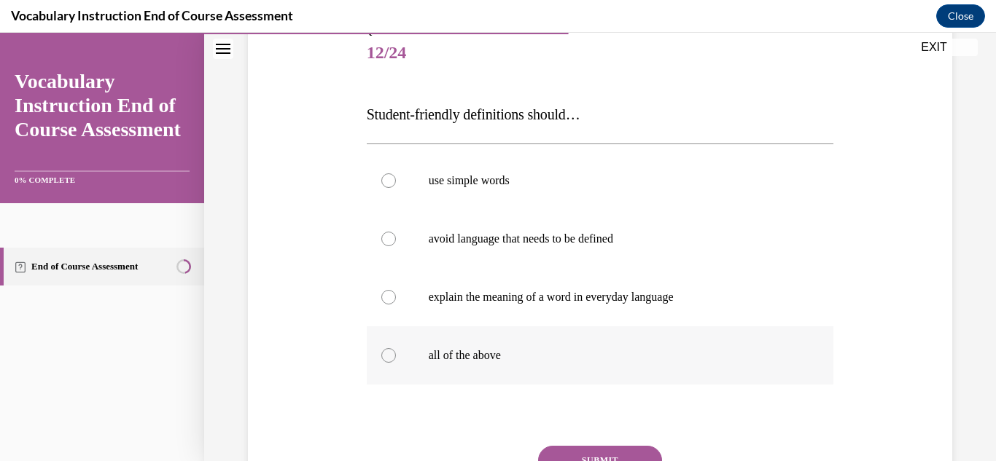
click at [393, 362] on label "all of the above" at bounding box center [600, 356] width 467 height 58
click at [393, 362] on input "all of the above" at bounding box center [388, 355] width 15 height 15
radio input "true"
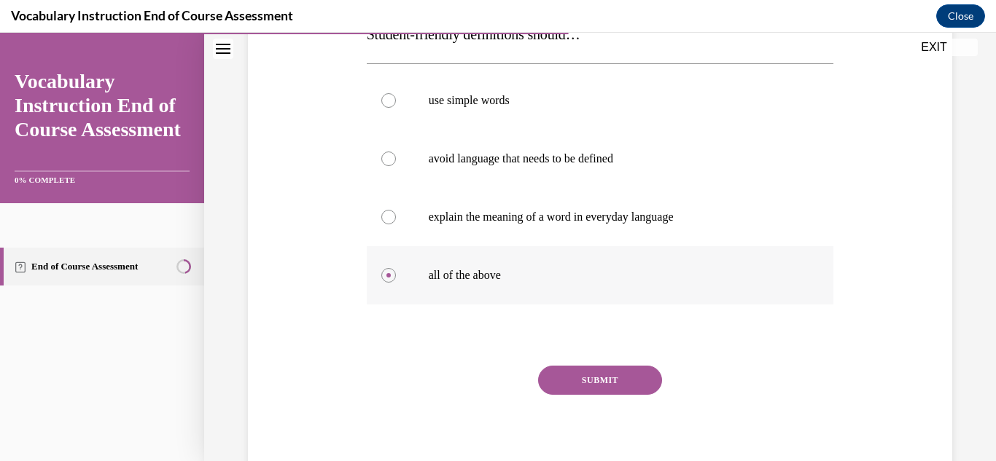
scroll to position [259, 0]
click at [582, 386] on button "SUBMIT" at bounding box center [600, 379] width 124 height 29
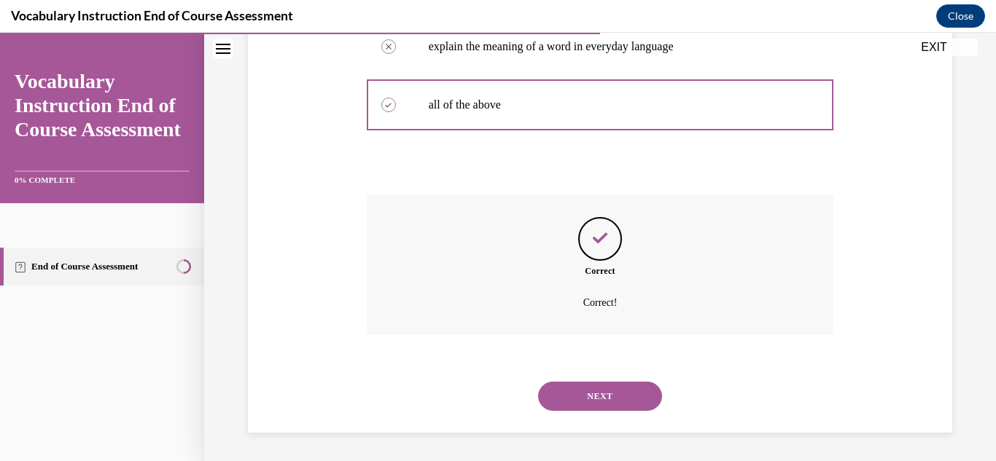
click at [590, 397] on button "NEXT" at bounding box center [600, 396] width 124 height 29
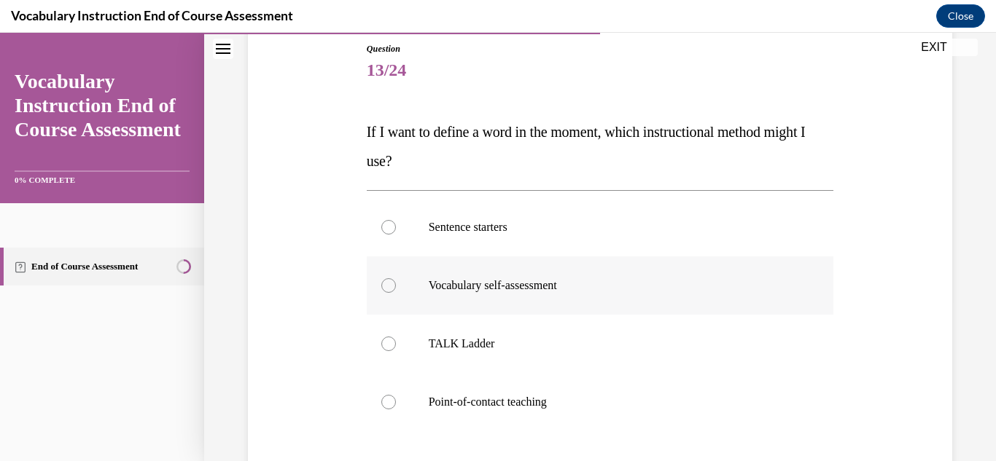
scroll to position [192, 0]
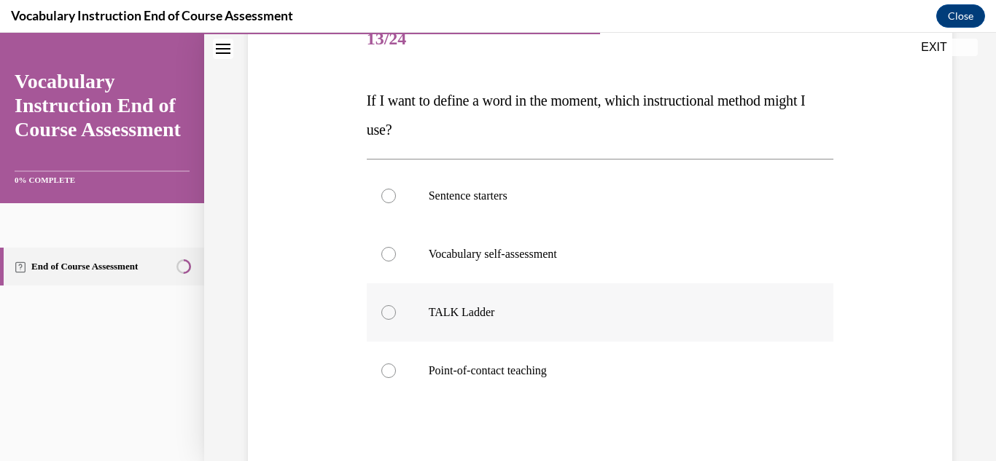
click at [375, 319] on label "TALK Ladder" at bounding box center [600, 313] width 467 height 58
click at [381, 319] on input "TALK Ladder" at bounding box center [388, 312] width 15 height 15
radio input "true"
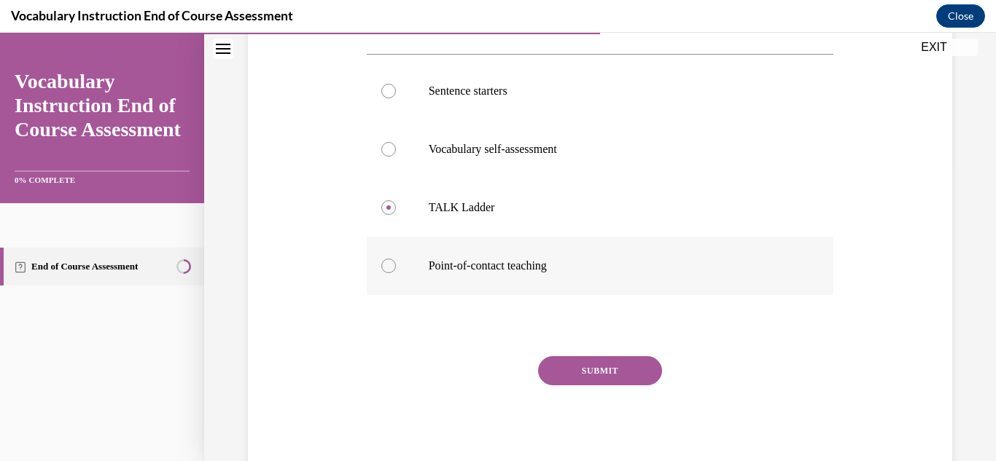
scroll to position [296, 0]
click at [600, 374] on button "SUBMIT" at bounding box center [600, 371] width 124 height 29
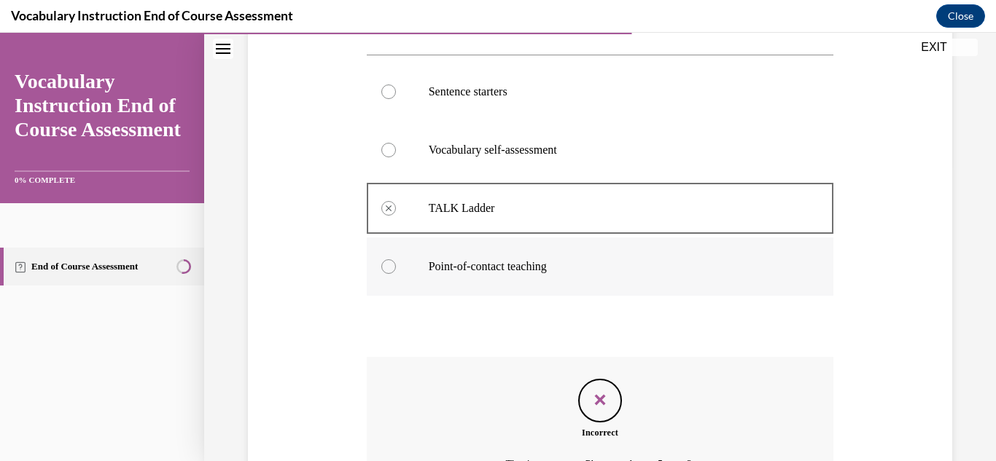
scroll to position [458, 0]
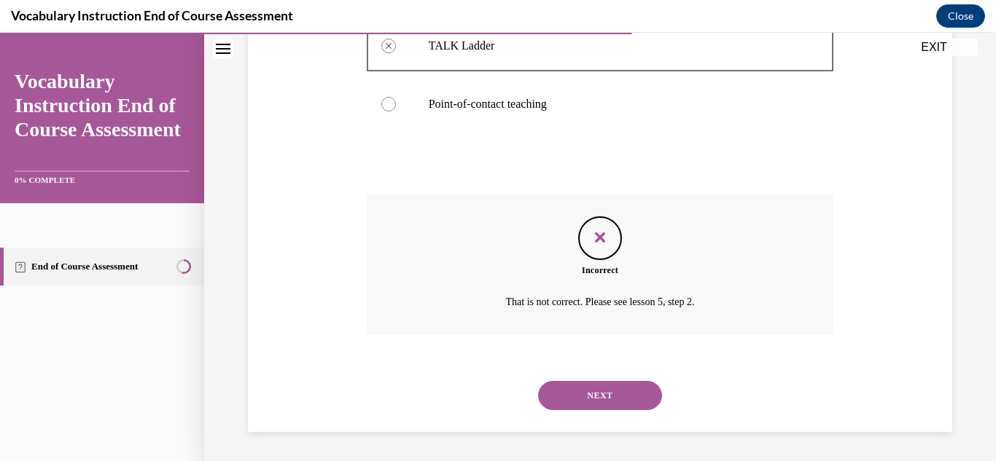
click at [573, 384] on button "NEXT" at bounding box center [600, 395] width 124 height 29
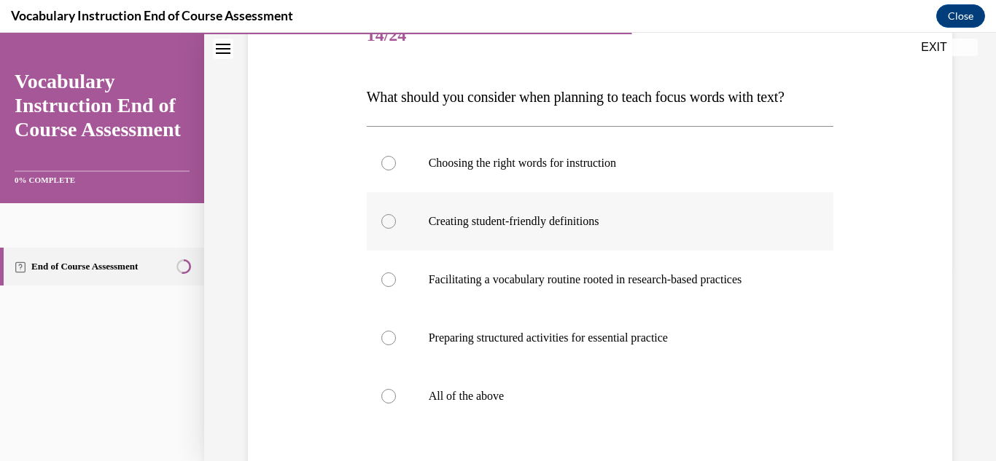
scroll to position [195, 0]
click at [388, 400] on div at bounding box center [388, 397] width 15 height 15
click at [388, 400] on input "All of the above" at bounding box center [388, 397] width 15 height 15
radio input "true"
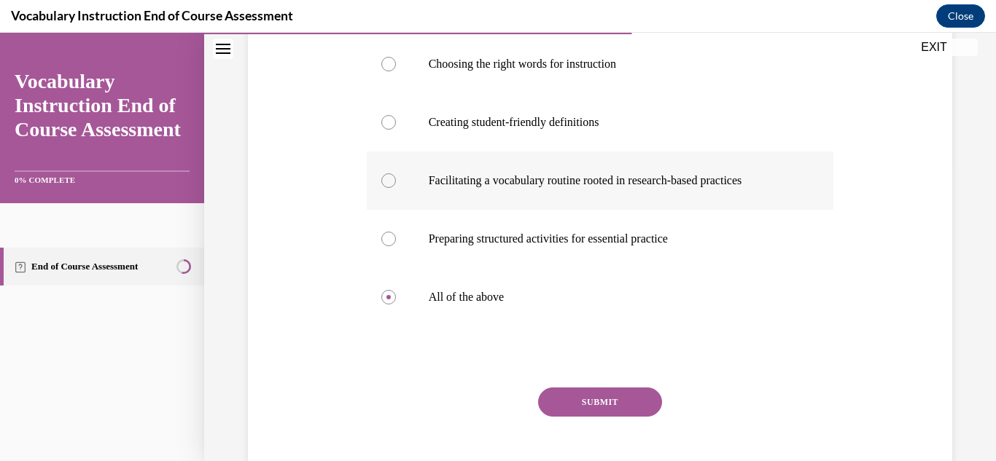
scroll to position [295, 0]
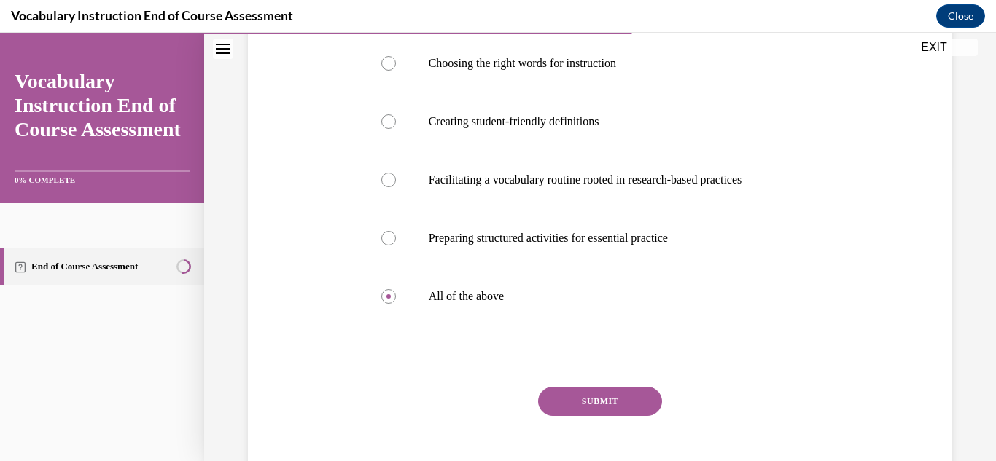
click at [618, 407] on button "SUBMIT" at bounding box center [600, 401] width 124 height 29
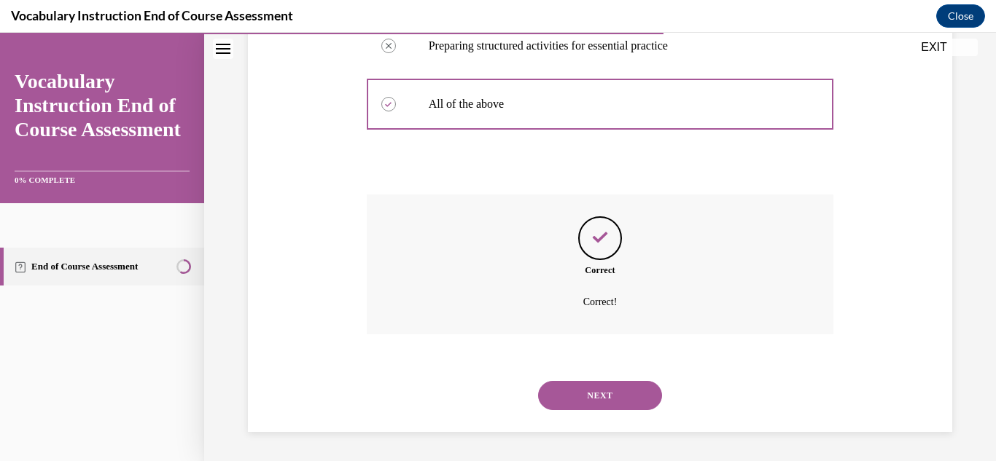
scroll to position [487, 0]
click at [579, 397] on button "NEXT" at bounding box center [600, 396] width 124 height 29
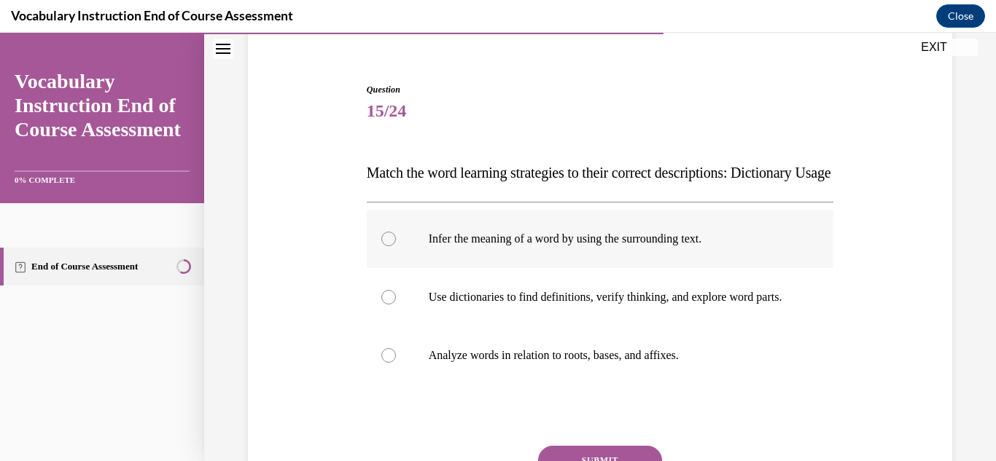
scroll to position [181, 0]
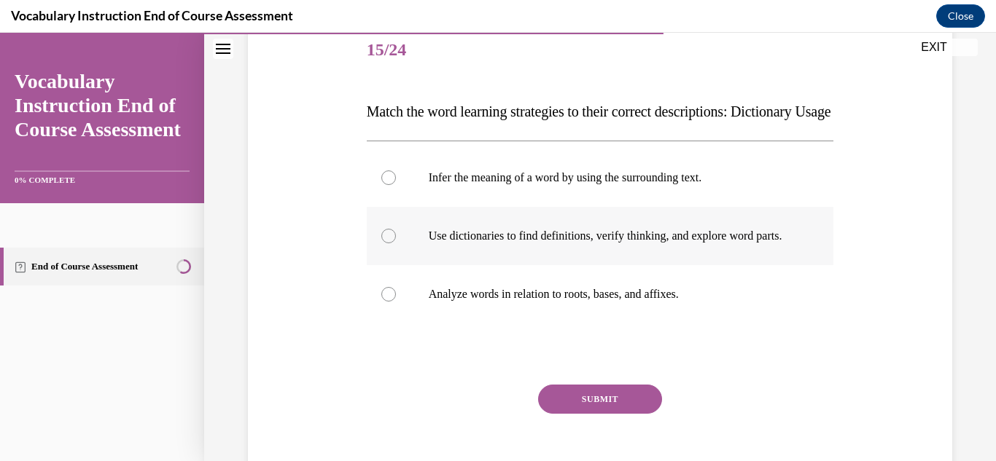
click at [387, 243] on div at bounding box center [388, 236] width 15 height 15
click at [387, 243] on input "Use dictionaries to find definitions, verify thinking, and explore word parts." at bounding box center [388, 236] width 15 height 15
radio input "true"
click at [553, 414] on button "SUBMIT" at bounding box center [600, 399] width 124 height 29
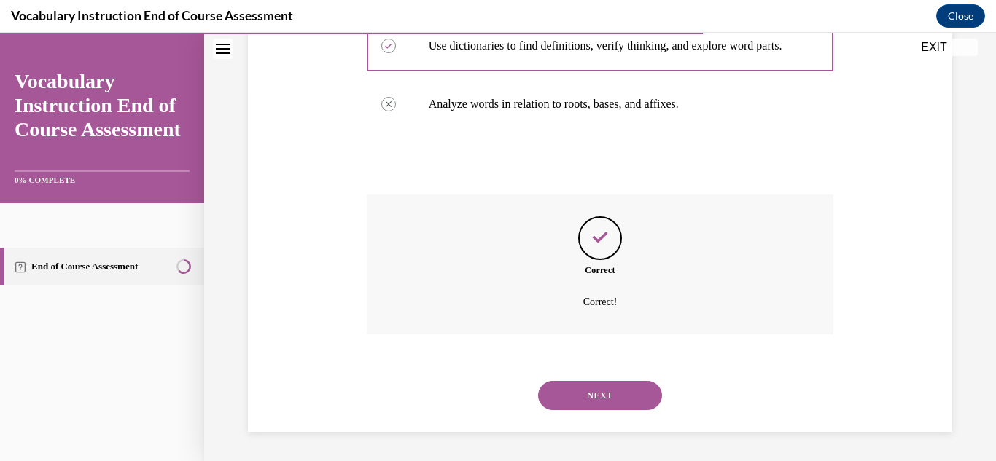
click at [562, 407] on button "NEXT" at bounding box center [600, 395] width 124 height 29
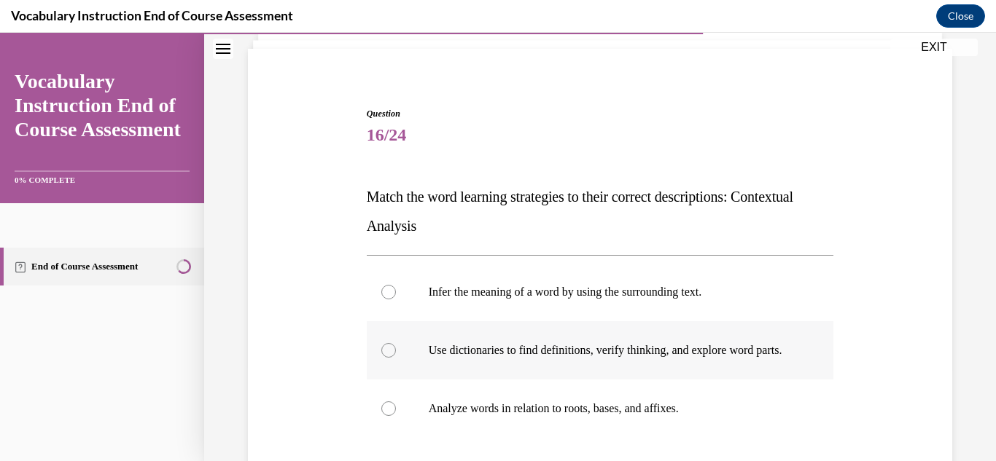
scroll to position [144, 0]
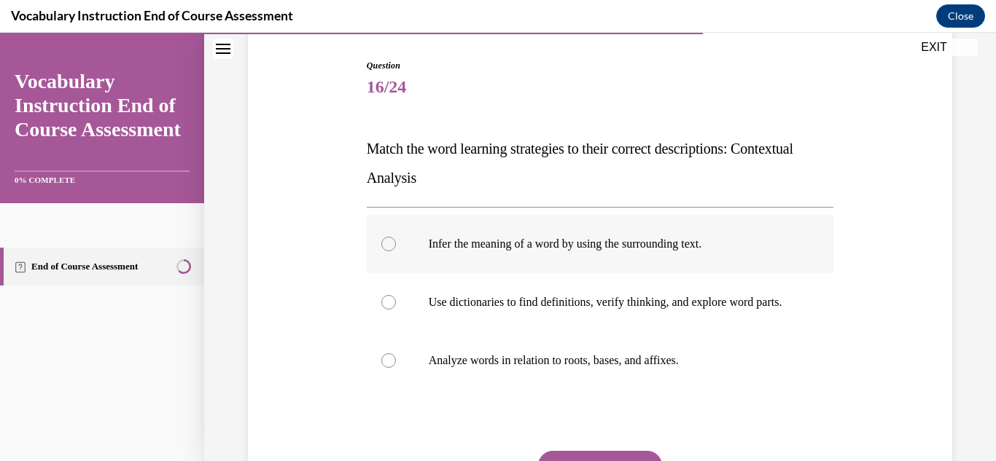
click at [390, 242] on div at bounding box center [388, 244] width 15 height 15
click at [390, 242] on input "Infer the meaning of a word by using the surrounding text." at bounding box center [388, 244] width 15 height 15
radio input "true"
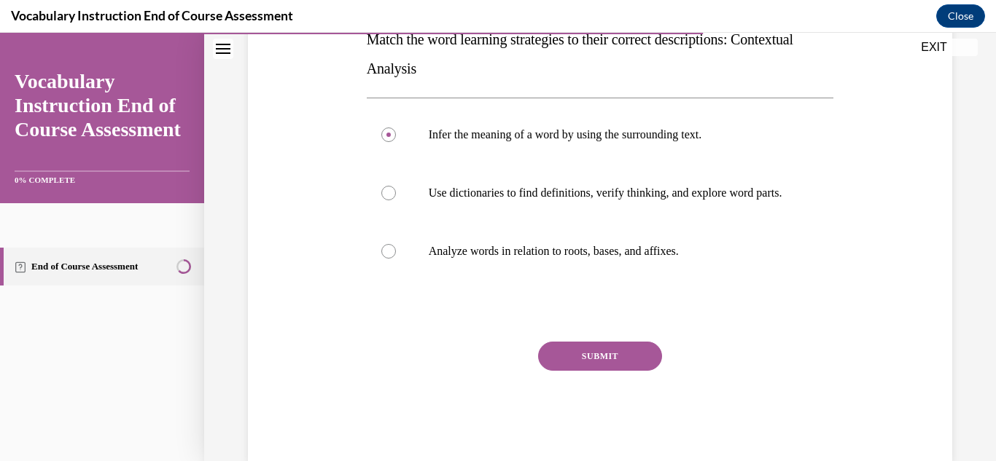
click at [573, 359] on button "SUBMIT" at bounding box center [600, 356] width 124 height 29
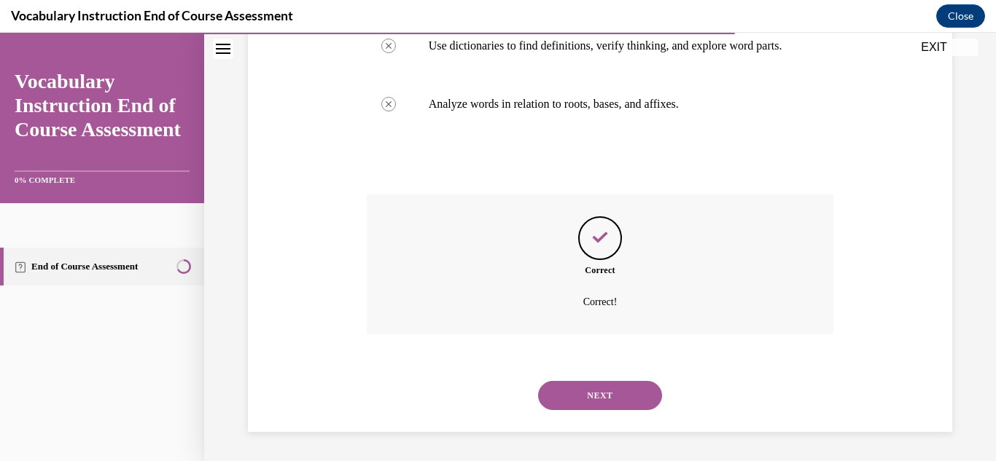
click at [562, 404] on button "NEXT" at bounding box center [600, 395] width 124 height 29
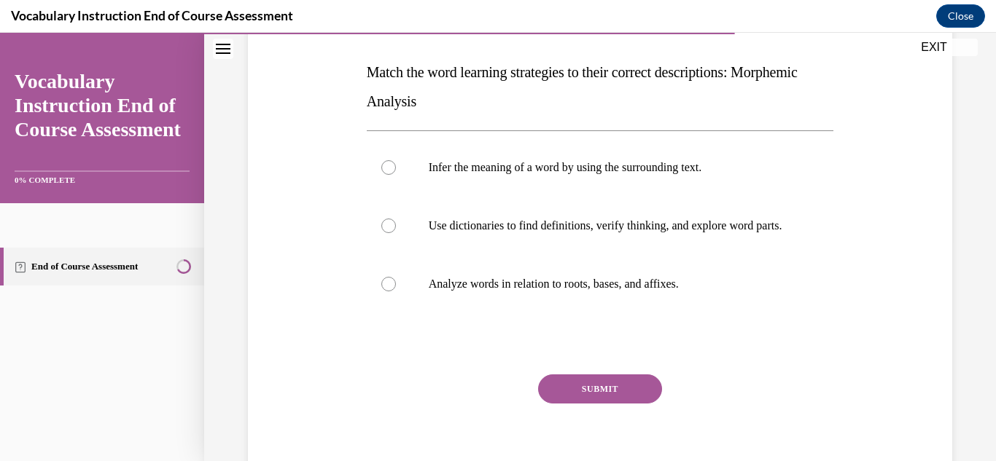
scroll to position [219, 0]
click at [383, 292] on div at bounding box center [388, 285] width 15 height 15
click at [383, 292] on input "Analyze words in relation to roots, bases, and affixes." at bounding box center [388, 285] width 15 height 15
radio input "true"
click at [595, 402] on button "SUBMIT" at bounding box center [600, 389] width 124 height 29
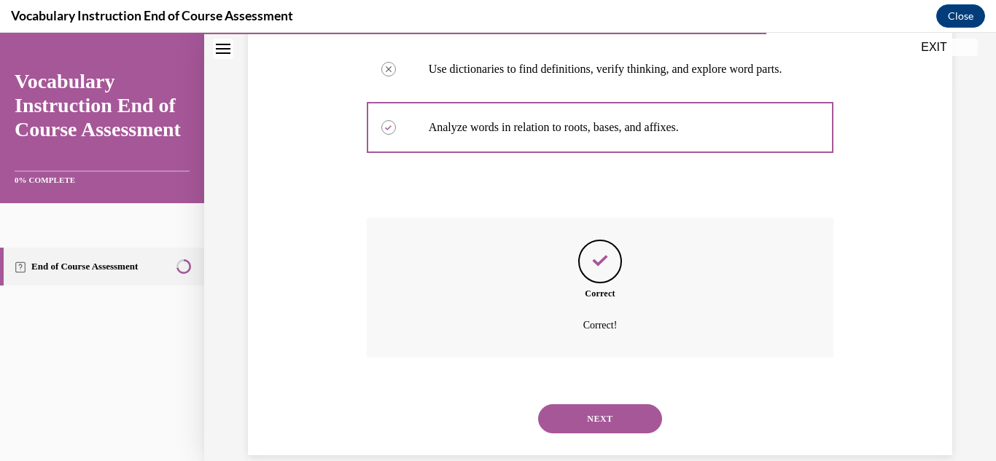
click at [593, 427] on button "NEXT" at bounding box center [600, 419] width 124 height 29
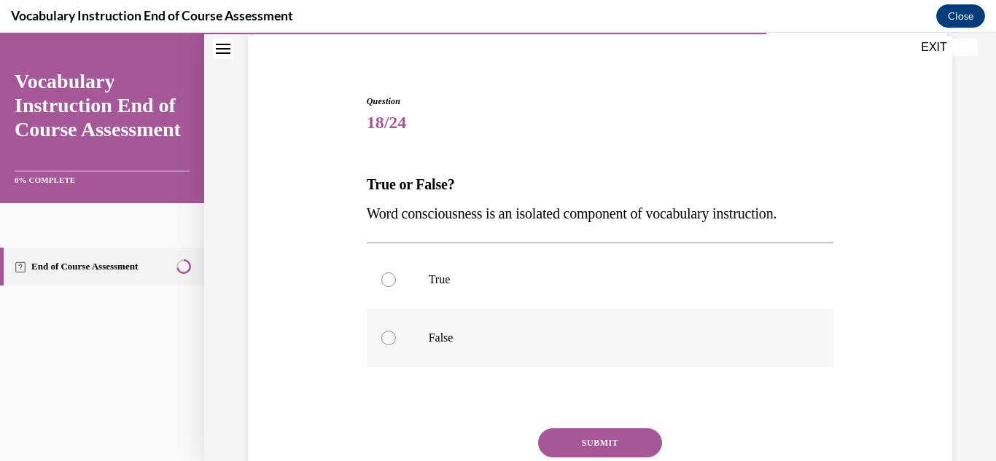
scroll to position [126, 0]
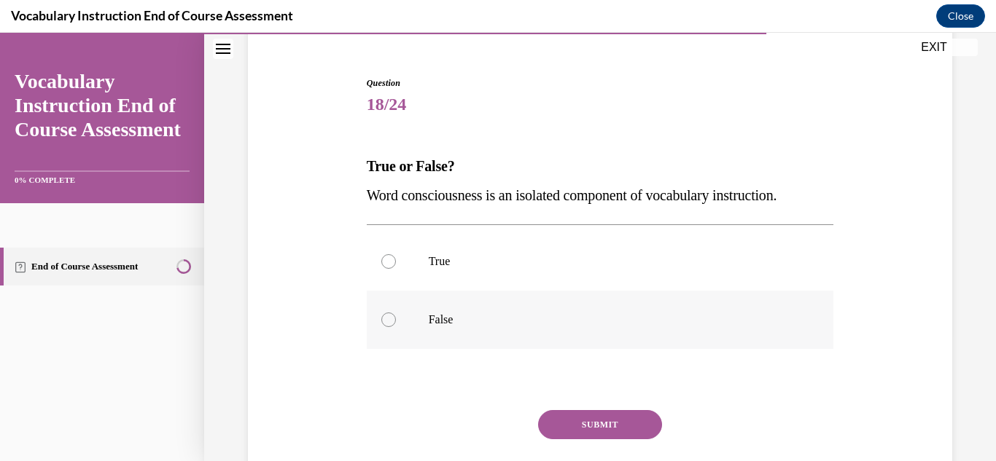
click at [382, 324] on div at bounding box center [388, 320] width 15 height 15
click at [382, 324] on input "False" at bounding box center [388, 320] width 15 height 15
radio input "true"
click at [563, 417] on button "SUBMIT" at bounding box center [600, 424] width 124 height 29
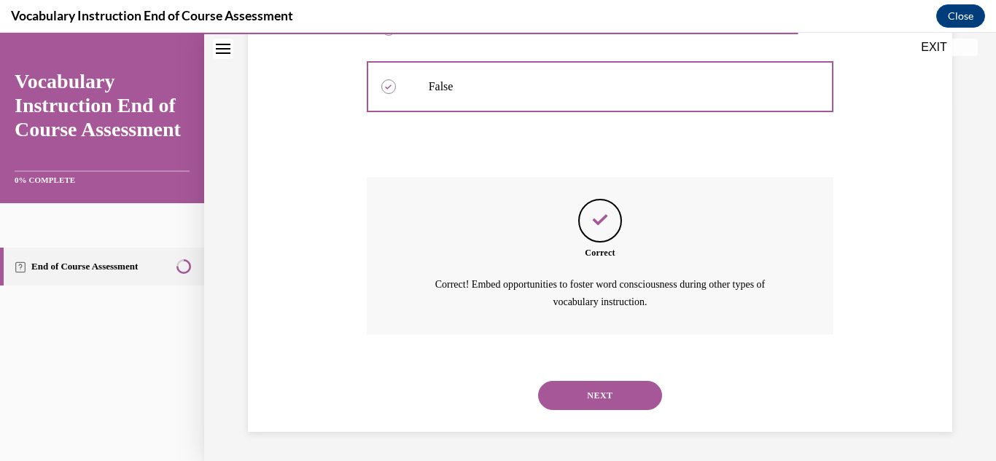
click at [566, 383] on button "NEXT" at bounding box center [600, 395] width 124 height 29
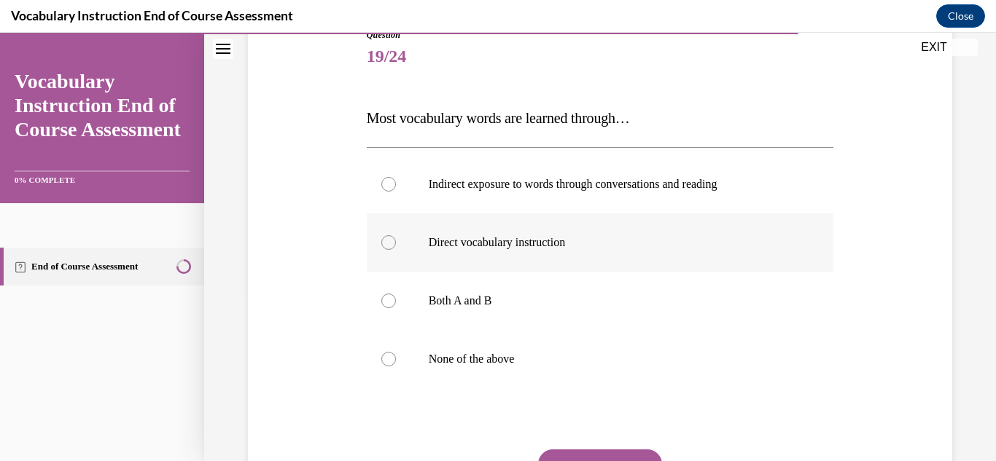
scroll to position [175, 0]
click at [388, 190] on div at bounding box center [388, 183] width 15 height 15
click at [388, 190] on input "Indirect exposure to words through conversations and reading" at bounding box center [388, 183] width 15 height 15
radio input "true"
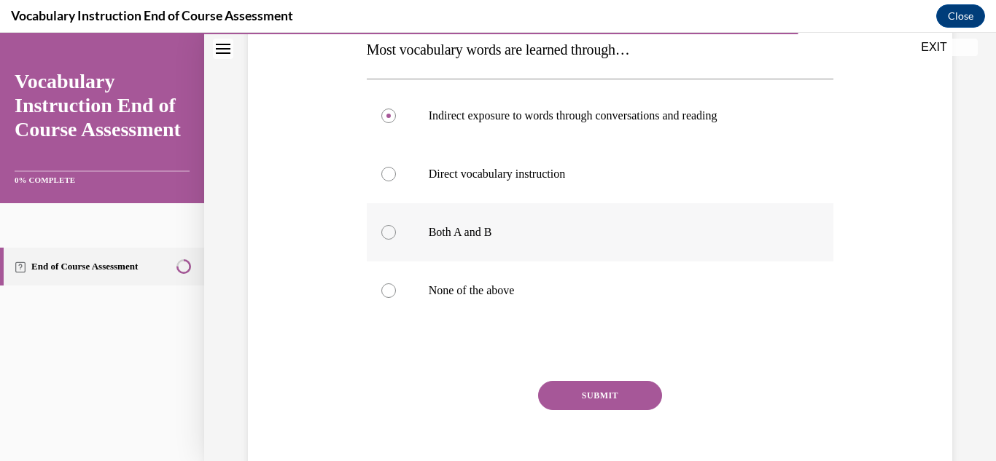
scroll to position [267, 0]
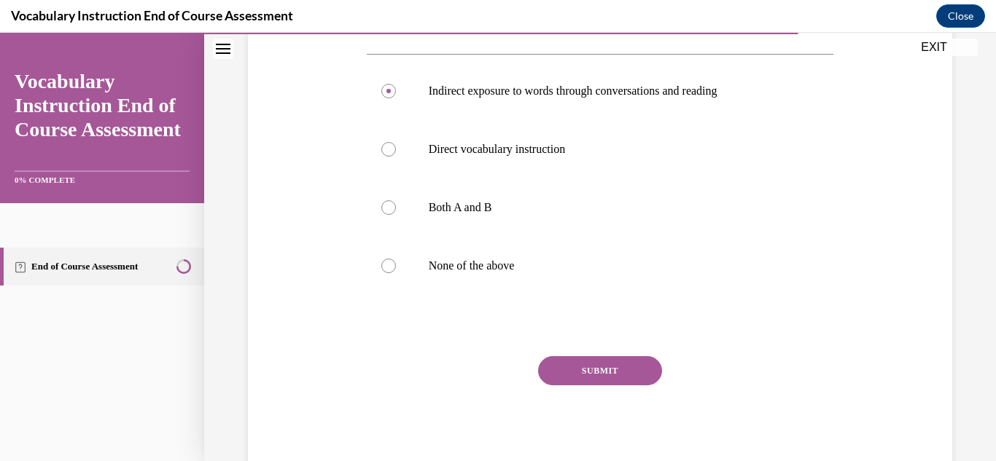
click at [603, 380] on button "SUBMIT" at bounding box center [600, 370] width 124 height 29
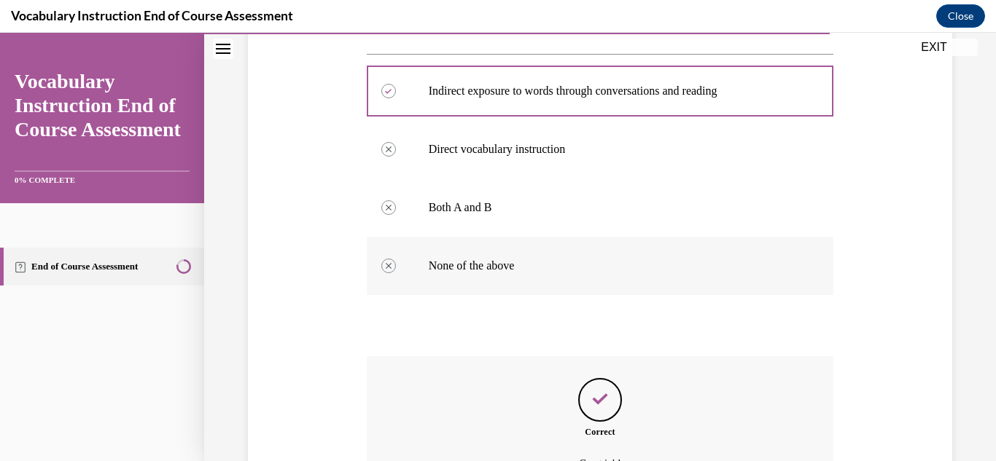
scroll to position [429, 0]
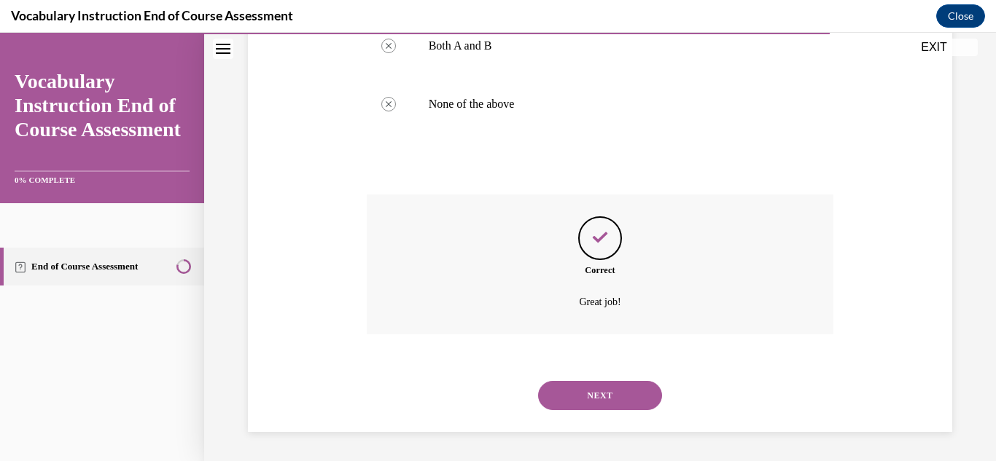
click at [566, 402] on button "NEXT" at bounding box center [600, 395] width 124 height 29
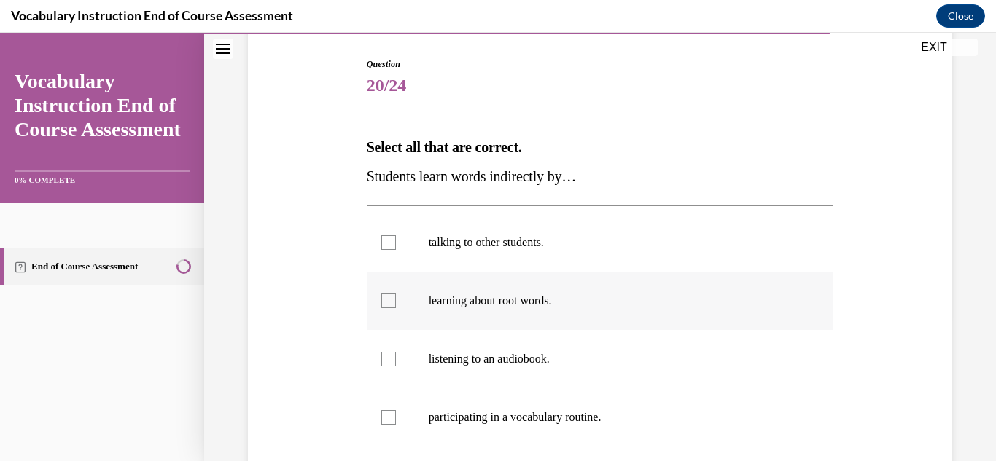
scroll to position [174, 0]
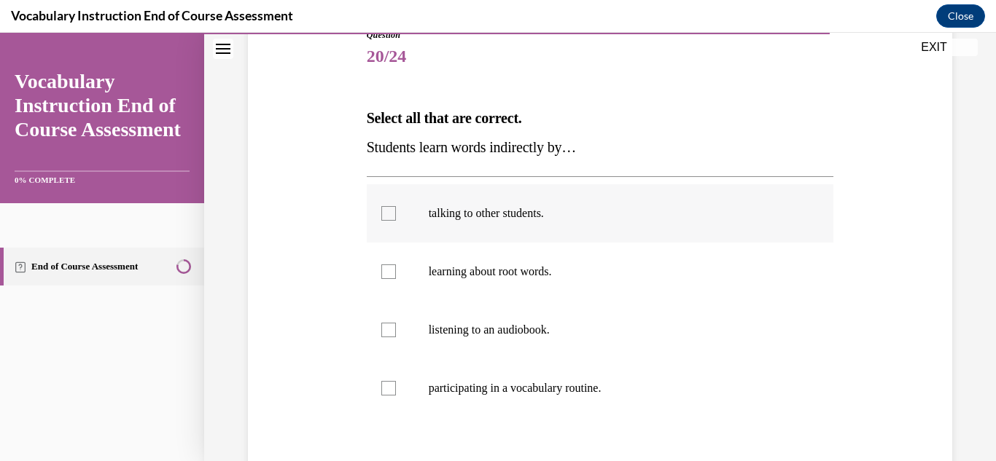
click at [394, 212] on label "talking to other students." at bounding box center [600, 213] width 467 height 58
click at [394, 212] on input "talking to other students." at bounding box center [388, 213] width 15 height 15
checkbox input "true"
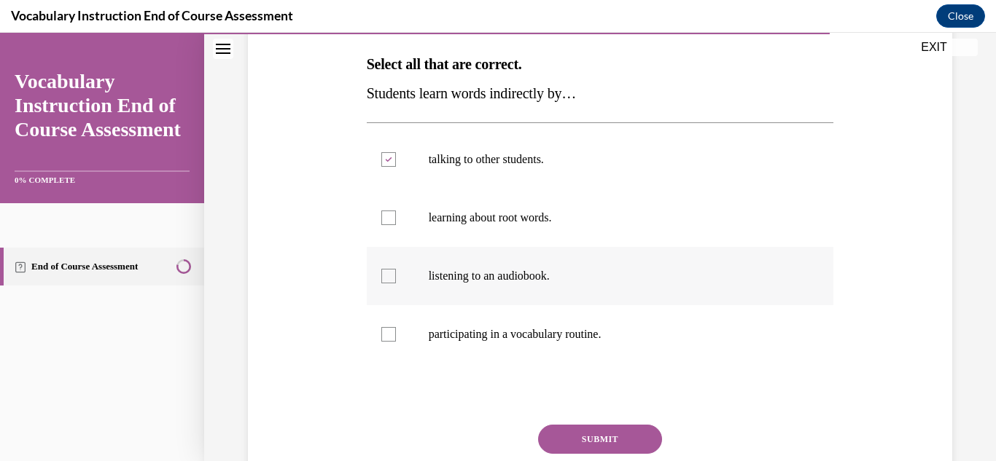
click at [391, 271] on div at bounding box center [388, 276] width 15 height 15
click at [391, 271] on input "listening to an audiobook." at bounding box center [388, 276] width 15 height 15
checkbox input "true"
click at [580, 434] on button "SUBMIT" at bounding box center [600, 439] width 124 height 29
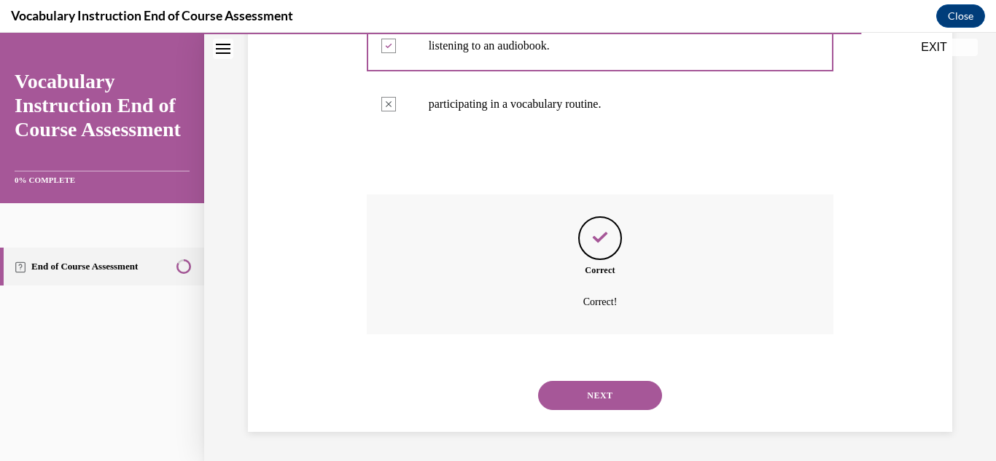
click at [546, 385] on button "NEXT" at bounding box center [600, 395] width 124 height 29
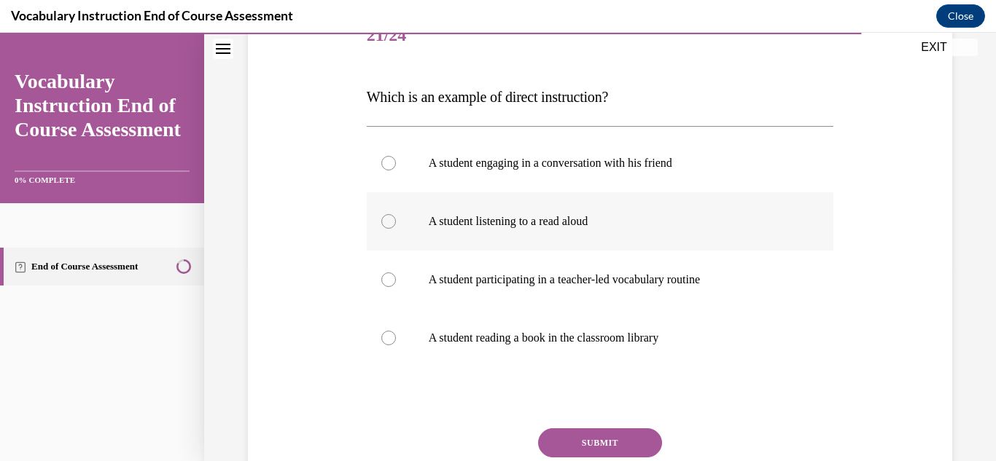
scroll to position [196, 0]
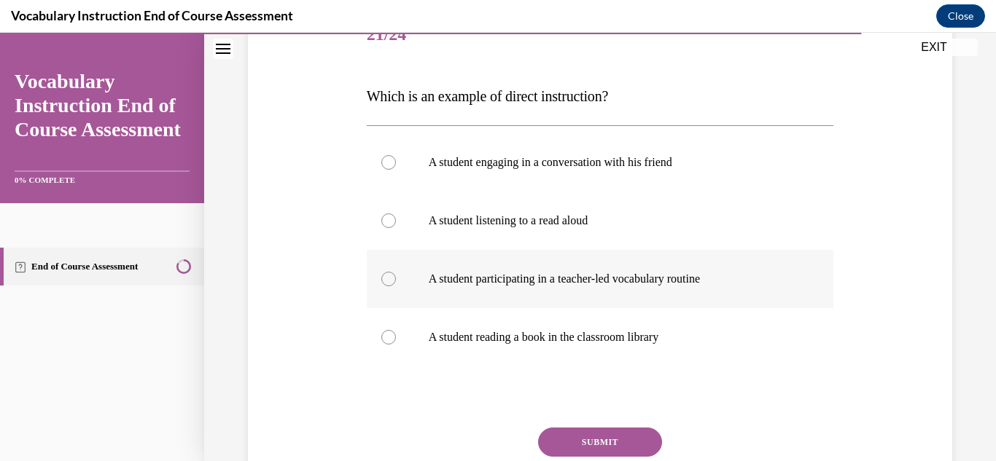
click at [387, 285] on div at bounding box center [388, 279] width 15 height 15
click at [387, 285] on input "A student participating in a teacher-led vocabulary routine" at bounding box center [388, 279] width 15 height 15
radio input "true"
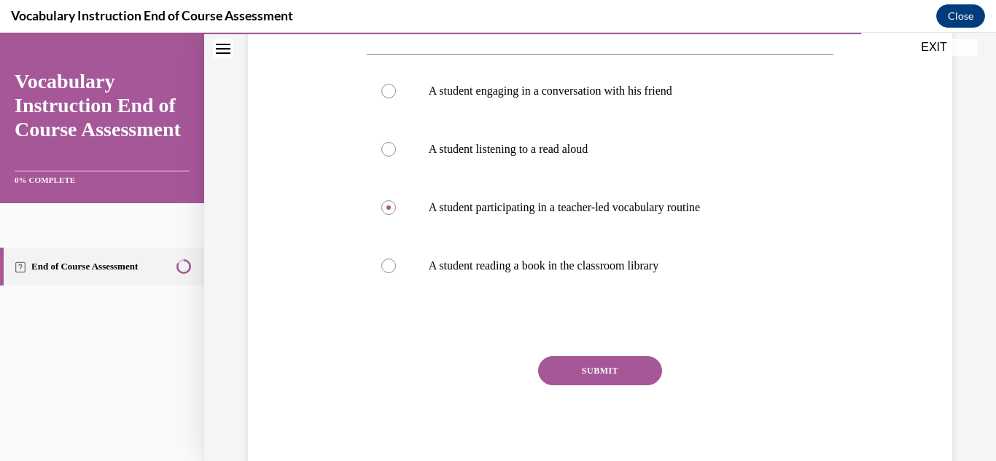
click at [614, 359] on button "SUBMIT" at bounding box center [600, 370] width 124 height 29
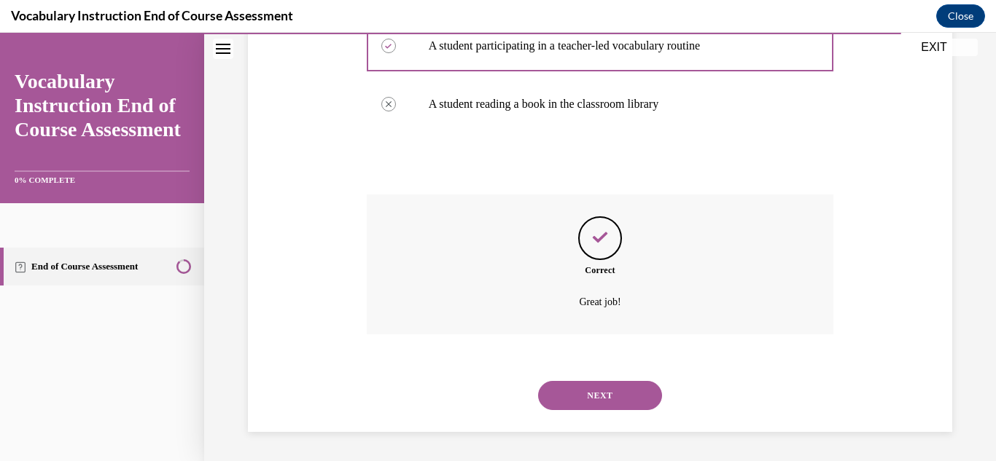
click at [547, 408] on button "NEXT" at bounding box center [600, 395] width 124 height 29
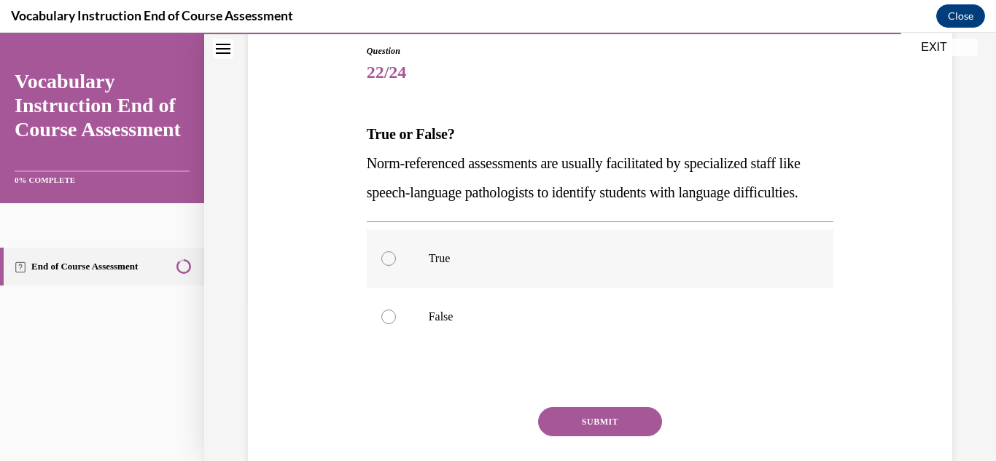
scroll to position [184, 0]
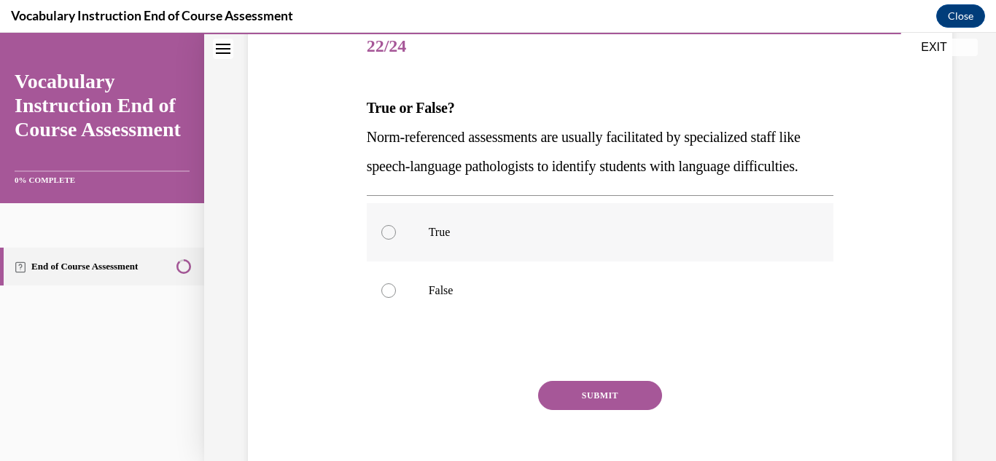
click at [392, 240] on div at bounding box center [388, 232] width 15 height 15
click at [392, 240] on input "True" at bounding box center [388, 232] width 15 height 15
radio input "true"
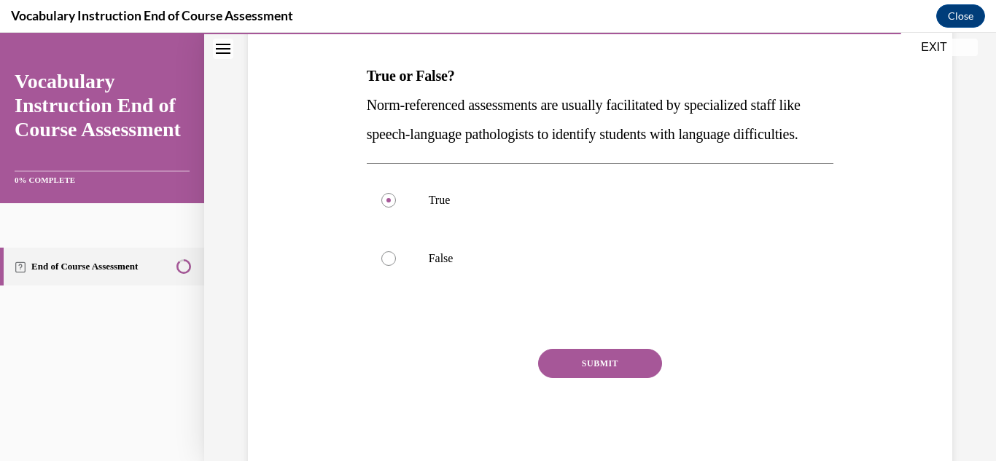
click at [569, 378] on button "SUBMIT" at bounding box center [600, 363] width 124 height 29
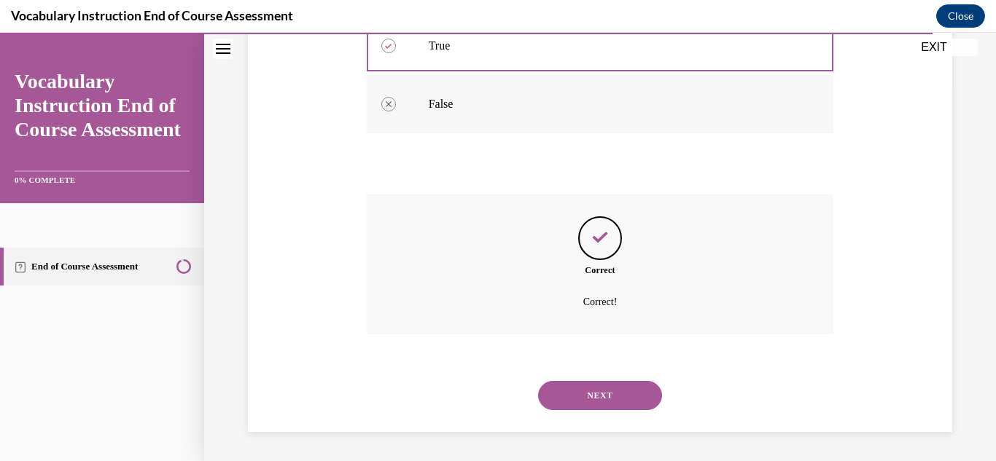
scroll to position [400, 0]
click at [553, 399] on button "NEXT" at bounding box center [600, 395] width 124 height 29
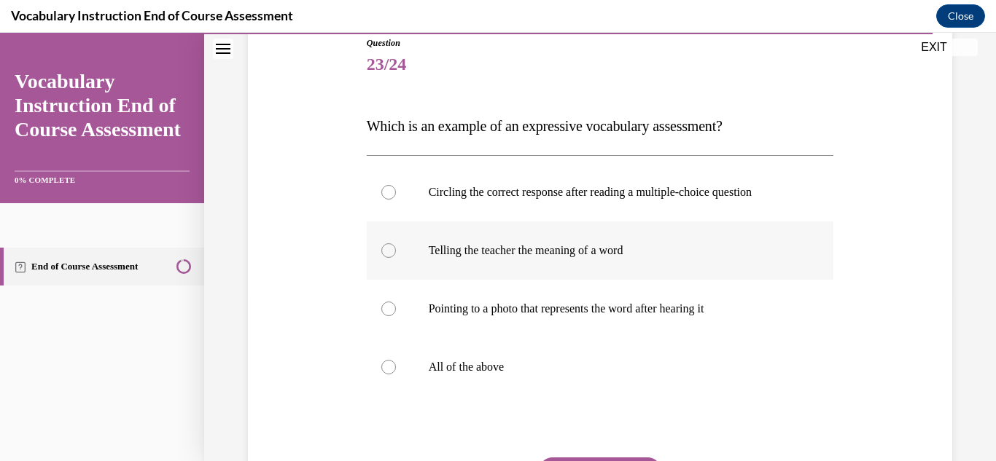
scroll to position [166, 0]
click at [382, 371] on div at bounding box center [388, 367] width 15 height 15
click at [382, 371] on input "All of the above" at bounding box center [388, 367] width 15 height 15
radio input "true"
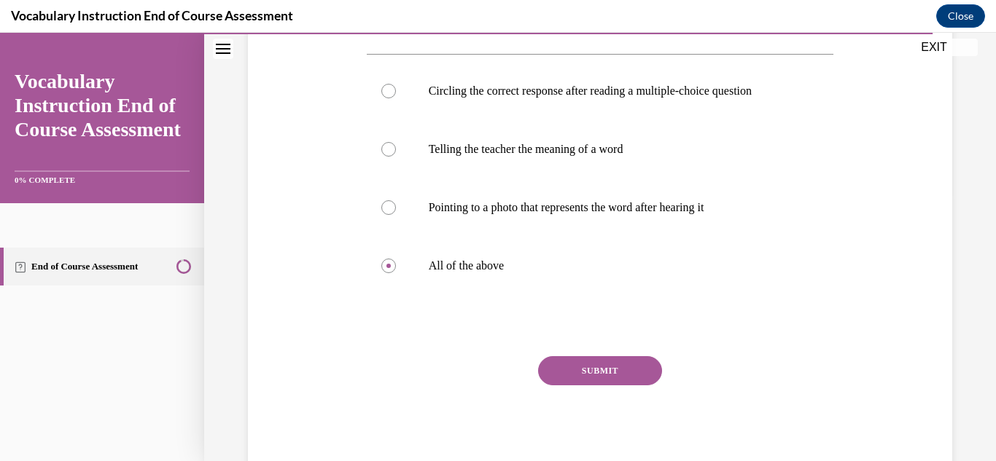
click at [582, 370] on button "SUBMIT" at bounding box center [600, 370] width 124 height 29
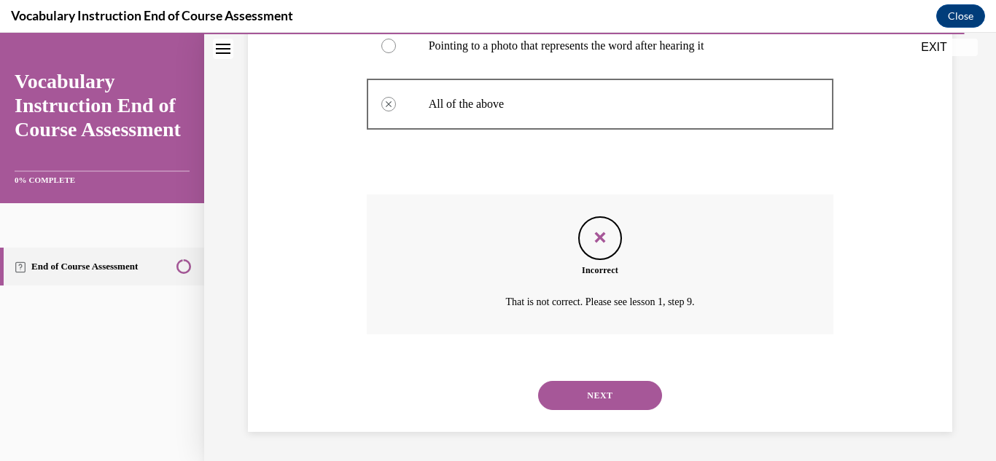
click at [585, 401] on button "NEXT" at bounding box center [600, 395] width 124 height 29
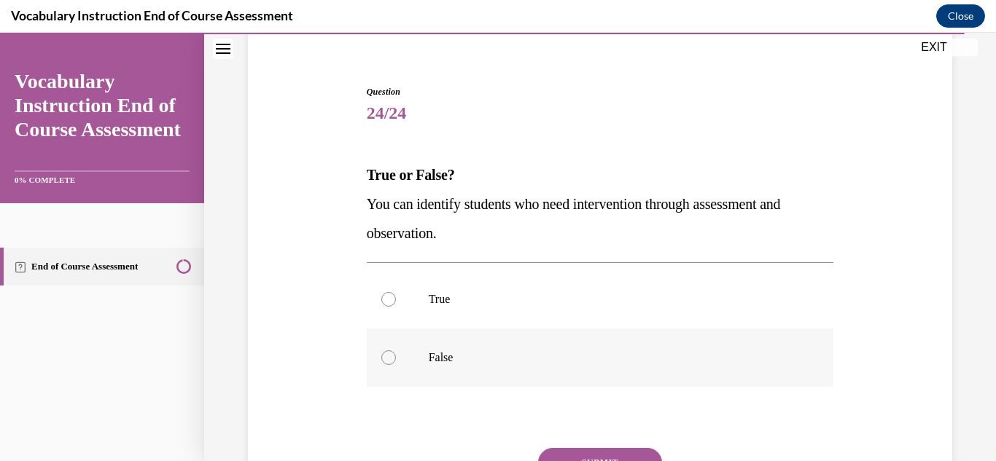
scroll to position [141, 0]
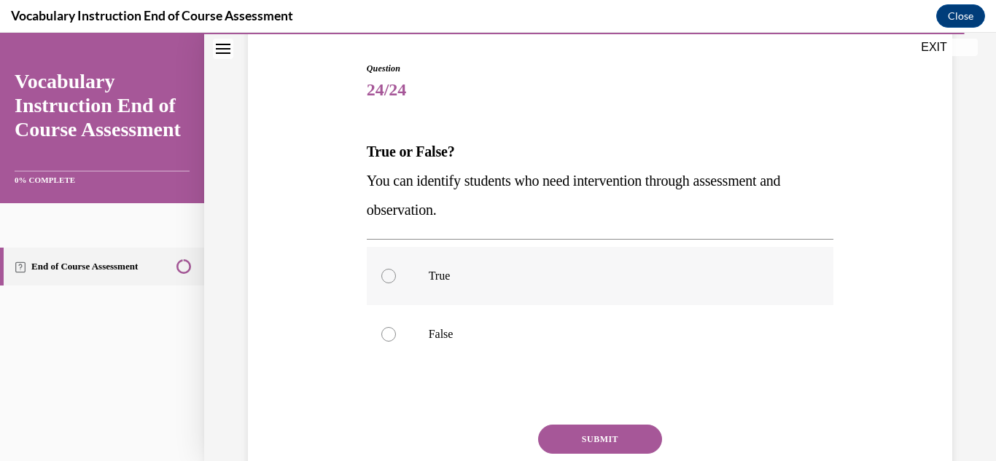
click at [377, 282] on label "True" at bounding box center [600, 276] width 467 height 58
click at [381, 282] on input "True" at bounding box center [388, 276] width 15 height 15
radio input "true"
click at [564, 444] on button "SUBMIT" at bounding box center [600, 439] width 124 height 29
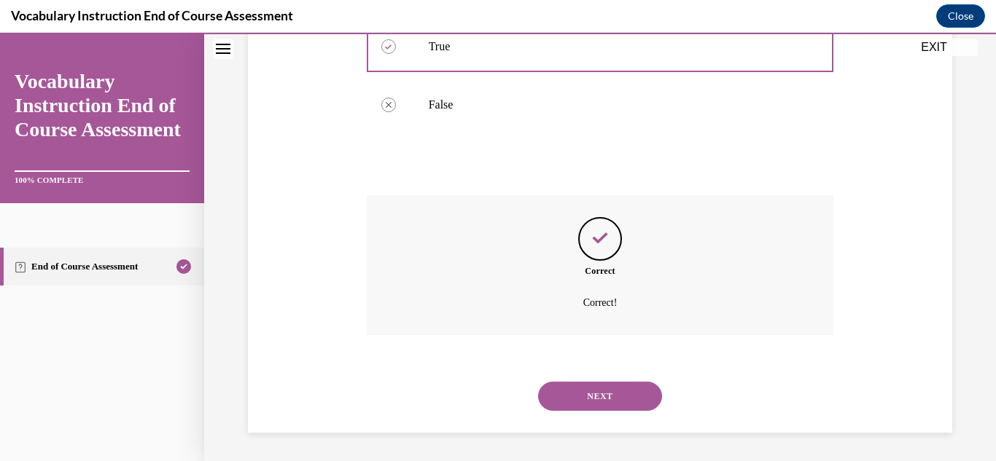
scroll to position [371, 0]
click at [590, 403] on button "NEXT" at bounding box center [600, 395] width 124 height 29
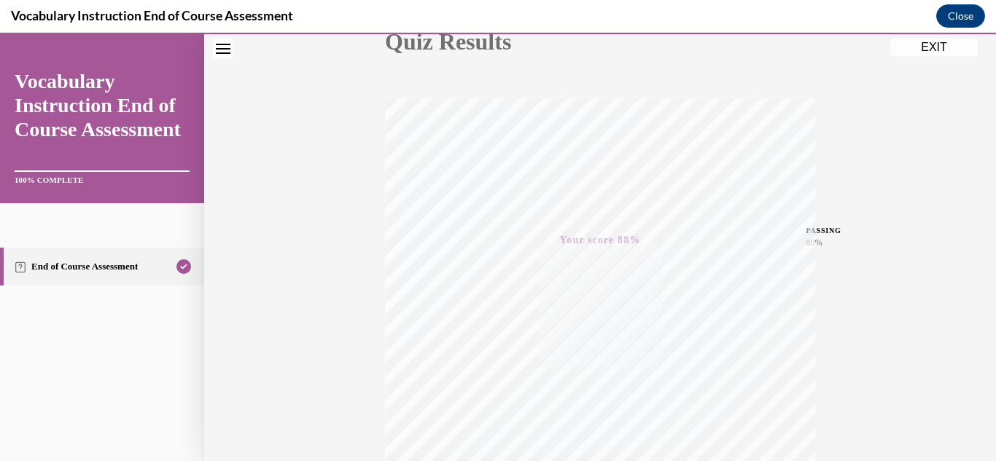
scroll to position [319, 0]
click at [904, 50] on button "EXIT" at bounding box center [933, 47] width 87 height 17
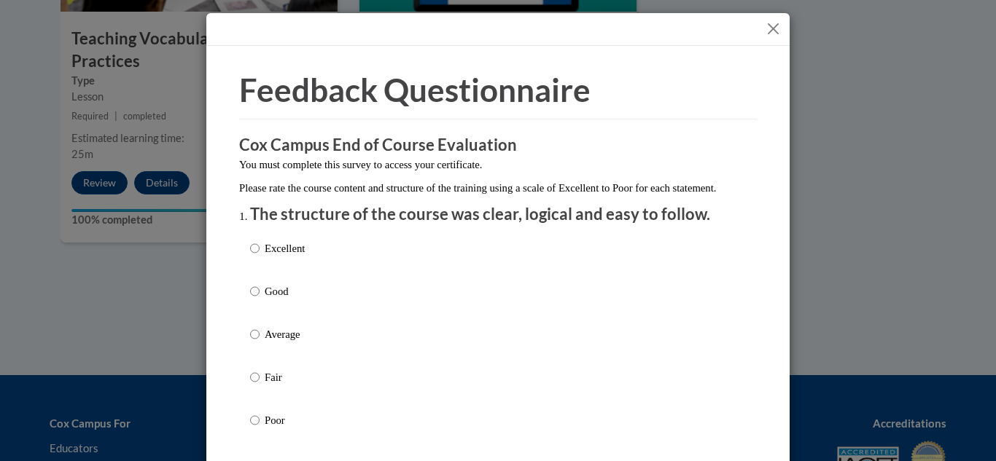
click at [258, 260] on label "Excellent" at bounding box center [277, 260] width 55 height 39
click at [258, 257] on input "Excellent" at bounding box center [254, 249] width 9 height 16
radio input "true"
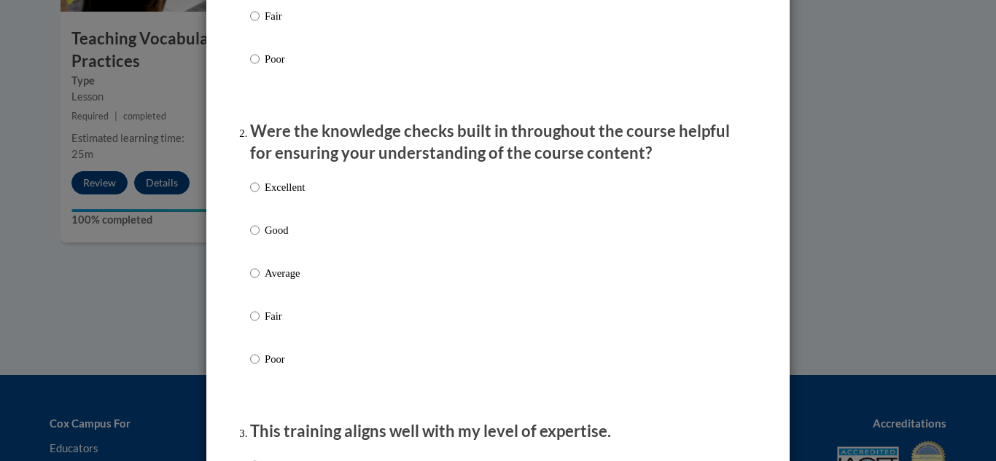
scroll to position [362, 0]
click at [250, 195] on input "Excellent" at bounding box center [254, 187] width 9 height 16
radio input "true"
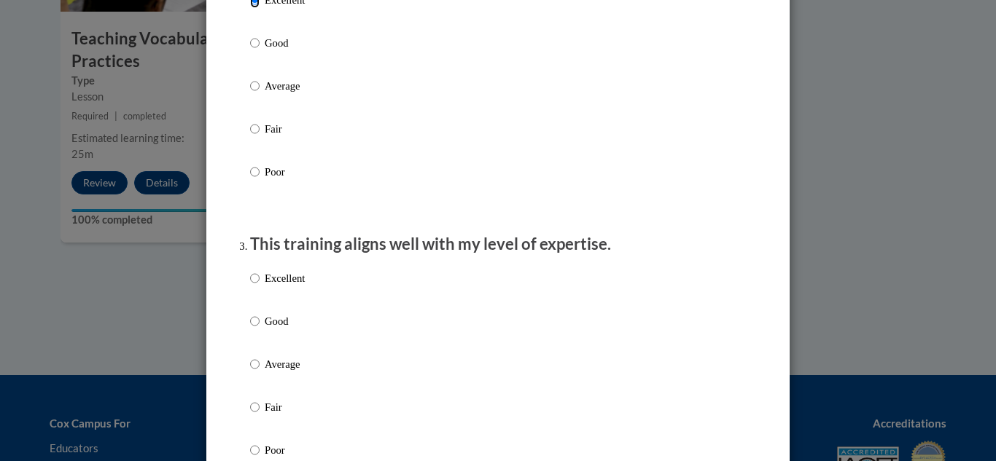
scroll to position [587, 0]
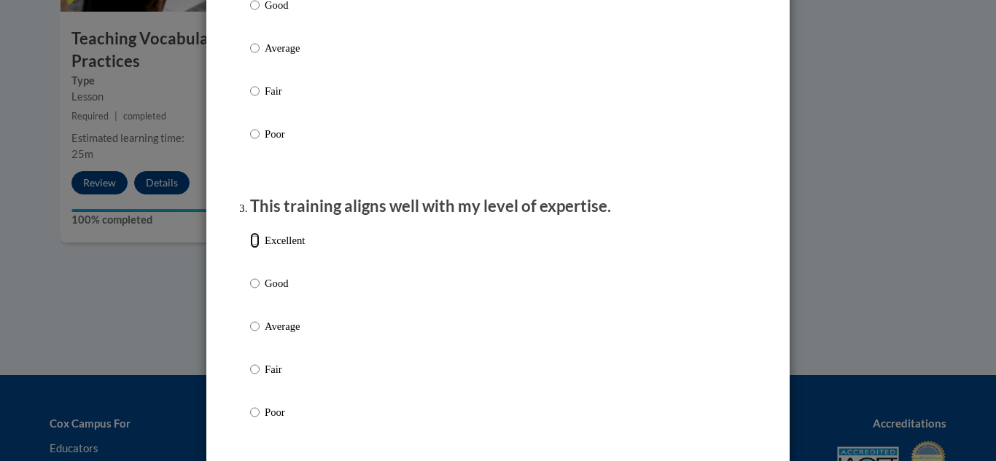
click at [254, 249] on input "Excellent" at bounding box center [254, 241] width 9 height 16
radio input "true"
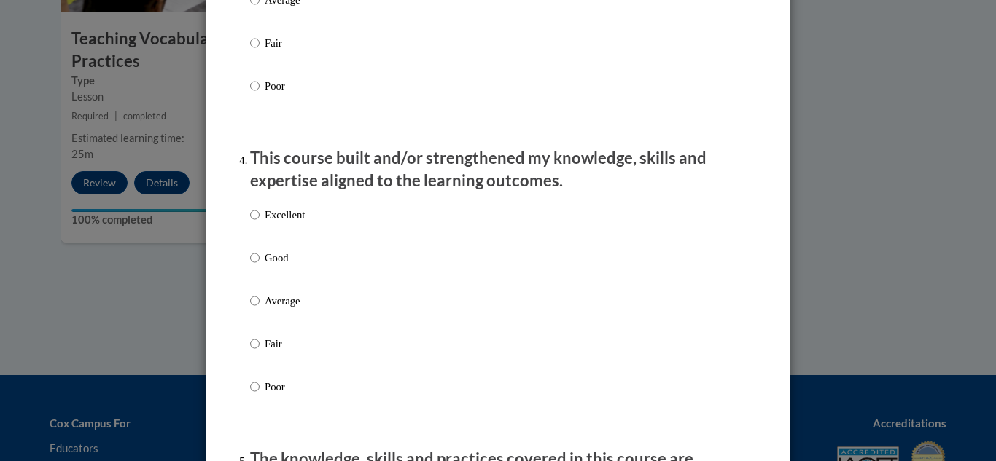
scroll to position [914, 0]
click at [257, 232] on label "Excellent" at bounding box center [277, 225] width 55 height 39
click at [257, 222] on input "Excellent" at bounding box center [254, 214] width 9 height 16
radio input "true"
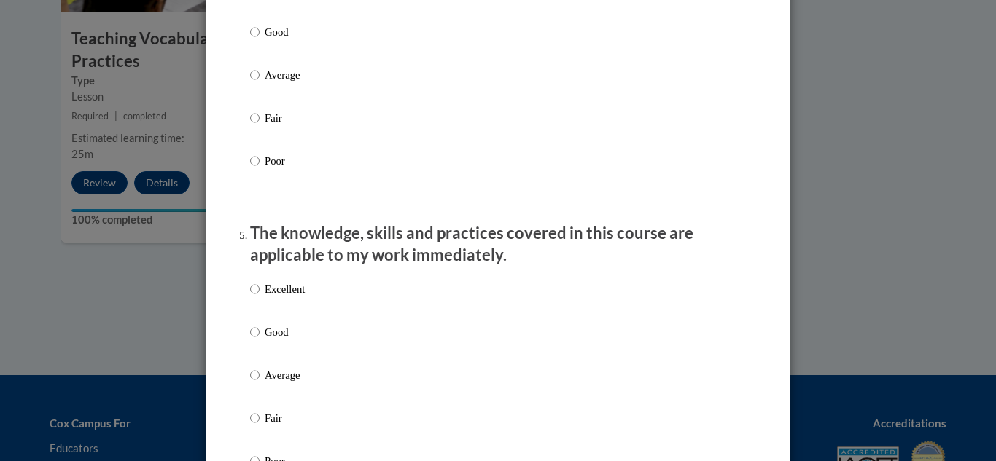
scroll to position [1182, 0]
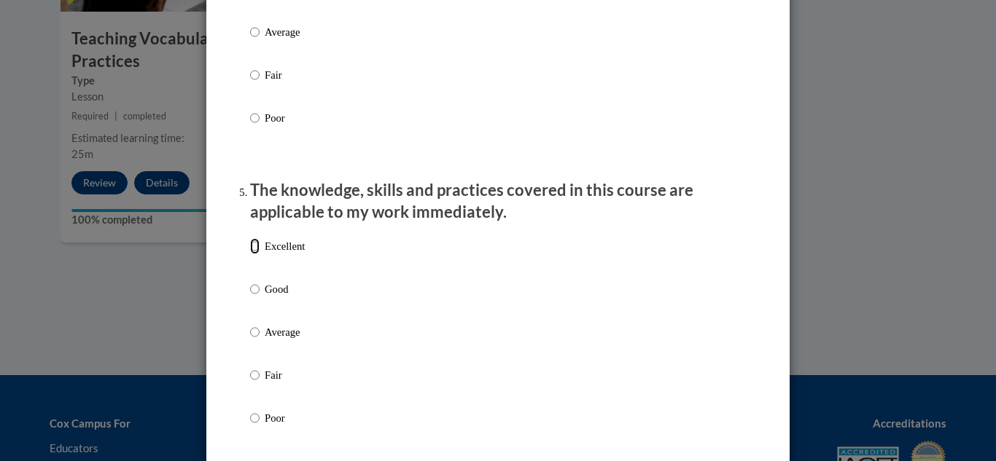
click at [250, 252] on input "Excellent" at bounding box center [254, 246] width 9 height 16
radio input "true"
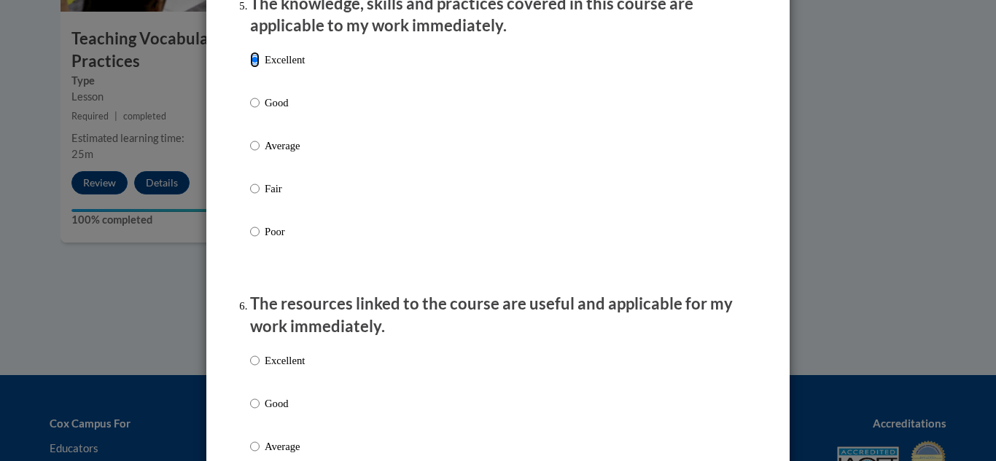
scroll to position [1476, 0]
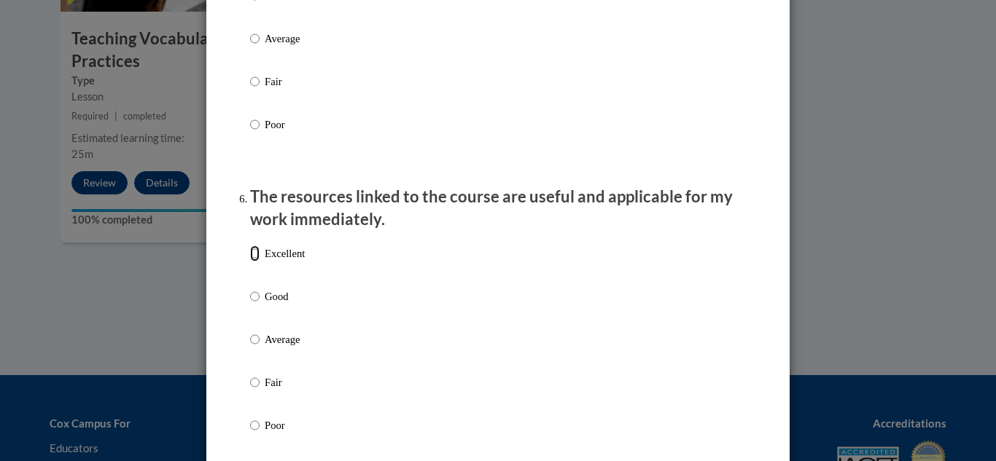
click at [252, 262] on input "Excellent" at bounding box center [254, 254] width 9 height 16
radio input "true"
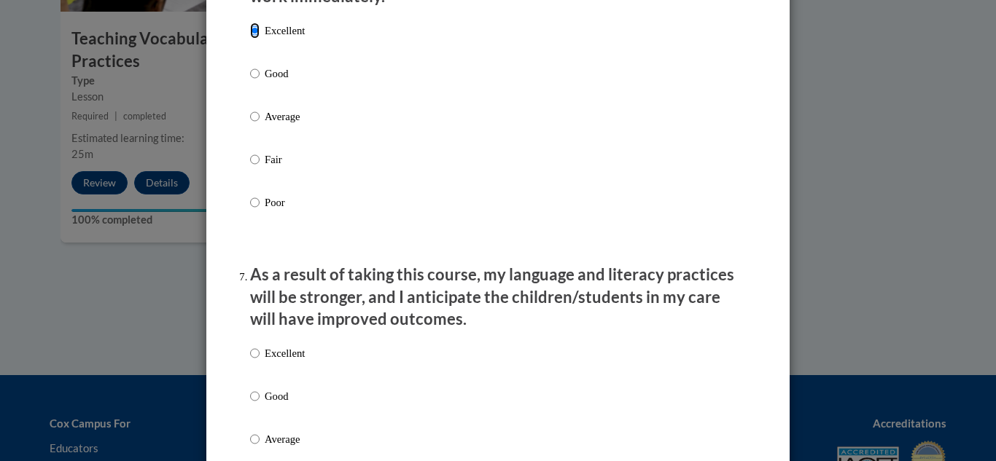
scroll to position [1813, 0]
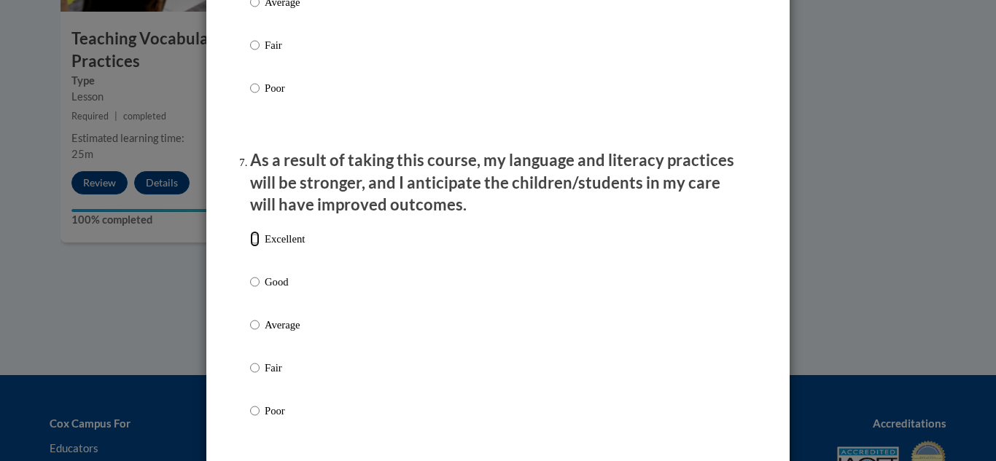
click at [250, 247] on input "Excellent" at bounding box center [254, 239] width 9 height 16
radio input "true"
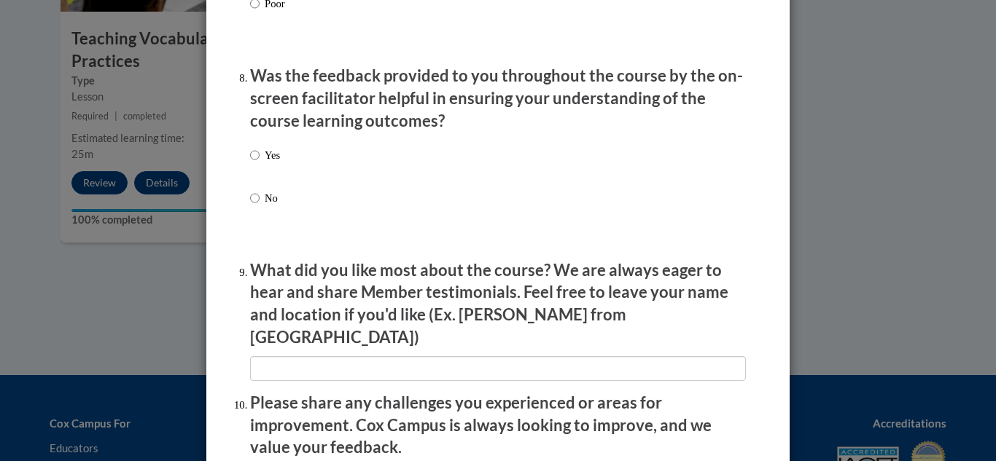
scroll to position [2220, 0]
click at [250, 164] on input "Yes" at bounding box center [254, 156] width 9 height 16
radio input "true"
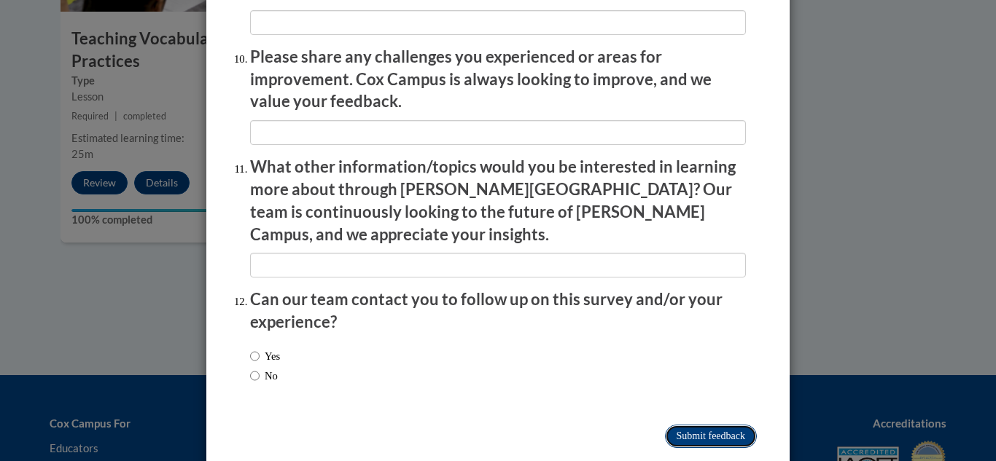
click at [701, 425] on input "Submit feedback" at bounding box center [711, 436] width 92 height 23
